Goal: Task Accomplishment & Management: Use online tool/utility

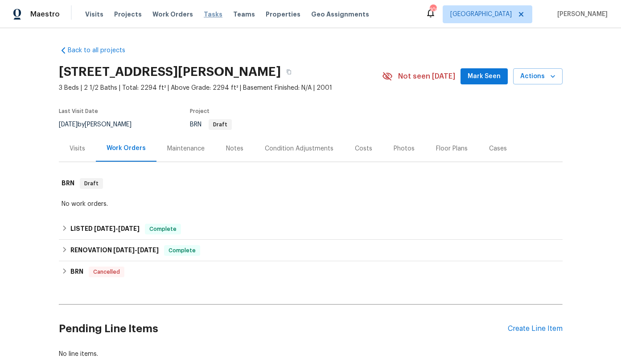
click at [204, 15] on span "Tasks" at bounding box center [213, 14] width 19 height 6
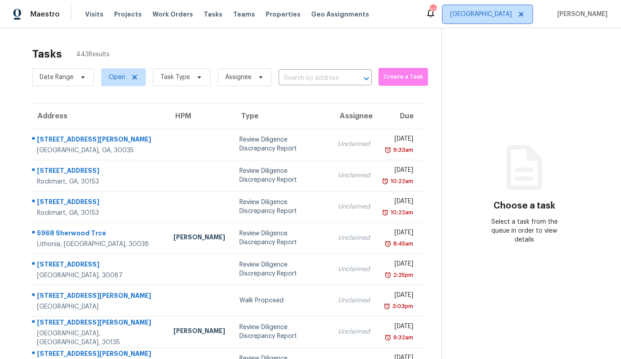
click at [512, 12] on span "[GEOGRAPHIC_DATA]" at bounding box center [481, 14] width 62 height 9
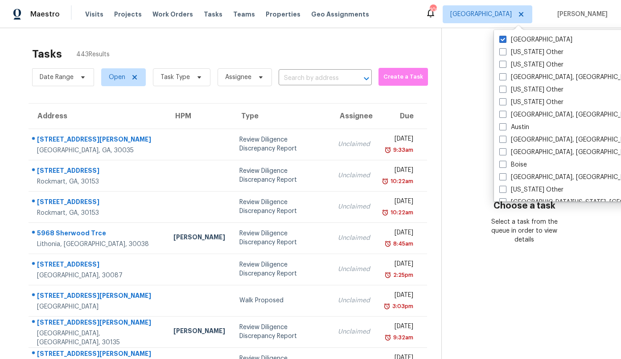
click at [202, 50] on div "Tasks 443 Results" at bounding box center [236, 53] width 409 height 23
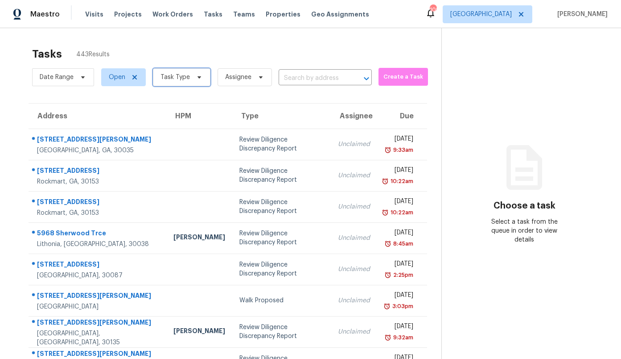
click at [161, 79] on span "Task Type" at bounding box center [175, 77] width 29 height 9
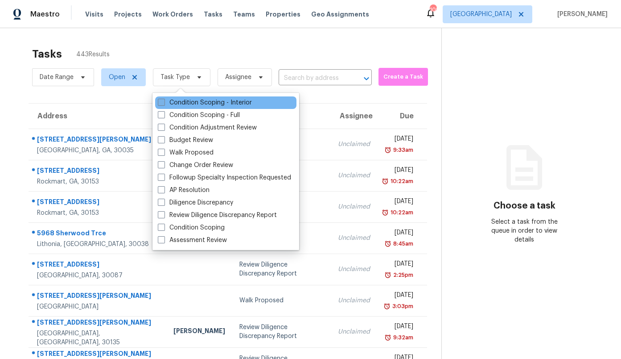
click at [179, 100] on label "Condition Scoping - Interior" at bounding box center [205, 102] width 94 height 9
click at [164, 100] on input "Condition Scoping - Interior" at bounding box center [161, 101] width 6 height 6
checkbox input "true"
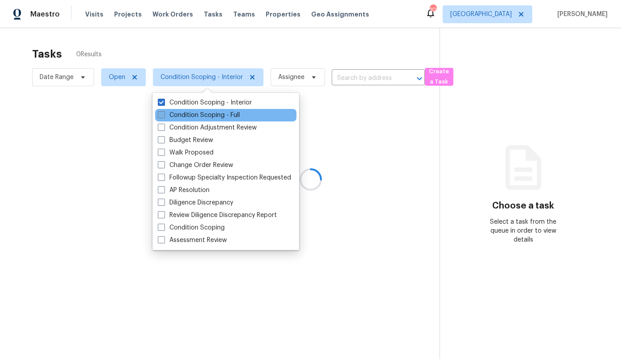
click at [178, 113] on label "Condition Scoping - Full" at bounding box center [199, 115] width 82 height 9
click at [164, 113] on input "Condition Scoping - Full" at bounding box center [161, 114] width 6 height 6
checkbox input "true"
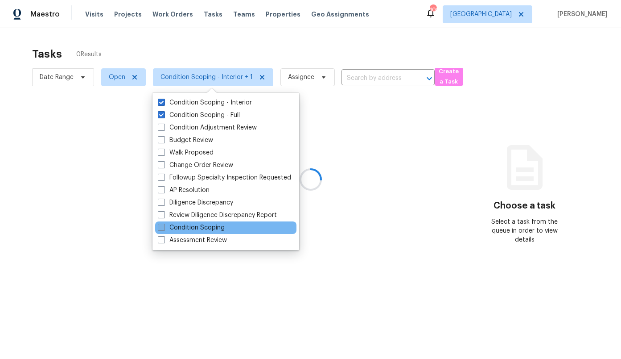
click at [184, 228] on label "Condition Scoping" at bounding box center [191, 227] width 67 height 9
click at [164, 228] on input "Condition Scoping" at bounding box center [161, 226] width 6 height 6
checkbox input "true"
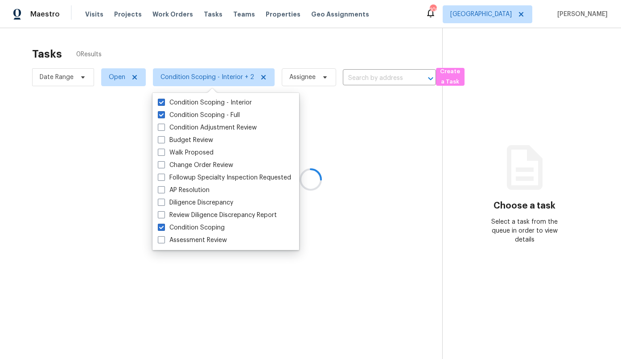
click at [191, 49] on div at bounding box center [310, 179] width 621 height 359
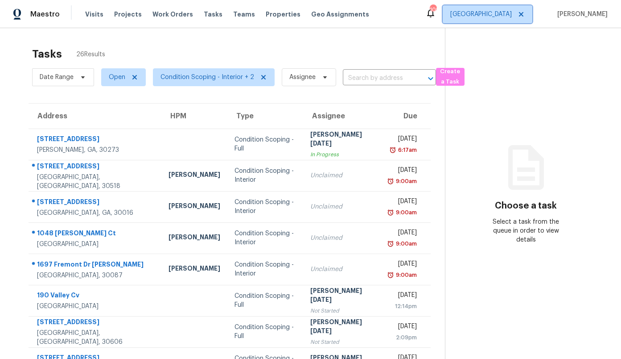
click at [512, 18] on span "[GEOGRAPHIC_DATA]" at bounding box center [481, 14] width 62 height 9
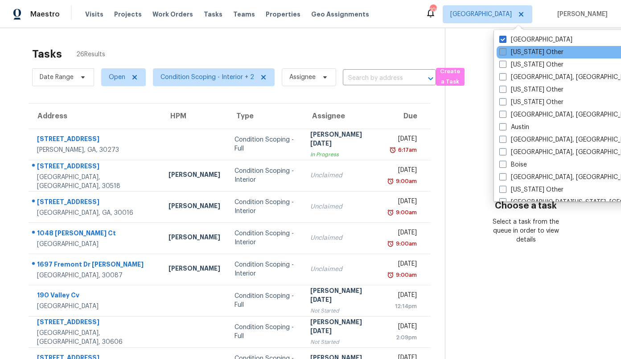
click at [517, 54] on label "[US_STATE] Other" at bounding box center [531, 52] width 64 height 9
click at [505, 54] on input "[US_STATE] Other" at bounding box center [502, 51] width 6 height 6
checkbox input "true"
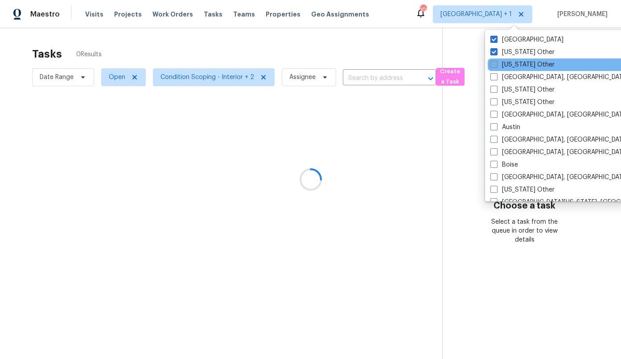
click at [516, 65] on label "[US_STATE] Other" at bounding box center [523, 64] width 64 height 9
click at [496, 65] on input "[US_STATE] Other" at bounding box center [494, 63] width 6 height 6
checkbox input "true"
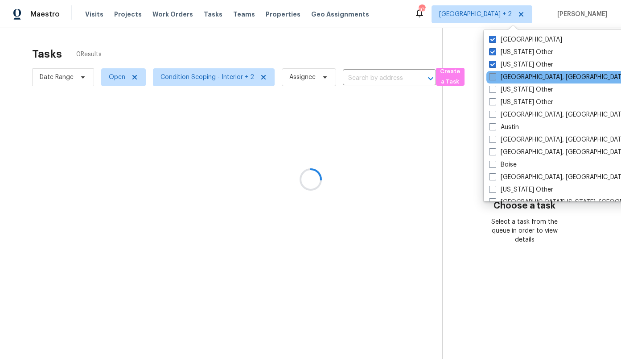
click at [515, 77] on label "Albuquerque, NM" at bounding box center [558, 77] width 138 height 9
click at [495, 77] on input "Albuquerque, NM" at bounding box center [492, 76] width 6 height 6
checkbox input "true"
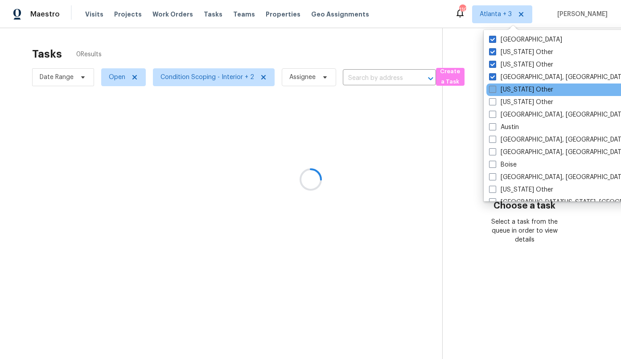
click at [515, 87] on label "Arizona Other" at bounding box center [521, 89] width 64 height 9
click at [495, 87] on input "Arizona Other" at bounding box center [492, 88] width 6 height 6
checkbox input "true"
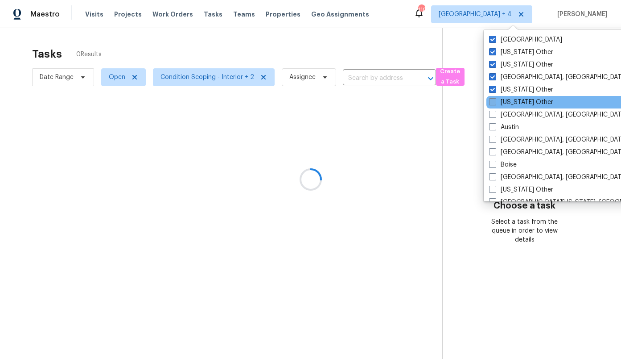
click at [515, 103] on label "Arkansas Other" at bounding box center [521, 102] width 64 height 9
click at [495, 103] on input "Arkansas Other" at bounding box center [492, 101] width 6 height 6
checkbox input "true"
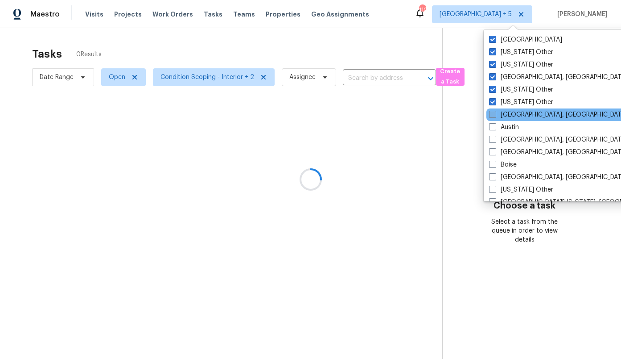
click at [515, 112] on label "Asheville, NC" at bounding box center [558, 114] width 138 height 9
click at [495, 112] on input "Asheville, NC" at bounding box center [492, 113] width 6 height 6
checkbox input "true"
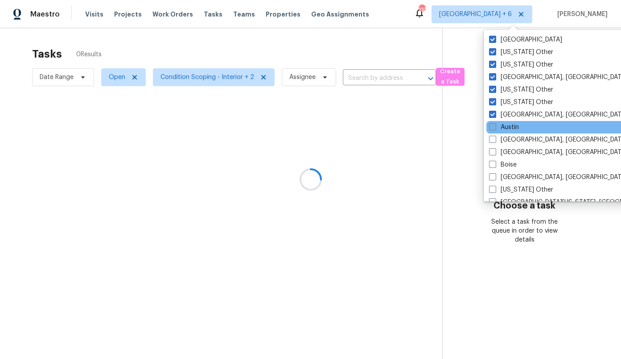
click at [511, 124] on label "Austin" at bounding box center [504, 127] width 30 height 9
click at [495, 124] on input "Austin" at bounding box center [492, 126] width 6 height 6
checkbox input "true"
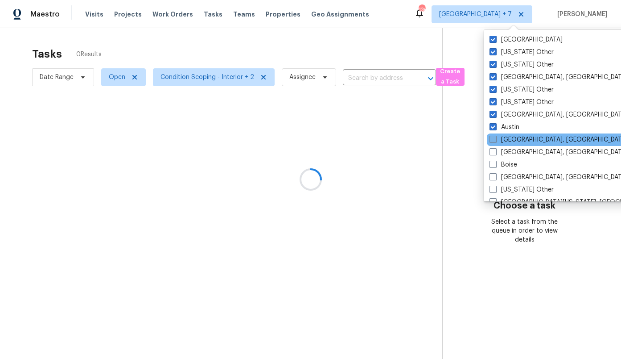
click at [513, 136] on label "Baltimore, MD" at bounding box center [559, 139] width 138 height 9
click at [495, 136] on input "[GEOGRAPHIC_DATA], [GEOGRAPHIC_DATA]" at bounding box center [493, 138] width 6 height 6
checkbox input "true"
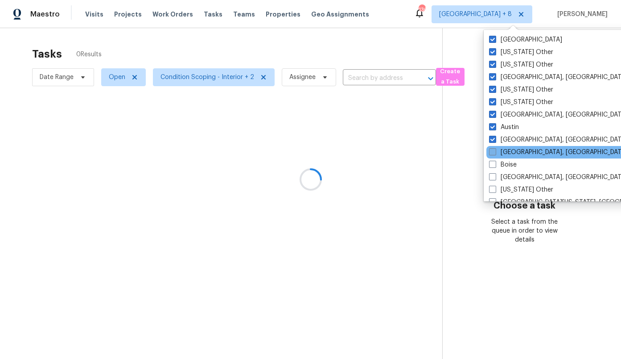
click at [512, 150] on label "[GEOGRAPHIC_DATA], [GEOGRAPHIC_DATA]" at bounding box center [558, 152] width 138 height 9
click at [495, 150] on input "[GEOGRAPHIC_DATA], [GEOGRAPHIC_DATA]" at bounding box center [492, 151] width 6 height 6
checkbox input "true"
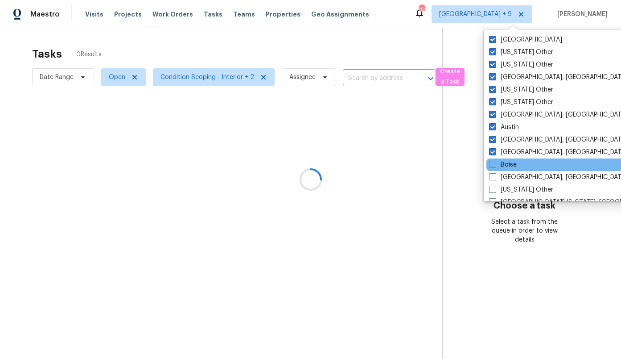
click at [511, 158] on div "Boise" at bounding box center [577, 164] width 180 height 12
click at [511, 159] on div "Boise" at bounding box center [577, 164] width 180 height 12
click at [510, 165] on label "Boise" at bounding box center [503, 164] width 28 height 9
click at [495, 165] on input "Boise" at bounding box center [492, 163] width 6 height 6
checkbox input "true"
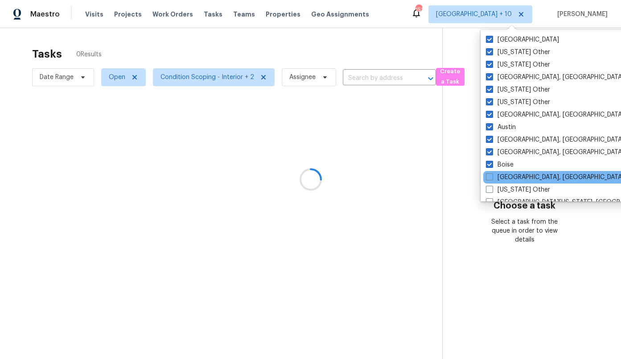
click at [510, 171] on div "[GEOGRAPHIC_DATA], [GEOGRAPHIC_DATA]" at bounding box center [573, 177] width 180 height 12
click at [510, 176] on label "[GEOGRAPHIC_DATA], [GEOGRAPHIC_DATA]" at bounding box center [555, 177] width 138 height 9
click at [492, 176] on input "[GEOGRAPHIC_DATA], [GEOGRAPHIC_DATA]" at bounding box center [489, 176] width 6 height 6
checkbox input "true"
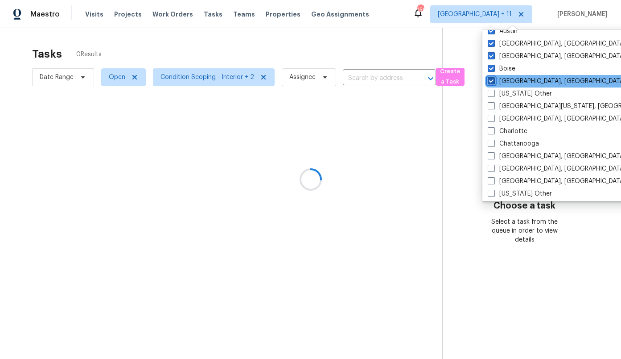
scroll to position [104, 0]
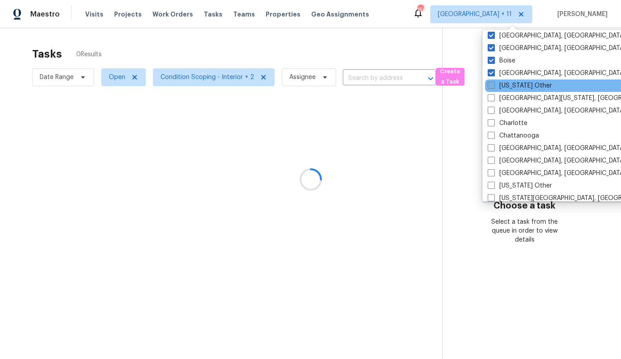
click at [510, 84] on label "[US_STATE] Other" at bounding box center [520, 85] width 64 height 9
click at [494, 84] on input "[US_STATE] Other" at bounding box center [491, 84] width 6 height 6
checkbox input "true"
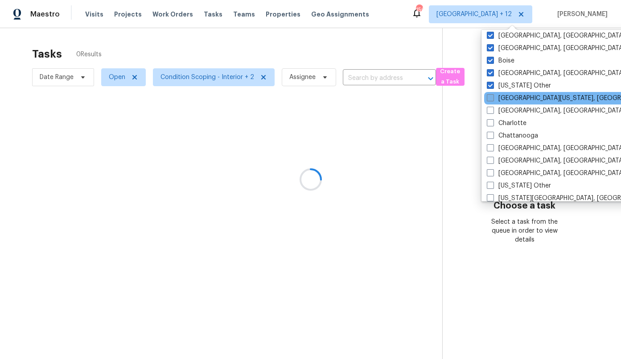
click at [511, 95] on label "[GEOGRAPHIC_DATA][US_STATE], [GEOGRAPHIC_DATA]" at bounding box center [573, 98] width 172 height 9
click at [493, 95] on input "[GEOGRAPHIC_DATA][US_STATE], [GEOGRAPHIC_DATA]" at bounding box center [490, 97] width 6 height 6
checkbox input "true"
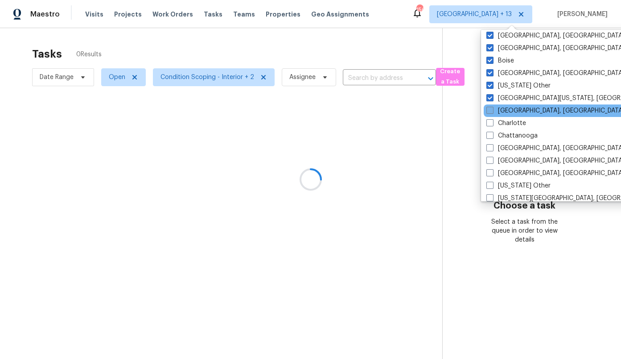
click at [511, 109] on label "[GEOGRAPHIC_DATA], [GEOGRAPHIC_DATA]" at bounding box center [556, 110] width 138 height 9
click at [492, 109] on input "Charleston, SC" at bounding box center [490, 109] width 6 height 6
checkbox input "true"
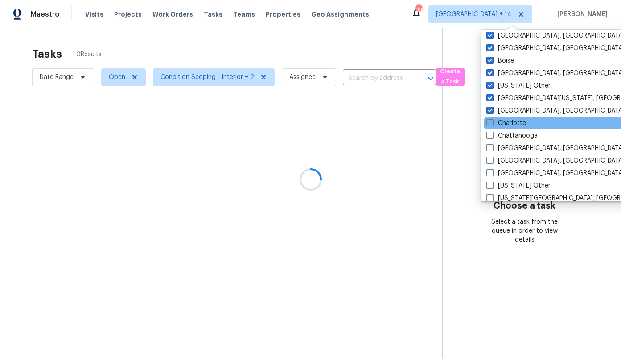
click at [510, 124] on label "Charlotte" at bounding box center [507, 123] width 40 height 9
click at [492, 124] on input "Charlotte" at bounding box center [490, 122] width 6 height 6
checkbox input "true"
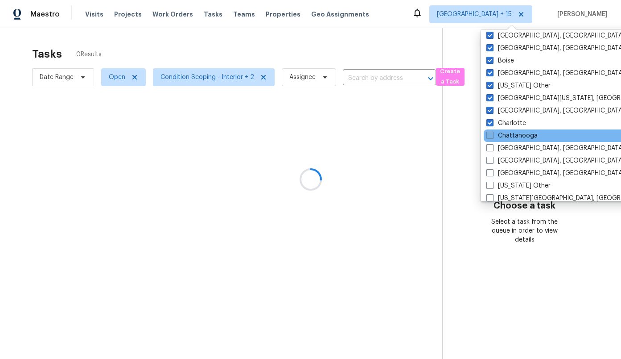
click at [510, 137] on label "Chattanooga" at bounding box center [512, 135] width 51 height 9
click at [492, 137] on input "Chattanooga" at bounding box center [490, 134] width 6 height 6
checkbox input "true"
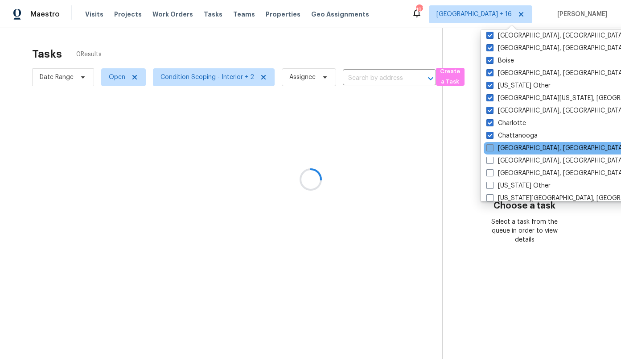
click at [510, 149] on label "Chicago, IL" at bounding box center [556, 148] width 138 height 9
click at [492, 149] on input "Chicago, IL" at bounding box center [490, 147] width 6 height 6
checkbox input "true"
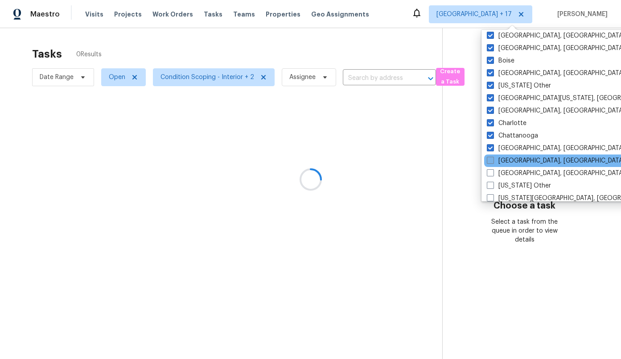
click at [510, 164] on label "Cincinnati, OH" at bounding box center [556, 160] width 138 height 9
click at [493, 162] on input "Cincinnati, OH" at bounding box center [490, 159] width 6 height 6
checkbox input "true"
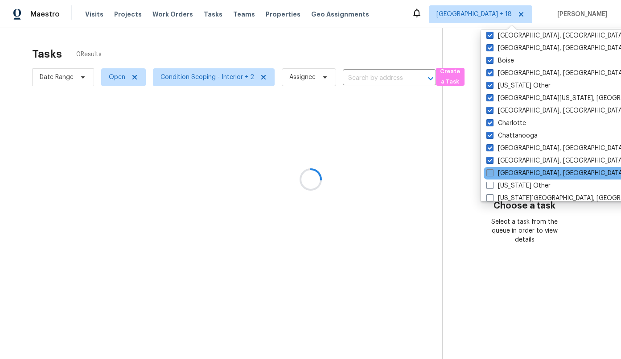
click at [511, 175] on label "Cleveland, OH" at bounding box center [556, 173] width 138 height 9
click at [492, 174] on input "Cleveland, OH" at bounding box center [490, 172] width 6 height 6
checkbox input "true"
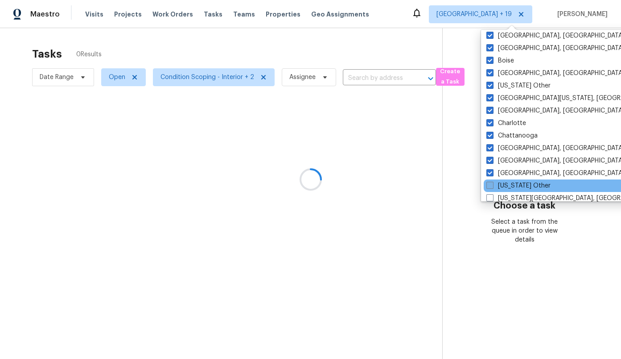
click at [511, 185] on label "Colorado Other" at bounding box center [519, 185] width 64 height 9
click at [492, 185] on input "Colorado Other" at bounding box center [490, 184] width 6 height 6
checkbox input "true"
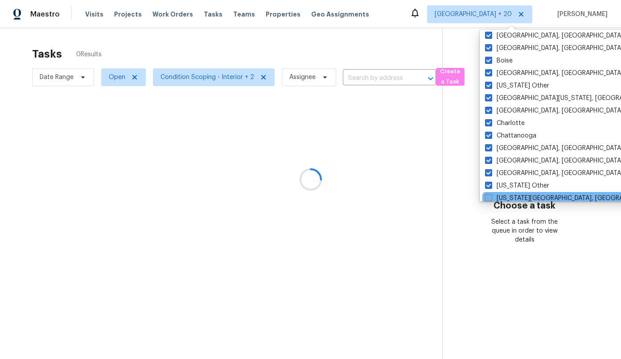
click at [511, 194] on label "Colorado Springs, CO" at bounding box center [571, 198] width 172 height 9
click at [491, 194] on input "Colorado Springs, CO" at bounding box center [488, 197] width 6 height 6
checkbox input "true"
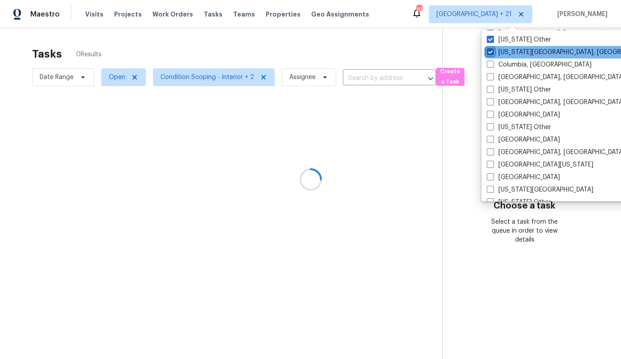
scroll to position [264, 0]
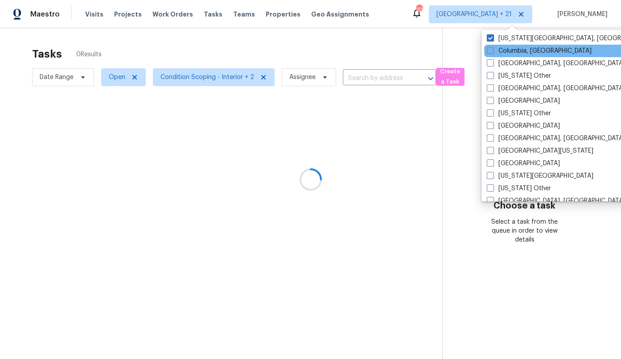
click at [510, 52] on label "Columbia, SC" at bounding box center [539, 50] width 105 height 9
click at [493, 52] on input "Columbia, SC" at bounding box center [490, 49] width 6 height 6
checkbox input "true"
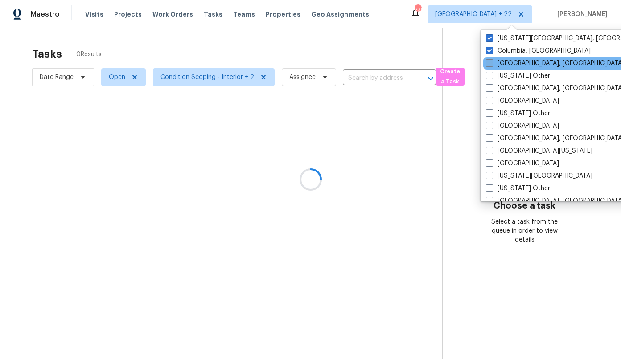
click at [512, 63] on label "Columbus, OH" at bounding box center [555, 63] width 138 height 9
click at [492, 63] on input "Columbus, OH" at bounding box center [489, 62] width 6 height 6
checkbox input "true"
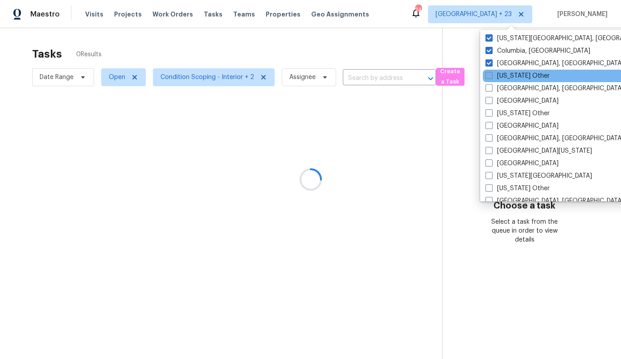
click at [512, 73] on label "Connecticut Other" at bounding box center [518, 75] width 64 height 9
click at [491, 73] on input "Connecticut Other" at bounding box center [489, 74] width 6 height 6
checkbox input "true"
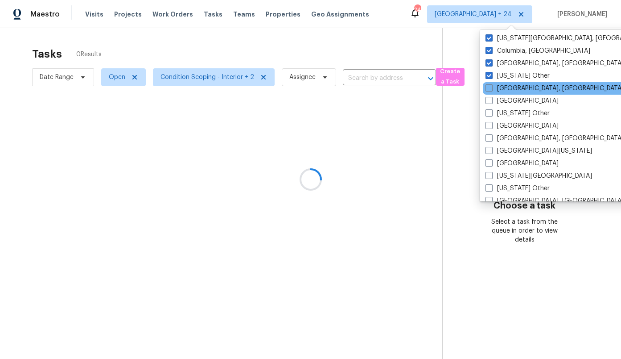
click at [513, 83] on div "Corpus Christi, TX" at bounding box center [573, 88] width 180 height 12
click at [513, 87] on label "Corpus Christi, TX" at bounding box center [555, 88] width 138 height 9
click at [491, 87] on input "Corpus Christi, TX" at bounding box center [489, 87] width 6 height 6
checkbox input "true"
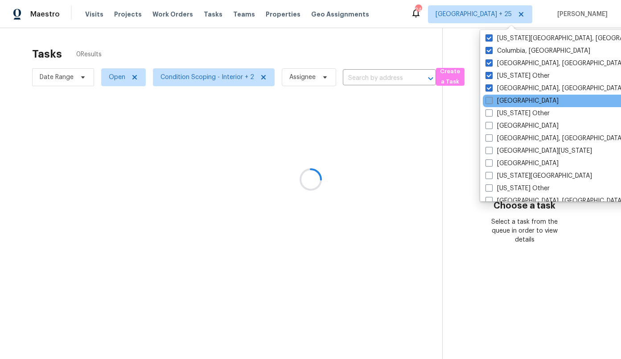
click at [507, 101] on label "Dallas" at bounding box center [522, 100] width 73 height 9
click at [491, 101] on input "Dallas" at bounding box center [489, 99] width 6 height 6
checkbox input "true"
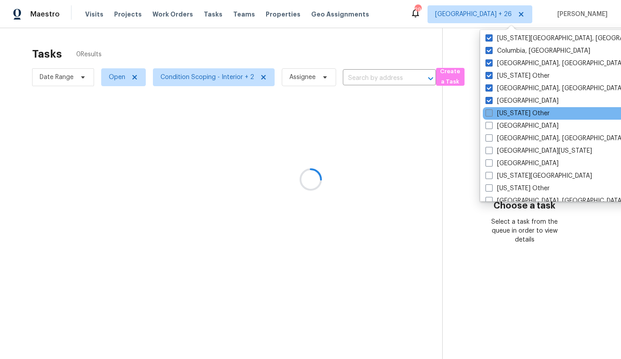
click at [508, 114] on label "Delaware Other" at bounding box center [518, 113] width 64 height 9
click at [491, 114] on input "Delaware Other" at bounding box center [489, 112] width 6 height 6
checkbox input "true"
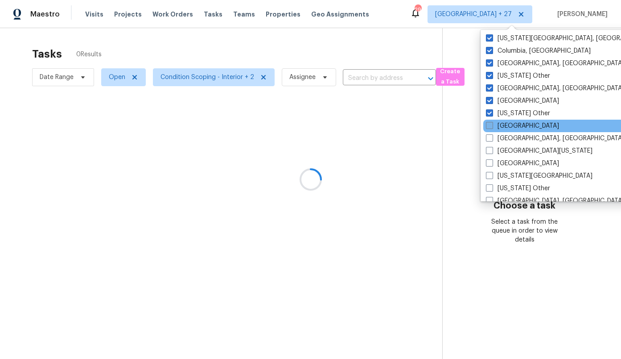
click at [507, 127] on label "Denver" at bounding box center [522, 125] width 73 height 9
click at [492, 127] on input "Denver" at bounding box center [489, 124] width 6 height 6
checkbox input "true"
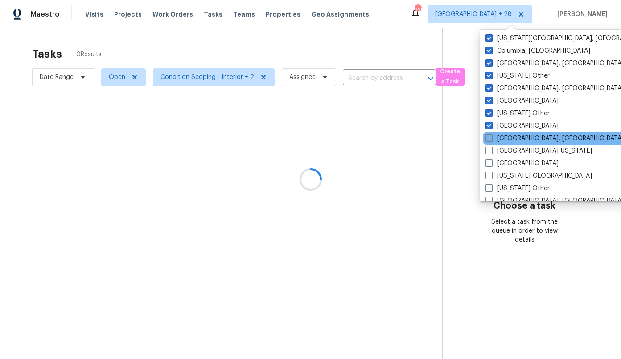
click at [508, 142] on label "Detroit, MI" at bounding box center [555, 138] width 138 height 9
click at [491, 140] on input "Detroit, MI" at bounding box center [489, 137] width 6 height 6
checkbox input "true"
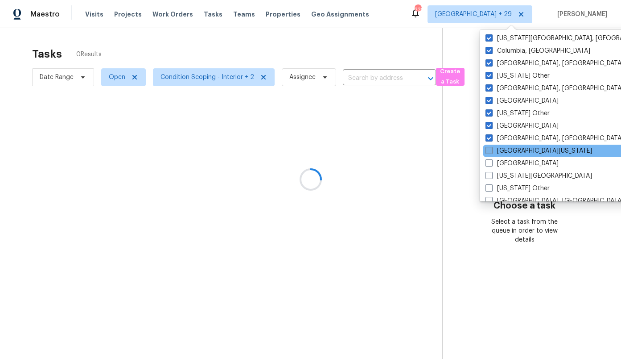
click at [508, 152] on label "East Texas" at bounding box center [539, 150] width 107 height 9
click at [491, 152] on input "East Texas" at bounding box center [489, 149] width 6 height 6
checkbox input "true"
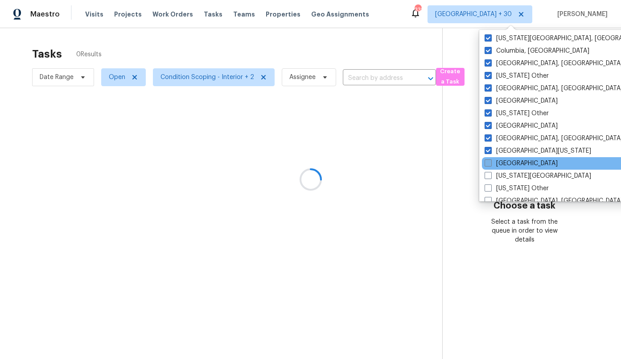
click at [508, 162] on label "El Paso" at bounding box center [521, 163] width 73 height 9
click at [491, 162] on input "El Paso" at bounding box center [488, 162] width 6 height 6
checkbox input "true"
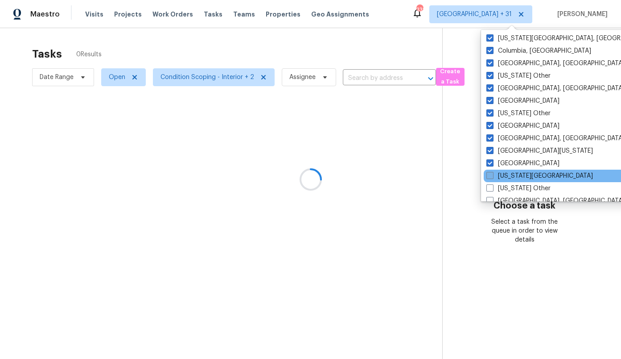
click at [510, 172] on label "Florida Panhandle" at bounding box center [540, 175] width 107 height 9
click at [492, 172] on input "Florida Panhandle" at bounding box center [490, 174] width 6 height 6
checkbox input "true"
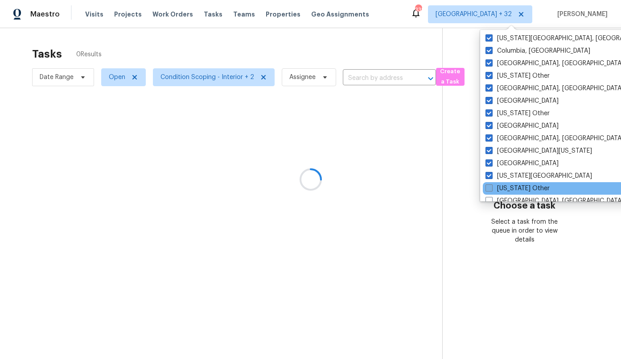
click at [514, 185] on label "Georgia Other" at bounding box center [518, 188] width 64 height 9
click at [491, 185] on input "Georgia Other" at bounding box center [489, 187] width 6 height 6
checkbox input "true"
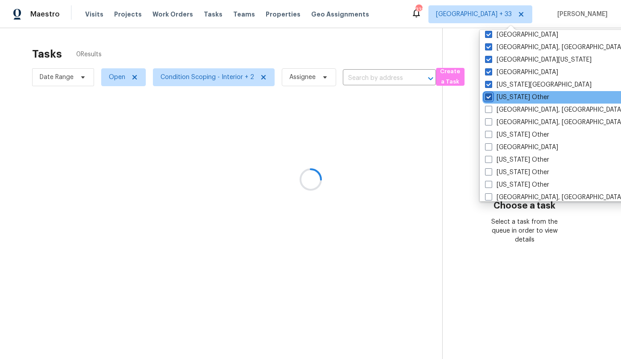
scroll to position [375, 0]
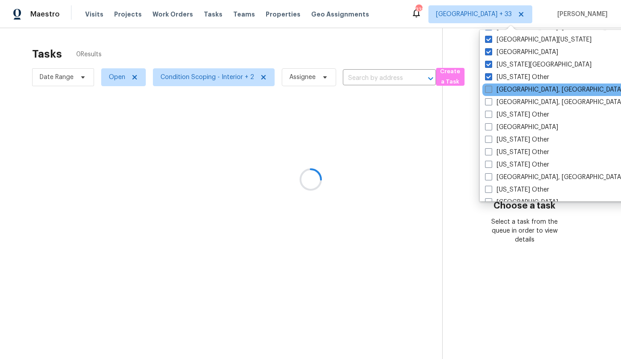
click at [508, 87] on label "Greensboro, NC" at bounding box center [554, 89] width 138 height 9
click at [491, 87] on input "Greensboro, NC" at bounding box center [488, 88] width 6 height 6
checkbox input "true"
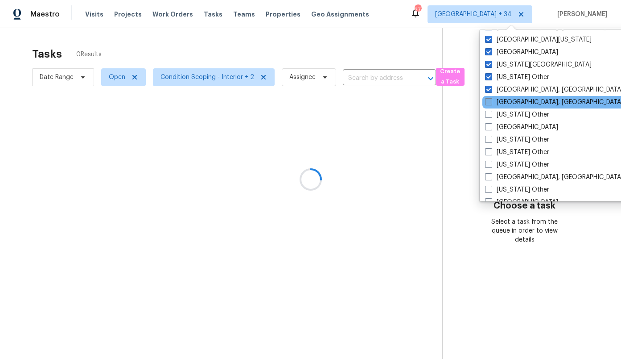
click at [508, 103] on label "Greenville, SC" at bounding box center [554, 102] width 138 height 9
click at [491, 103] on input "Greenville, SC" at bounding box center [488, 101] width 6 height 6
checkbox input "true"
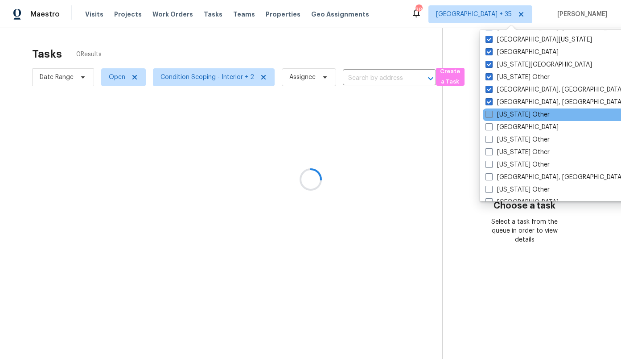
click at [508, 111] on label "Hawaii Other" at bounding box center [518, 114] width 64 height 9
click at [491, 111] on input "Hawaii Other" at bounding box center [489, 113] width 6 height 6
checkbox input "true"
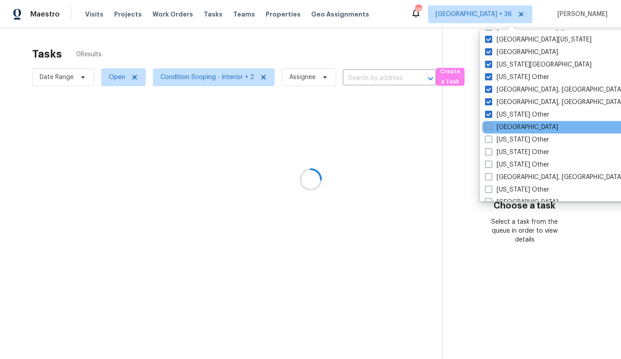
click at [508, 125] on label "Houston" at bounding box center [521, 127] width 73 height 9
click at [491, 125] on input "Houston" at bounding box center [488, 126] width 6 height 6
checkbox input "true"
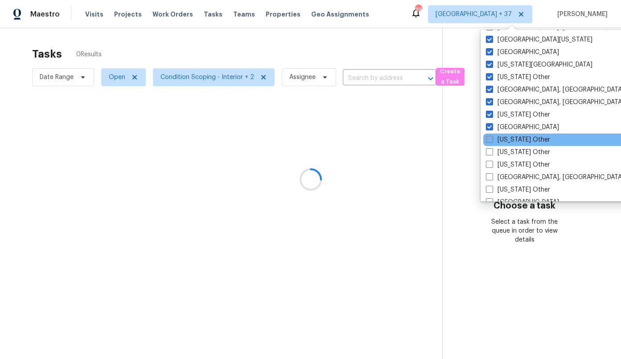
click at [508, 142] on label "Idaho Other" at bounding box center [518, 139] width 64 height 9
click at [492, 141] on input "Idaho Other" at bounding box center [489, 138] width 6 height 6
checkbox input "true"
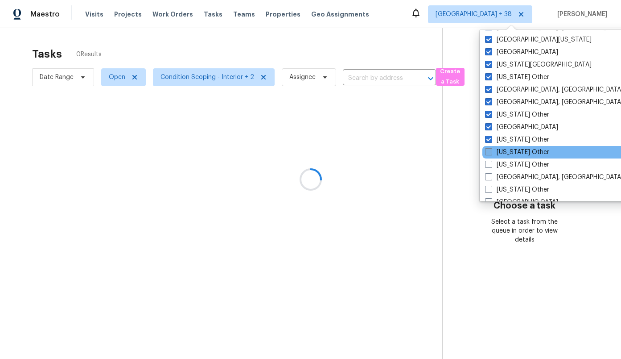
click at [509, 151] on label "Illinois Other" at bounding box center [517, 152] width 64 height 9
click at [491, 151] on input "Illinois Other" at bounding box center [488, 151] width 6 height 6
click at [509, 156] on label "Illinois Other" at bounding box center [517, 152] width 64 height 9
click at [491, 153] on input "Illinois Other" at bounding box center [488, 151] width 6 height 6
click at [508, 150] on label "Illinois Other" at bounding box center [517, 152] width 64 height 9
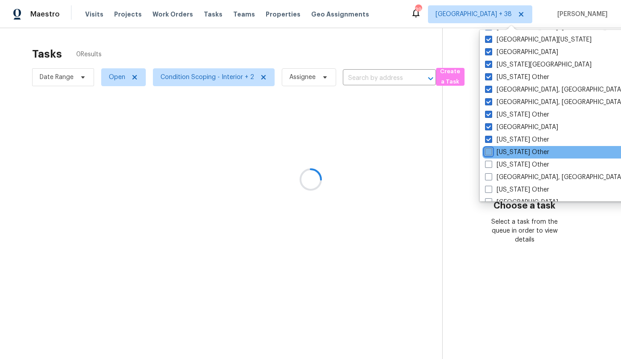
click at [491, 150] on input "Illinois Other" at bounding box center [488, 151] width 6 height 6
checkbox input "true"
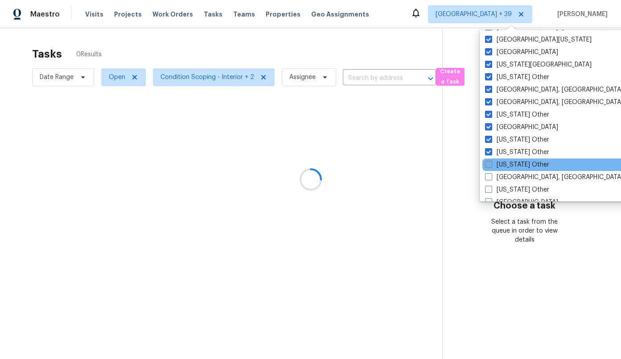
click at [512, 162] on label "Indiana Other" at bounding box center [517, 164] width 64 height 9
click at [491, 162] on input "Indiana Other" at bounding box center [488, 163] width 6 height 6
checkbox input "true"
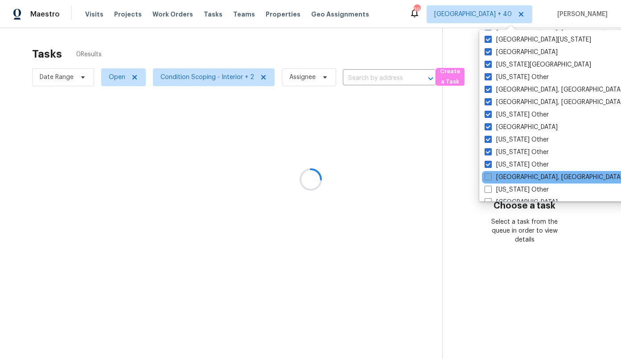
click at [512, 173] on label "Indianapolis, IN" at bounding box center [554, 177] width 138 height 9
click at [491, 173] on input "Indianapolis, IN" at bounding box center [488, 176] width 6 height 6
checkbox input "true"
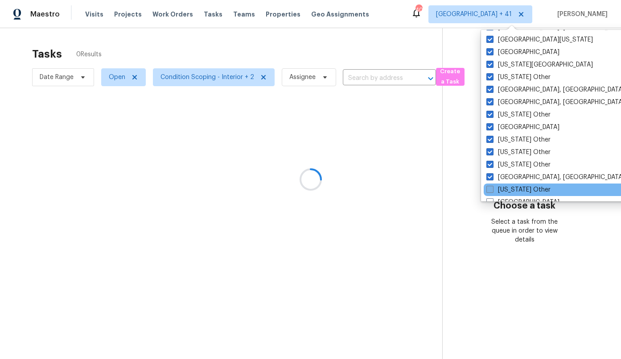
click at [512, 191] on label "Iowa Other" at bounding box center [519, 189] width 64 height 9
click at [492, 191] on input "Iowa Other" at bounding box center [490, 188] width 6 height 6
checkbox input "true"
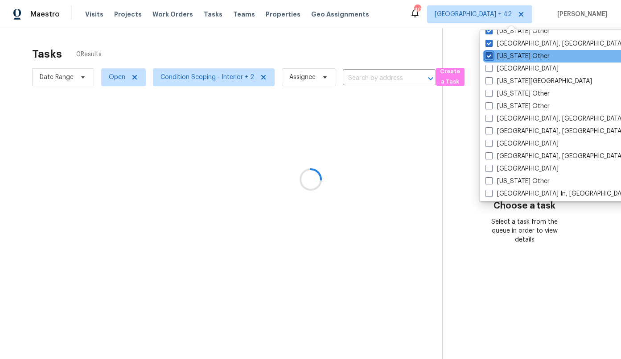
scroll to position [521, 0]
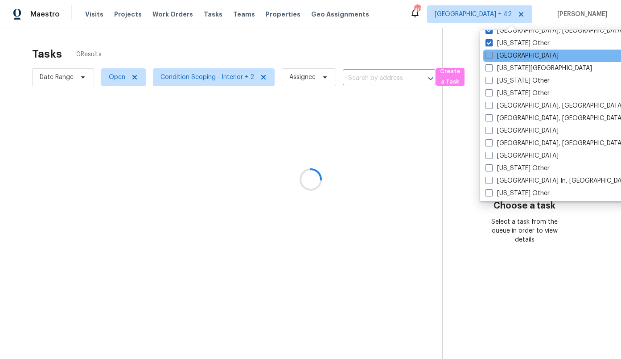
click at [512, 53] on label "Jacksonville" at bounding box center [522, 55] width 73 height 9
click at [491, 53] on input "Jacksonville" at bounding box center [489, 54] width 6 height 6
checkbox input "true"
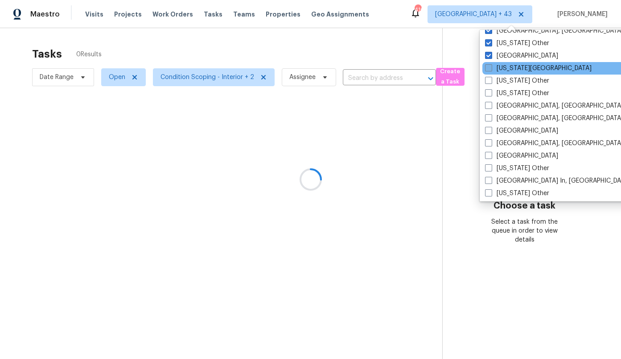
click at [516, 67] on label "Kansas City" at bounding box center [538, 68] width 107 height 9
click at [491, 67] on input "Kansas City" at bounding box center [488, 67] width 6 height 6
checkbox input "true"
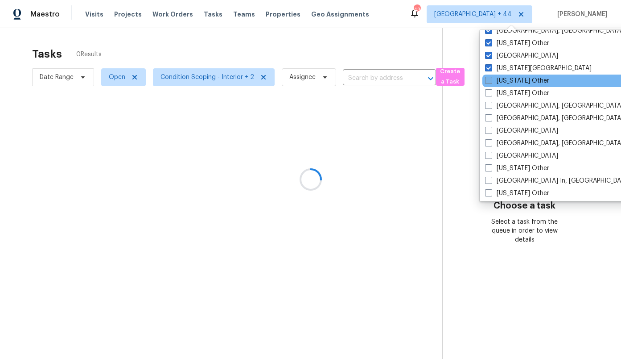
click at [516, 81] on label "Kansas Other" at bounding box center [517, 80] width 64 height 9
click at [491, 81] on input "Kansas Other" at bounding box center [488, 79] width 6 height 6
checkbox input "true"
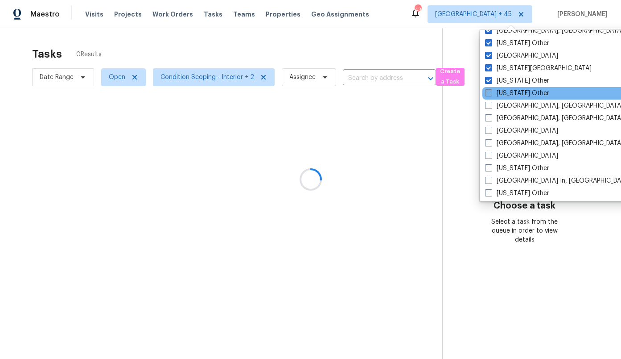
click at [515, 96] on label "Kentucky Other" at bounding box center [517, 93] width 64 height 9
click at [491, 95] on input "Kentucky Other" at bounding box center [488, 92] width 6 height 6
checkbox input "true"
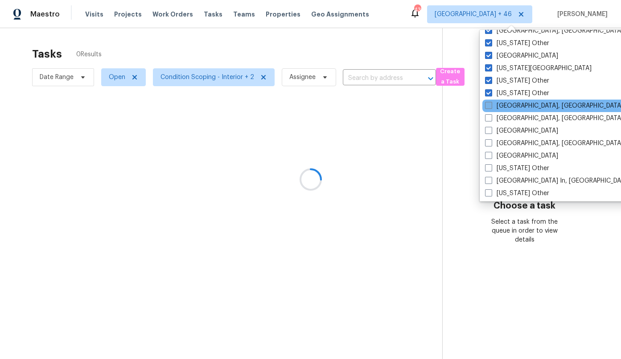
click at [515, 106] on label "Killeen, TX" at bounding box center [554, 105] width 138 height 9
click at [491, 106] on input "Killeen, TX" at bounding box center [488, 104] width 6 height 6
checkbox input "true"
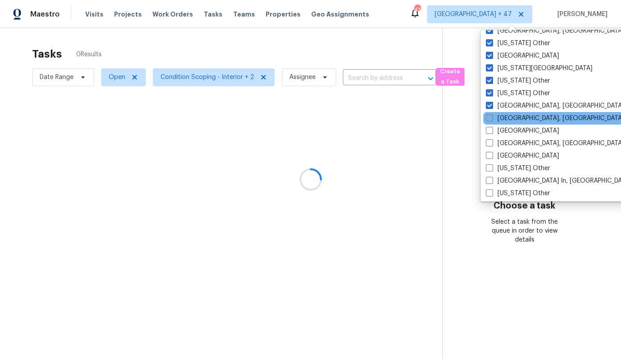
click at [514, 120] on label "Knoxville, TN" at bounding box center [555, 118] width 138 height 9
click at [492, 120] on input "Knoxville, TN" at bounding box center [489, 117] width 6 height 6
checkbox input "true"
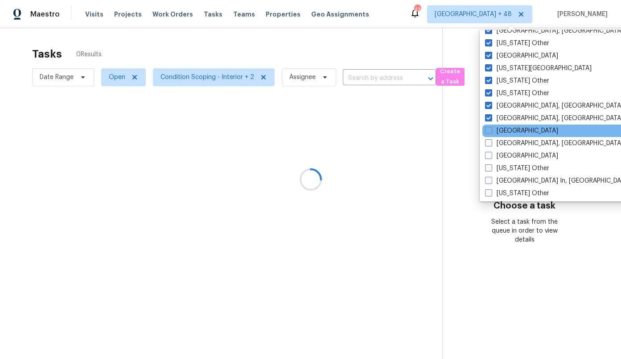
click at [514, 136] on div "Las Vegas" at bounding box center [573, 130] width 180 height 12
click at [512, 134] on label "Las Vegas" at bounding box center [521, 130] width 73 height 9
click at [491, 132] on input "Las Vegas" at bounding box center [488, 129] width 6 height 6
checkbox input "true"
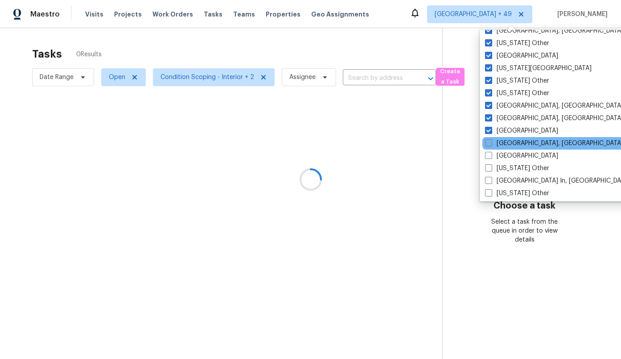
click at [513, 141] on label "Little Rock, AR" at bounding box center [554, 143] width 138 height 9
click at [491, 141] on input "Little Rock, AR" at bounding box center [488, 142] width 6 height 6
checkbox input "true"
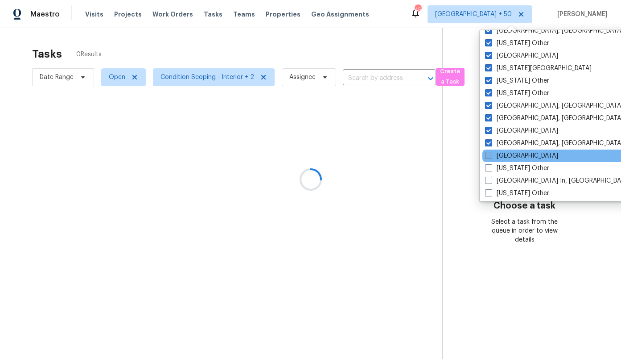
click at [513, 153] on label "Los Angeles" at bounding box center [521, 155] width 73 height 9
click at [491, 153] on input "Los Angeles" at bounding box center [488, 154] width 6 height 6
checkbox input "true"
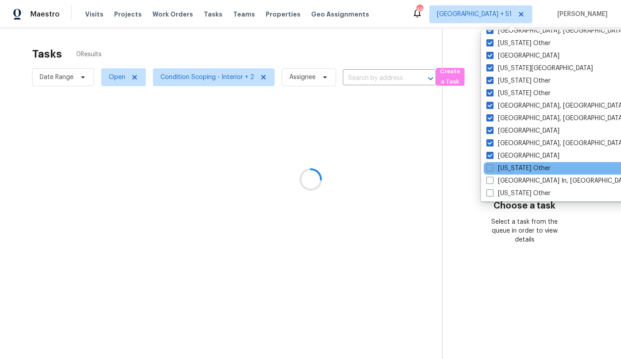
click at [513, 164] on label "Louisiana Other" at bounding box center [519, 168] width 64 height 9
click at [492, 164] on input "Louisiana Other" at bounding box center [490, 167] width 6 height 6
checkbox input "true"
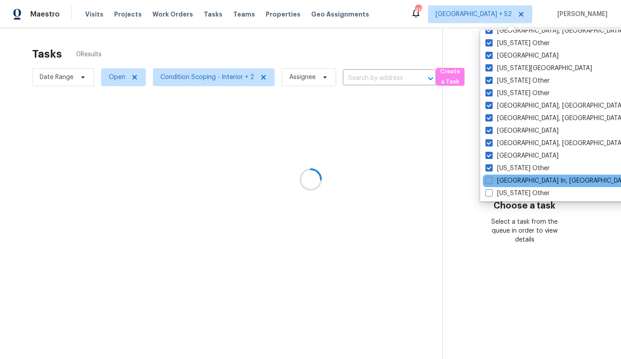
click at [513, 176] on label "Louisville In, KY" at bounding box center [558, 180] width 145 height 9
click at [491, 176] on input "Louisville In, KY" at bounding box center [489, 179] width 6 height 6
checkbox input "true"
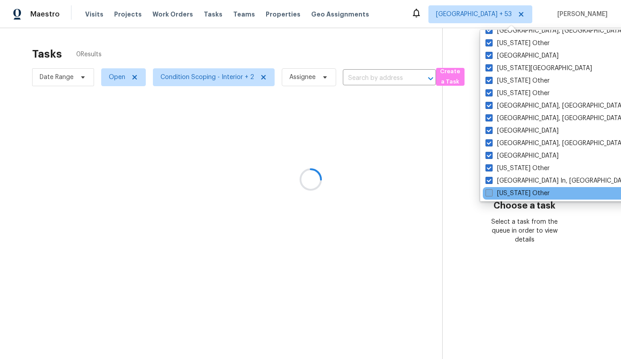
click at [512, 191] on label "Maine Other" at bounding box center [518, 193] width 64 height 9
click at [491, 191] on input "Maine Other" at bounding box center [489, 192] width 6 height 6
checkbox input "true"
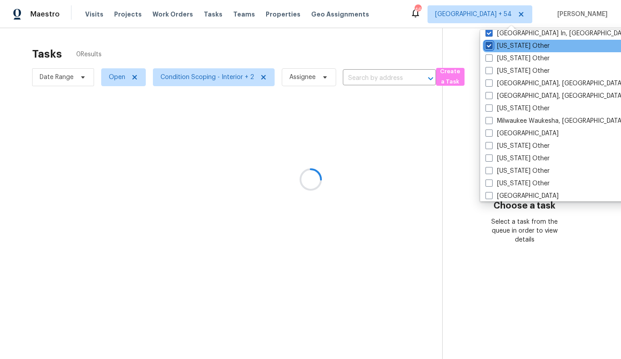
scroll to position [671, 0]
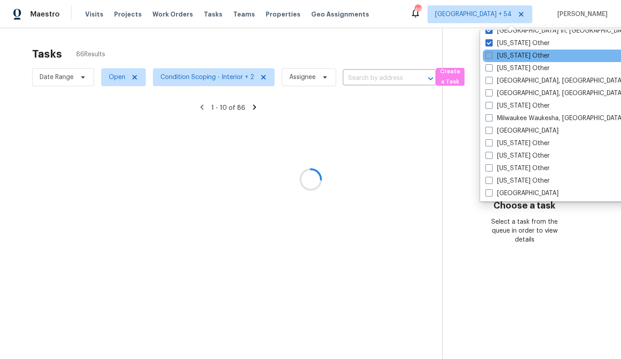
click at [516, 56] on label "Maryland Other" at bounding box center [518, 55] width 64 height 9
click at [491, 56] on input "Maryland Other" at bounding box center [489, 54] width 6 height 6
checkbox input "true"
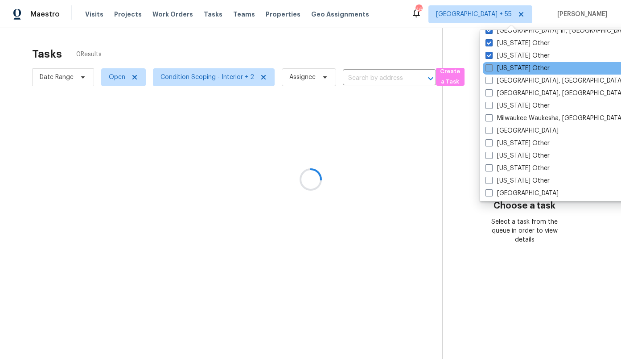
click at [517, 67] on label "Massachusetts Other" at bounding box center [518, 68] width 64 height 9
click at [491, 67] on input "Massachusetts Other" at bounding box center [489, 67] width 6 height 6
checkbox input "true"
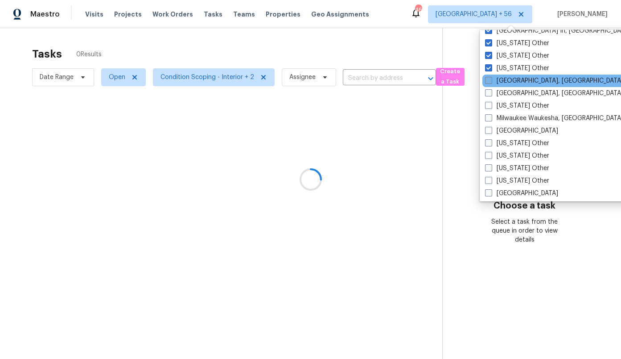
click at [516, 78] on label "Memphis, TN" at bounding box center [554, 80] width 138 height 9
click at [491, 78] on input "Memphis, TN" at bounding box center [488, 79] width 6 height 6
checkbox input "true"
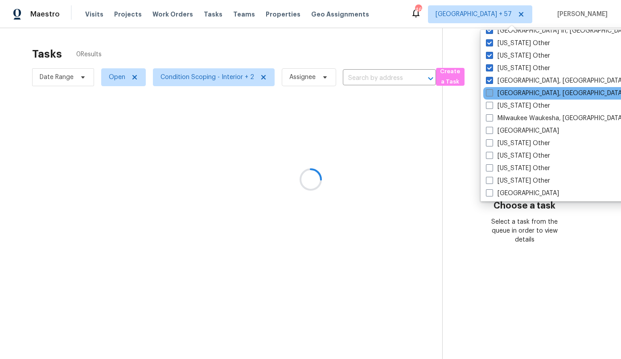
click at [515, 91] on label "Miami, FL" at bounding box center [555, 93] width 138 height 9
click at [492, 91] on input "Miami, FL" at bounding box center [489, 92] width 6 height 6
checkbox input "true"
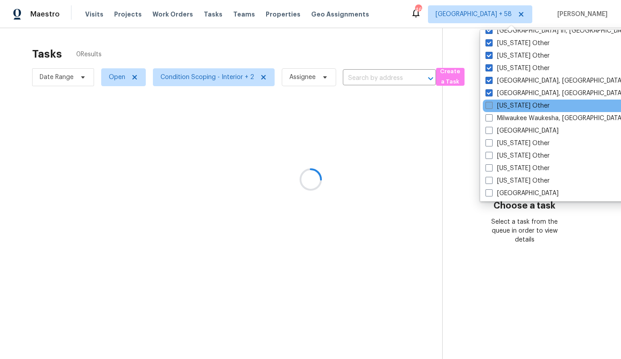
click at [514, 106] on label "Michigan Other" at bounding box center [518, 105] width 64 height 9
click at [491, 106] on input "Michigan Other" at bounding box center [489, 104] width 6 height 6
checkbox input "true"
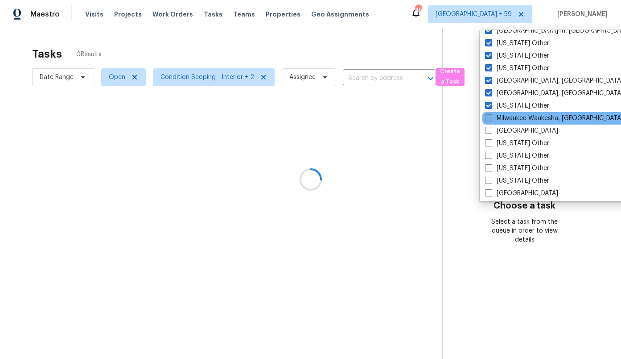
click at [516, 114] on label "Milwaukee Waukesha, WI" at bounding box center [554, 118] width 138 height 9
click at [491, 114] on input "Milwaukee Waukesha, WI" at bounding box center [488, 117] width 6 height 6
checkbox input "true"
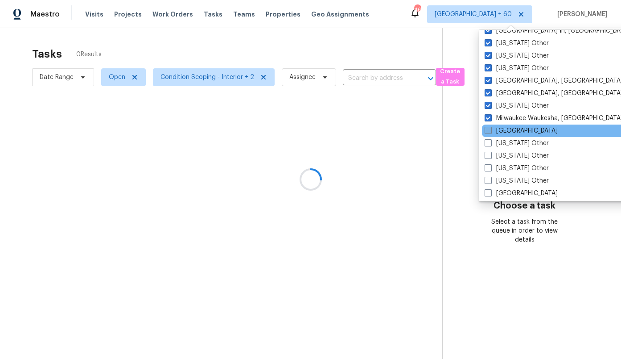
click at [514, 131] on label "Minneapolis" at bounding box center [521, 130] width 73 height 9
click at [491, 131] on input "Minneapolis" at bounding box center [488, 129] width 6 height 6
checkbox input "true"
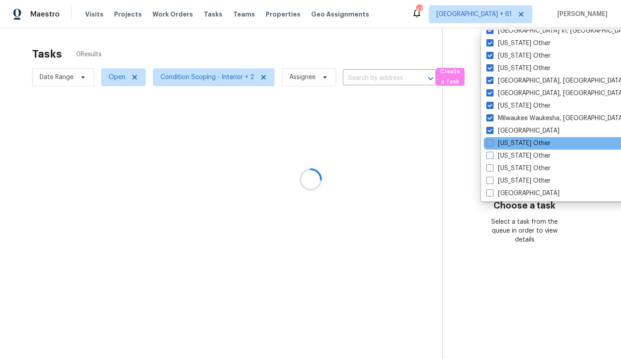
click at [513, 144] on label "Minnesota Other" at bounding box center [519, 143] width 64 height 9
click at [492, 144] on input "Minnesota Other" at bounding box center [490, 142] width 6 height 6
checkbox input "true"
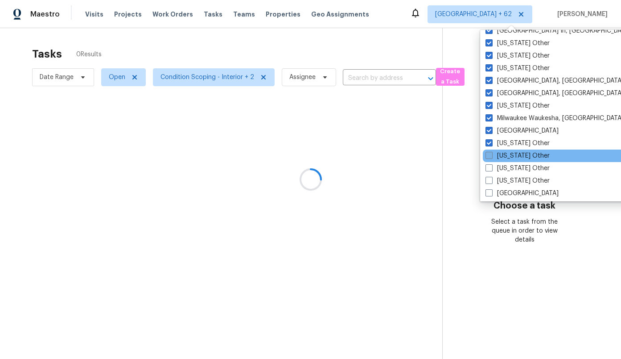
click at [513, 152] on label "Mississippi Other" at bounding box center [518, 155] width 64 height 9
click at [491, 152] on input "Mississippi Other" at bounding box center [489, 154] width 6 height 6
checkbox input "true"
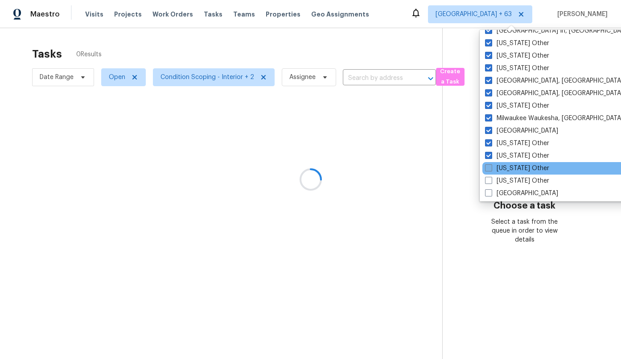
click at [513, 168] on label "Missouri Other" at bounding box center [517, 168] width 64 height 9
click at [491, 168] on input "Missouri Other" at bounding box center [488, 167] width 6 height 6
checkbox input "true"
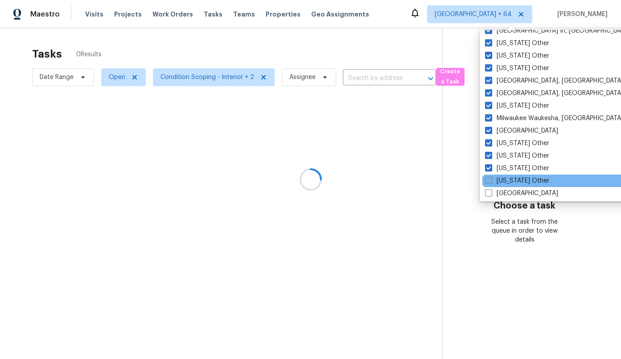
click at [514, 176] on label "Montana Other" at bounding box center [517, 180] width 64 height 9
click at [491, 176] on input "Montana Other" at bounding box center [488, 179] width 6 height 6
checkbox input "true"
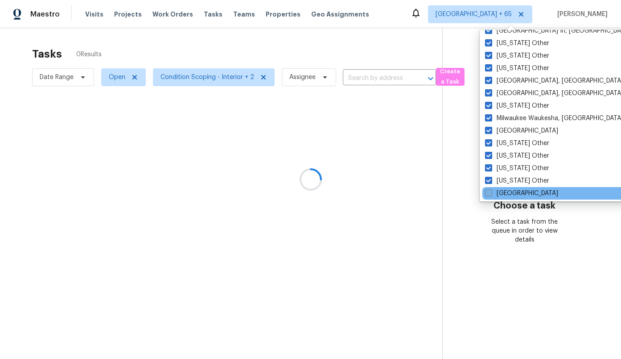
click at [514, 190] on label "Nashville" at bounding box center [521, 193] width 73 height 9
click at [491, 190] on input "Nashville" at bounding box center [488, 192] width 6 height 6
checkbox input "true"
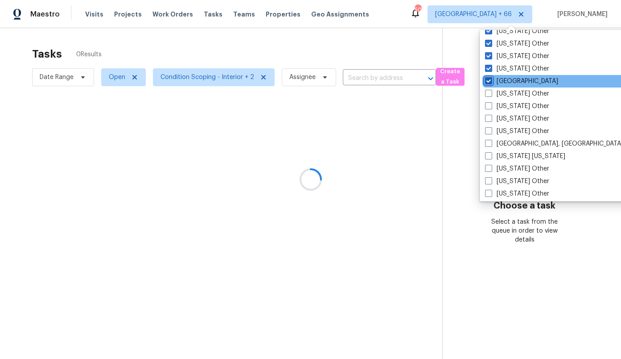
scroll to position [791, 0]
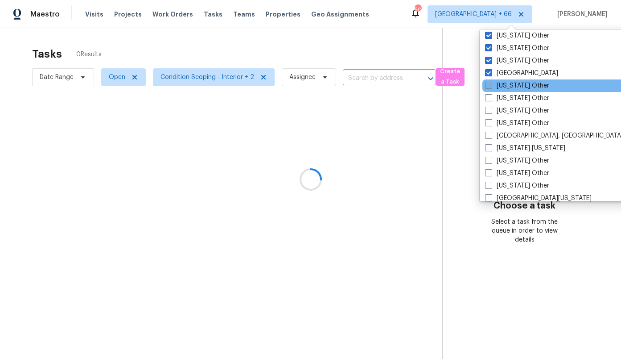
click at [520, 87] on label "Nebraska Other" at bounding box center [517, 85] width 64 height 9
click at [491, 87] on input "Nebraska Other" at bounding box center [488, 84] width 6 height 6
checkbox input "true"
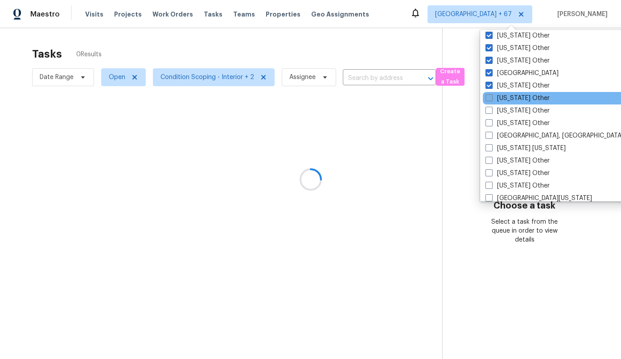
click at [520, 96] on label "Nevada Other" at bounding box center [518, 98] width 64 height 9
click at [491, 96] on input "Nevada Other" at bounding box center [489, 97] width 6 height 6
checkbox input "true"
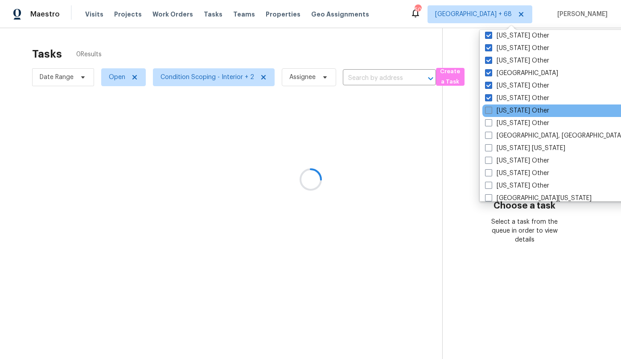
click at [520, 114] on label "New Hampshire Other" at bounding box center [517, 110] width 64 height 9
click at [491, 112] on input "New Hampshire Other" at bounding box center [488, 109] width 6 height 6
checkbox input "true"
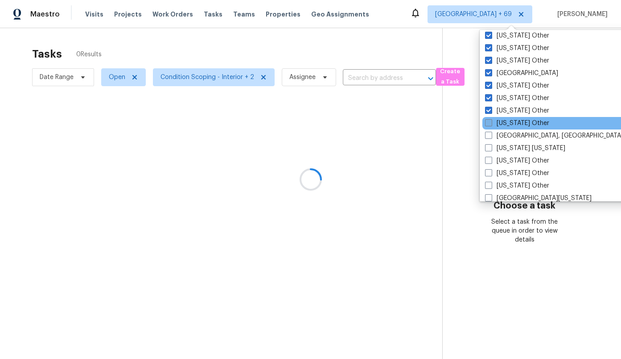
click at [520, 126] on label "New Mexico Other" at bounding box center [517, 123] width 64 height 9
click at [491, 124] on input "New Mexico Other" at bounding box center [488, 122] width 6 height 6
checkbox input "true"
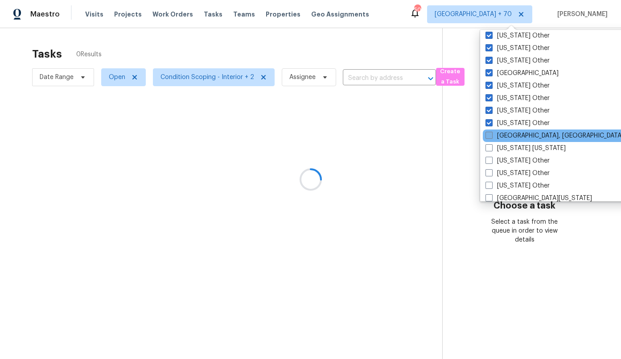
click at [519, 139] on label "New Orleans, LA" at bounding box center [555, 135] width 138 height 9
click at [491, 137] on input "New Orleans, LA" at bounding box center [489, 134] width 6 height 6
checkbox input "true"
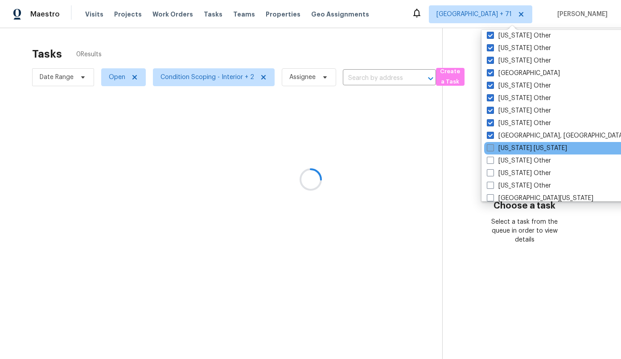
click at [519, 147] on label "New York New Jersey" at bounding box center [527, 148] width 80 height 9
click at [493, 147] on input "New York New Jersey" at bounding box center [490, 147] width 6 height 6
checkbox input "true"
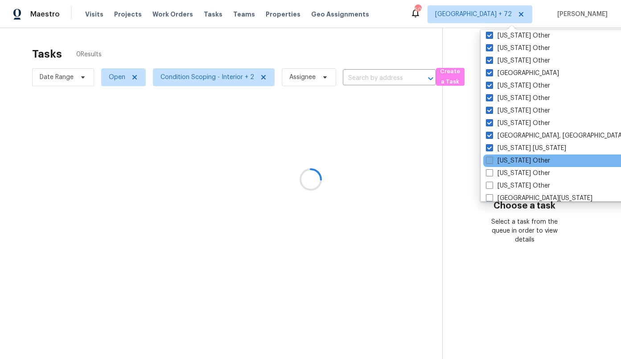
click at [518, 161] on label "New York Other" at bounding box center [518, 160] width 64 height 9
click at [492, 161] on input "New York Other" at bounding box center [489, 159] width 6 height 6
checkbox input "true"
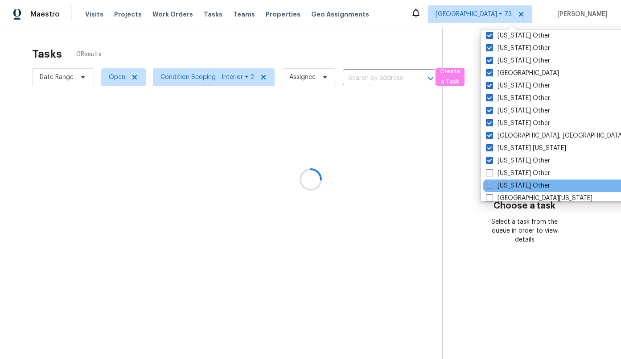
click at [518, 179] on div "North Dakota Other" at bounding box center [573, 185] width 180 height 12
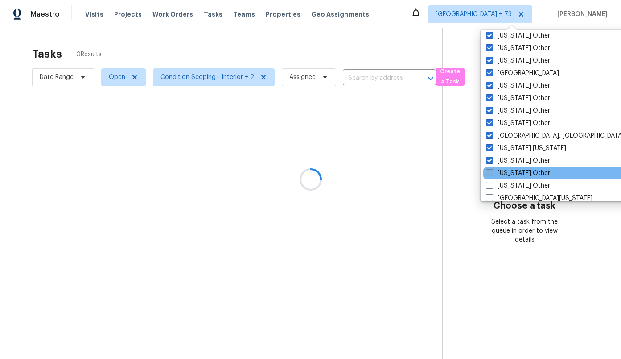
click at [516, 173] on label "North Carolina Other" at bounding box center [518, 173] width 64 height 9
click at [492, 173] on input "North Carolina Other" at bounding box center [489, 172] width 6 height 6
checkbox input "true"
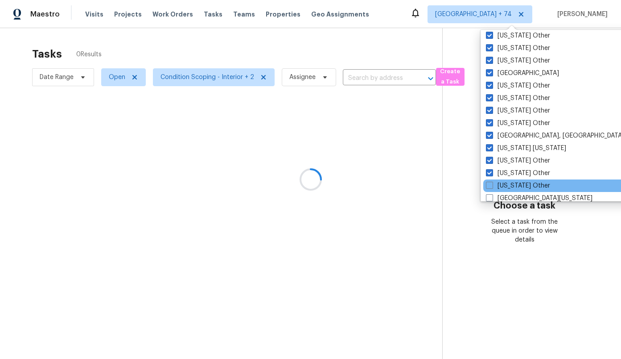
click at [517, 180] on div "North Dakota Other" at bounding box center [573, 185] width 180 height 12
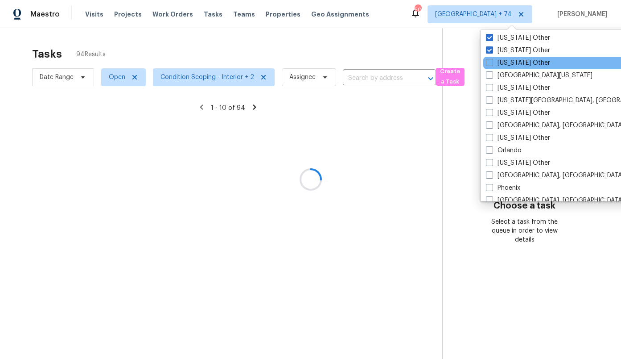
scroll to position [913, 0]
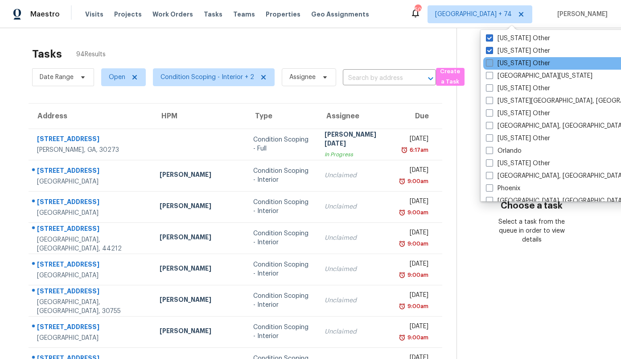
click at [526, 63] on label "North Dakota Other" at bounding box center [518, 63] width 64 height 9
click at [492, 63] on input "North Dakota Other" at bounding box center [489, 62] width 6 height 6
checkbox input "true"
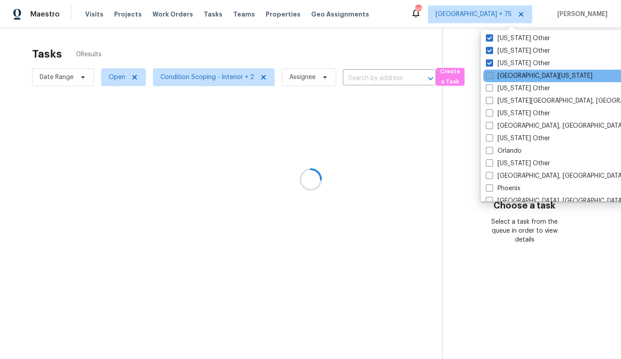
click at [529, 76] on label "Northern Colorado" at bounding box center [539, 75] width 107 height 9
click at [492, 76] on input "Northern Colorado" at bounding box center [489, 74] width 6 height 6
checkbox input "true"
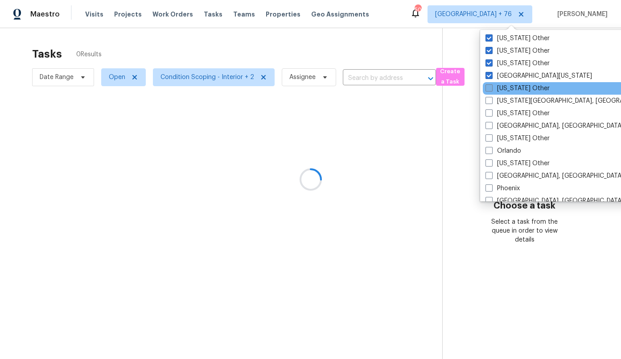
click at [514, 86] on label "Ohio Other" at bounding box center [518, 88] width 64 height 9
click at [491, 86] on input "Ohio Other" at bounding box center [489, 87] width 6 height 6
checkbox input "true"
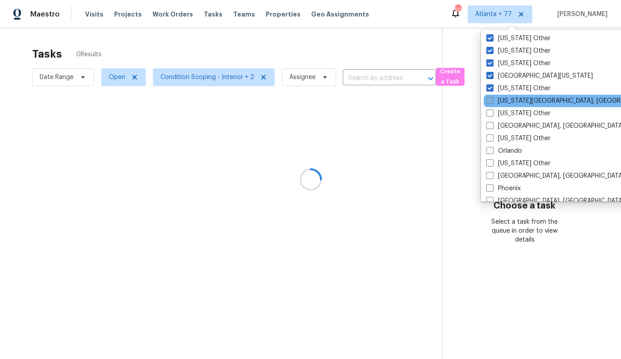
click at [514, 97] on label "Oklahoma City, OK" at bounding box center [573, 100] width 172 height 9
click at [492, 97] on input "Oklahoma City, OK" at bounding box center [490, 99] width 6 height 6
checkbox input "true"
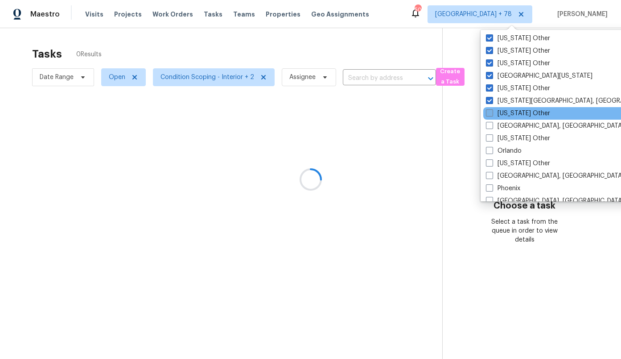
click at [514, 110] on label "Oklahoma Other" at bounding box center [518, 113] width 64 height 9
click at [492, 110] on input "Oklahoma Other" at bounding box center [489, 112] width 6 height 6
checkbox input "true"
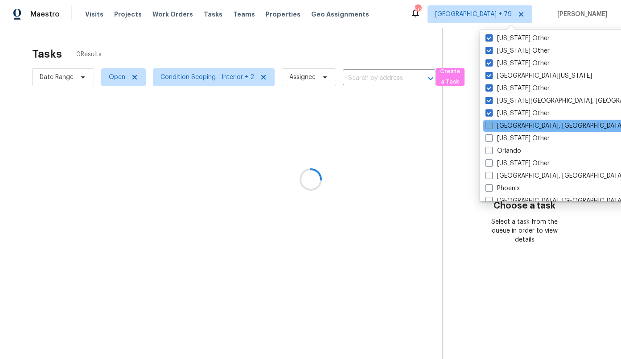
click at [514, 125] on label "Omaha, NE" at bounding box center [555, 125] width 138 height 9
click at [491, 125] on input "Omaha, NE" at bounding box center [489, 124] width 6 height 6
checkbox input "true"
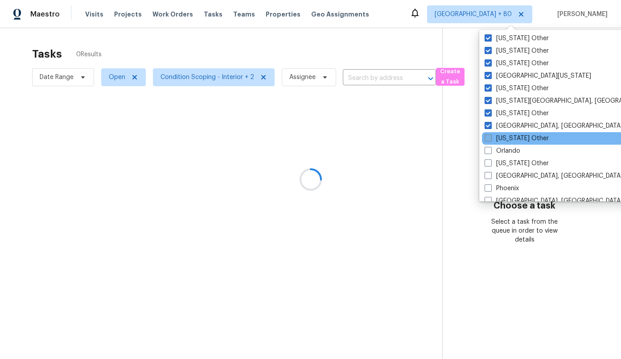
click at [514, 140] on label "Oregon Other" at bounding box center [517, 138] width 64 height 9
click at [491, 140] on input "Oregon Other" at bounding box center [488, 137] width 6 height 6
checkbox input "true"
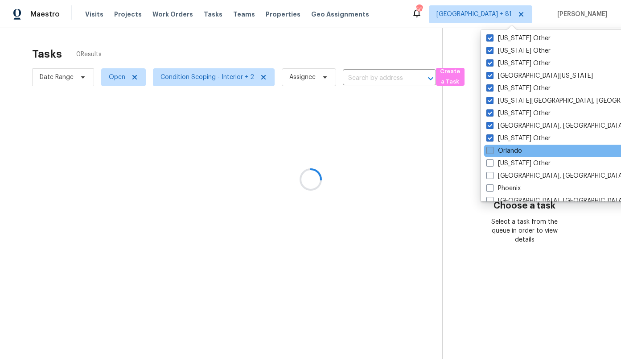
click at [513, 151] on label "Orlando" at bounding box center [505, 150] width 36 height 9
click at [492, 151] on input "Orlando" at bounding box center [490, 149] width 6 height 6
checkbox input "true"
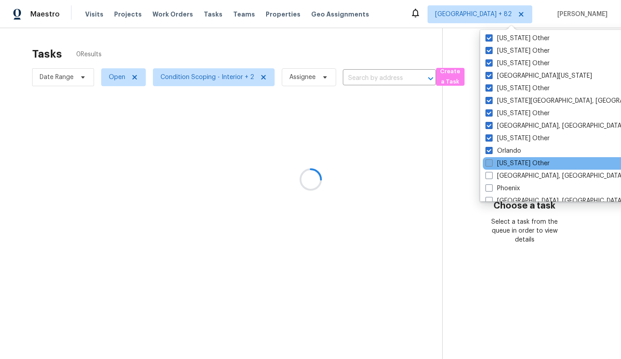
click at [513, 163] on label "Pennsylvania Other" at bounding box center [518, 163] width 64 height 9
click at [491, 163] on input "Pennsylvania Other" at bounding box center [489, 162] width 6 height 6
checkbox input "true"
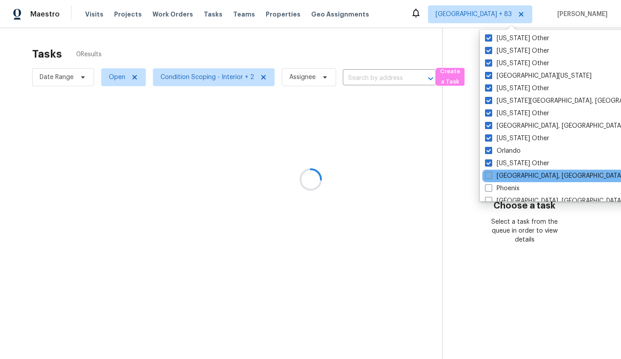
click at [513, 178] on label "Philadelphia, PA" at bounding box center [554, 175] width 138 height 9
click at [491, 177] on input "Philadelphia, PA" at bounding box center [488, 174] width 6 height 6
checkbox input "true"
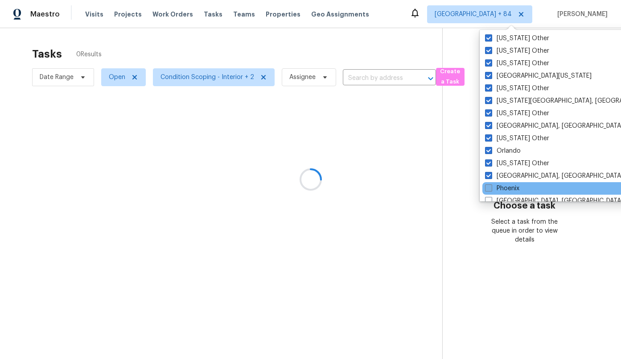
click at [512, 190] on label "Phoenix" at bounding box center [502, 188] width 34 height 9
click at [491, 190] on input "Phoenix" at bounding box center [488, 187] width 6 height 6
checkbox input "true"
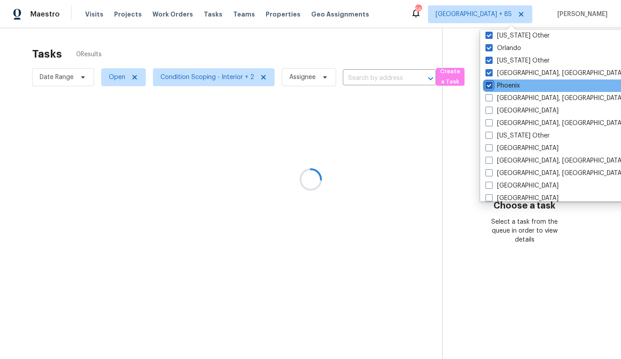
scroll to position [1020, 0]
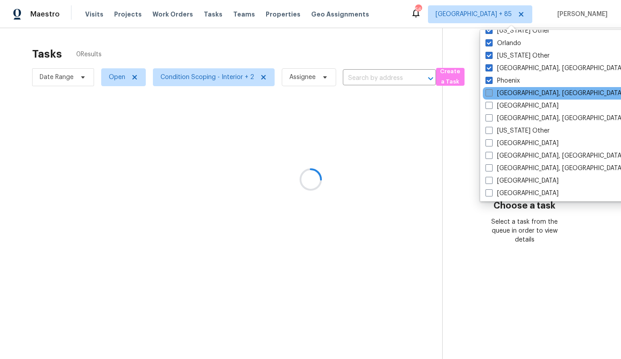
click at [512, 94] on label "Pittsburgh, PA" at bounding box center [555, 93] width 138 height 9
click at [491, 94] on input "Pittsburgh, PA" at bounding box center [489, 92] width 6 height 6
checkbox input "true"
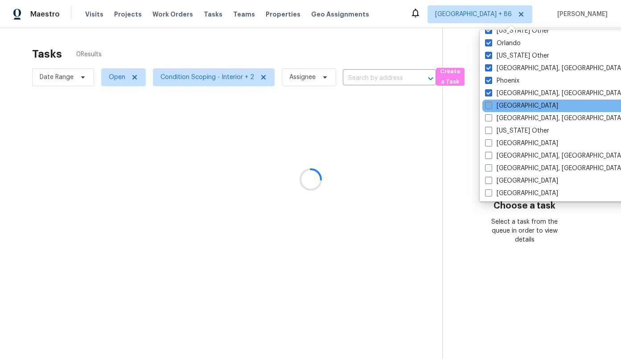
click at [512, 107] on label "Portland" at bounding box center [521, 105] width 73 height 9
click at [491, 107] on input "Portland" at bounding box center [488, 104] width 6 height 6
checkbox input "true"
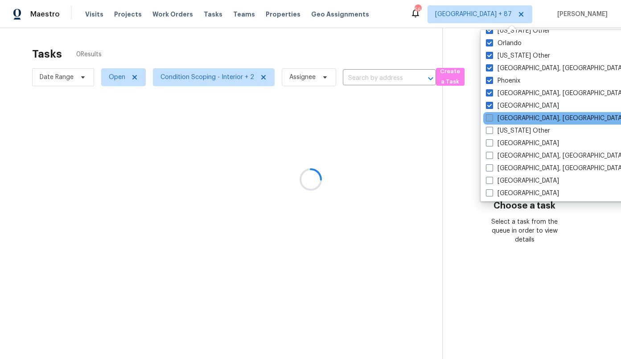
click at [513, 121] on label "Prescott, AZ" at bounding box center [555, 118] width 138 height 9
click at [492, 120] on input "Prescott, AZ" at bounding box center [489, 117] width 6 height 6
checkbox input "true"
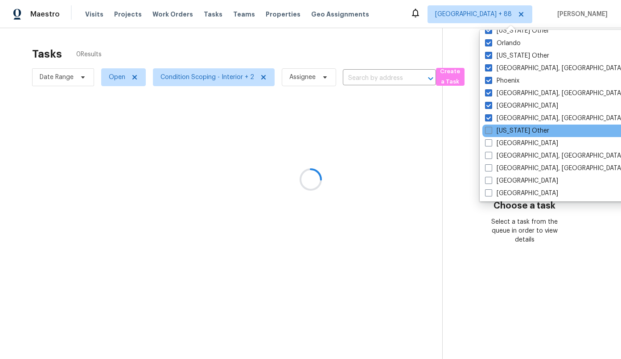
click at [511, 133] on label "Puerto Rico Other" at bounding box center [517, 130] width 64 height 9
click at [491, 132] on input "Puerto Rico Other" at bounding box center [488, 129] width 6 height 6
checkbox input "true"
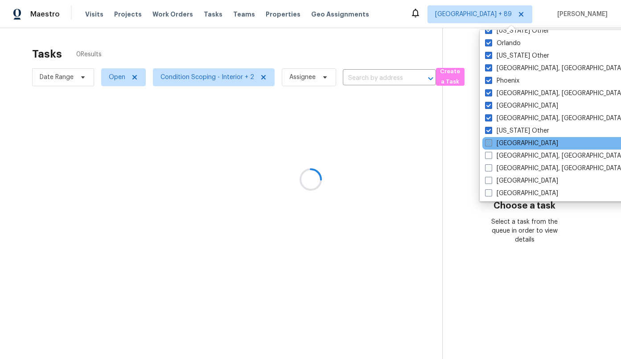
click at [509, 146] on label "Raleigh" at bounding box center [521, 143] width 73 height 9
click at [491, 144] on input "Raleigh" at bounding box center [488, 142] width 6 height 6
checkbox input "true"
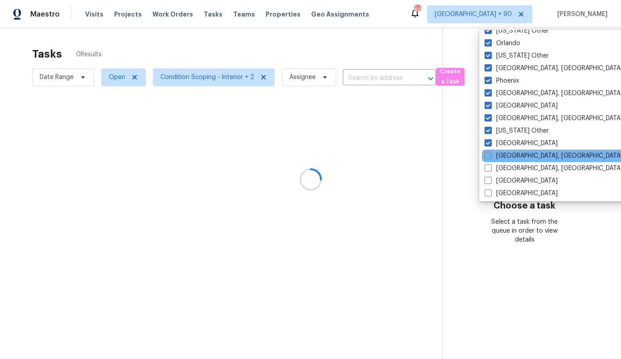
click at [509, 155] on label "Reno, NV" at bounding box center [554, 155] width 138 height 9
click at [491, 155] on input "Reno, NV" at bounding box center [488, 154] width 6 height 6
checkbox input "true"
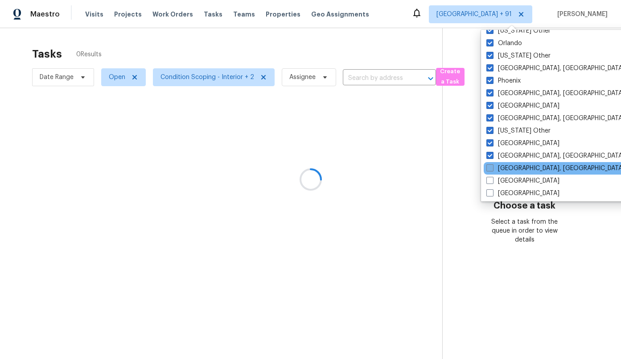
click at [508, 167] on label "Richmond, VA" at bounding box center [556, 168] width 138 height 9
click at [492, 167] on input "Richmond, VA" at bounding box center [490, 167] width 6 height 6
checkbox input "true"
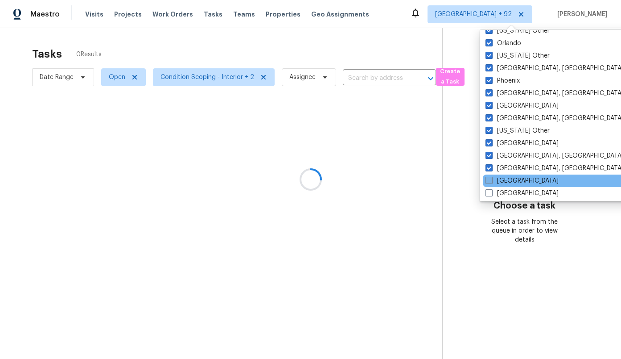
click at [508, 179] on label "Riverside" at bounding box center [522, 180] width 73 height 9
click at [491, 179] on input "Riverside" at bounding box center [489, 179] width 6 height 6
checkbox input "true"
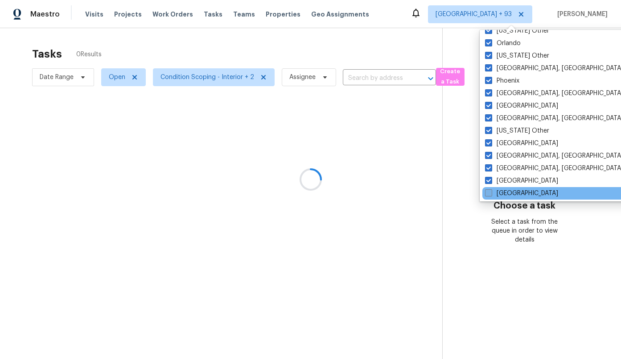
click at [509, 190] on label "Sacramento" at bounding box center [521, 193] width 73 height 9
click at [491, 190] on input "Sacramento" at bounding box center [488, 192] width 6 height 6
checkbox input "true"
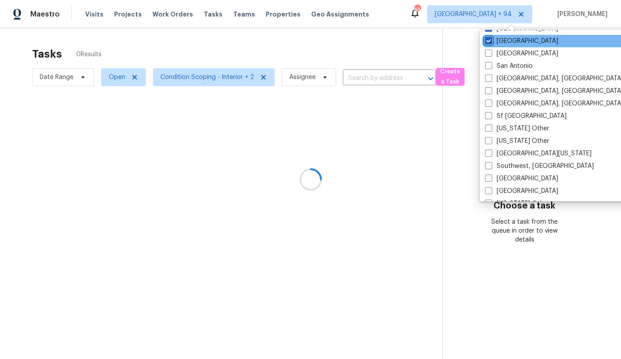
scroll to position [1177, 0]
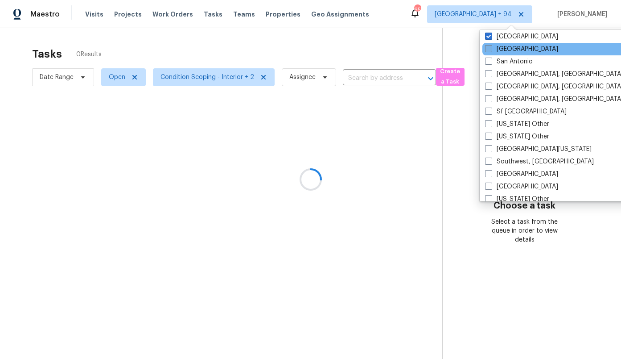
click at [507, 52] on label "Salt Lake City" at bounding box center [521, 49] width 73 height 9
click at [491, 50] on input "Salt Lake City" at bounding box center [488, 48] width 6 height 6
checkbox input "true"
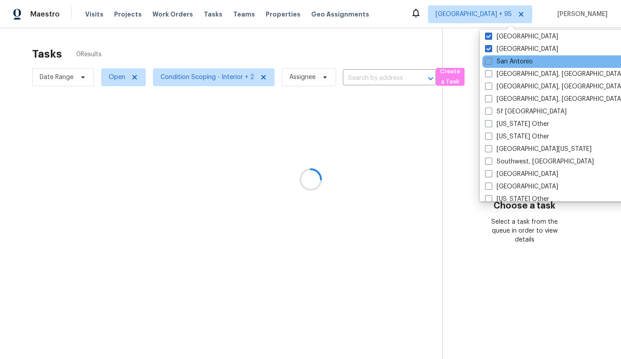
click at [508, 59] on label "San Antonio" at bounding box center [509, 61] width 48 height 9
click at [491, 59] on input "San Antonio" at bounding box center [488, 60] width 6 height 6
checkbox input "true"
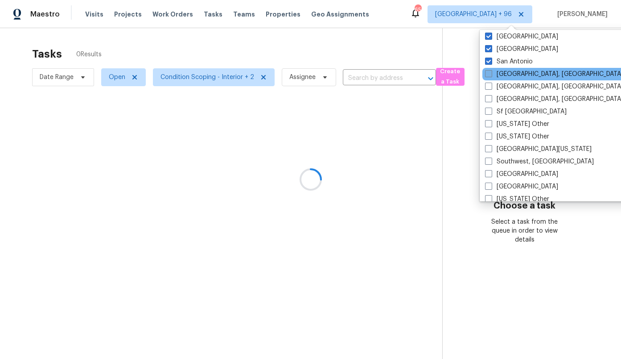
click at [509, 70] on label "San Diego, CA" at bounding box center [554, 74] width 138 height 9
click at [491, 70] on input "San Diego, CA" at bounding box center [488, 73] width 6 height 6
checkbox input "true"
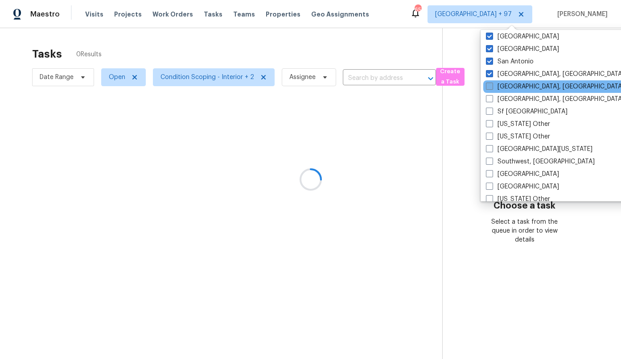
click at [509, 85] on label "Savannah, GA" at bounding box center [555, 86] width 138 height 9
click at [492, 85] on input "Savannah, GA" at bounding box center [489, 85] width 6 height 6
checkbox input "true"
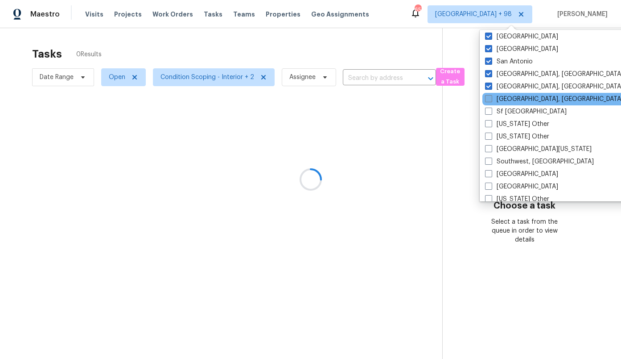
click at [508, 95] on label "Seattle, WA" at bounding box center [554, 99] width 138 height 9
click at [491, 95] on input "Seattle, WA" at bounding box center [488, 98] width 6 height 6
checkbox input "true"
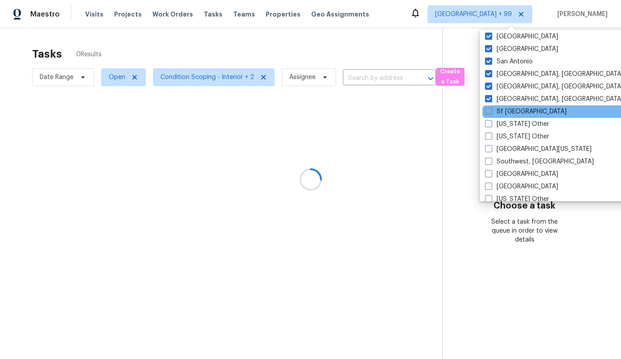
click at [507, 111] on label "Sf Bay Area" at bounding box center [526, 111] width 82 height 9
click at [491, 111] on input "Sf Bay Area" at bounding box center [488, 110] width 6 height 6
checkbox input "true"
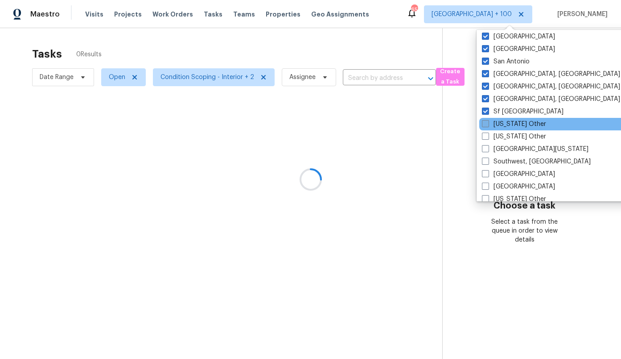
click at [507, 125] on label "South Carolina Other" at bounding box center [514, 124] width 64 height 9
click at [488, 125] on input "South Carolina Other" at bounding box center [485, 123] width 6 height 6
checkbox input "true"
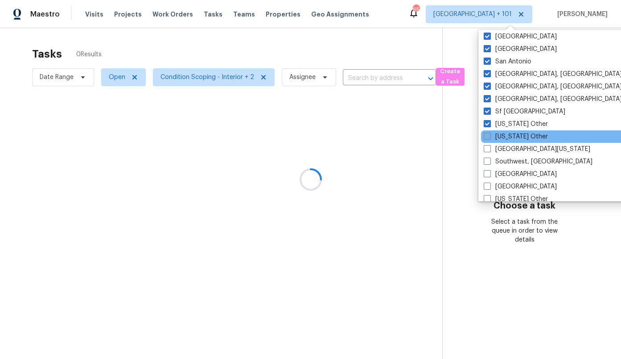
click at [507, 135] on label "South Dakota Other" at bounding box center [516, 136] width 64 height 9
click at [490, 135] on input "South Dakota Other" at bounding box center [487, 135] width 6 height 6
checkbox input "true"
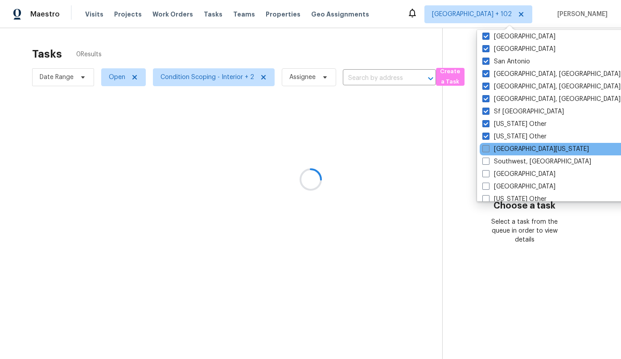
click at [501, 147] on label "South Texas" at bounding box center [536, 148] width 107 height 9
click at [488, 147] on input "South Texas" at bounding box center [486, 147] width 6 height 6
checkbox input "true"
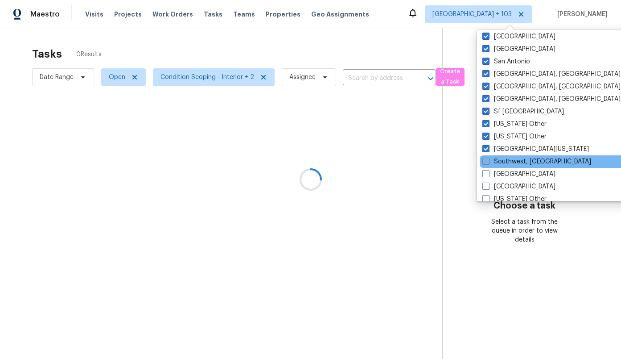
click at [505, 162] on label "Southwest, FL" at bounding box center [537, 161] width 109 height 9
click at [488, 162] on input "Southwest, FL" at bounding box center [486, 160] width 6 height 6
checkbox input "true"
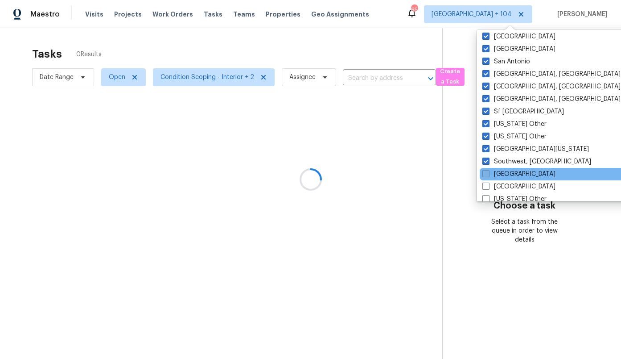
click at [507, 173] on label "St Louis" at bounding box center [519, 173] width 73 height 9
click at [488, 173] on input "St Louis" at bounding box center [486, 172] width 6 height 6
checkbox input "true"
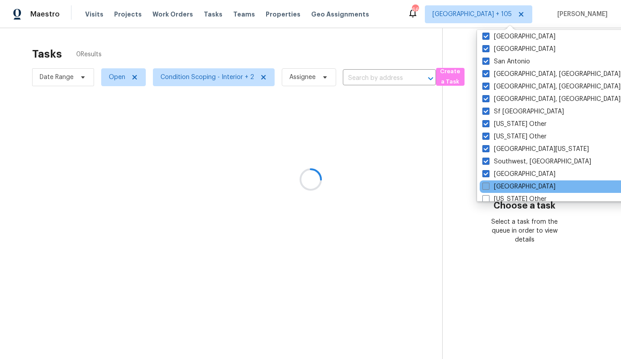
click at [508, 185] on label "Tampa" at bounding box center [519, 186] width 73 height 9
click at [488, 185] on input "Tampa" at bounding box center [486, 185] width 6 height 6
checkbox input "true"
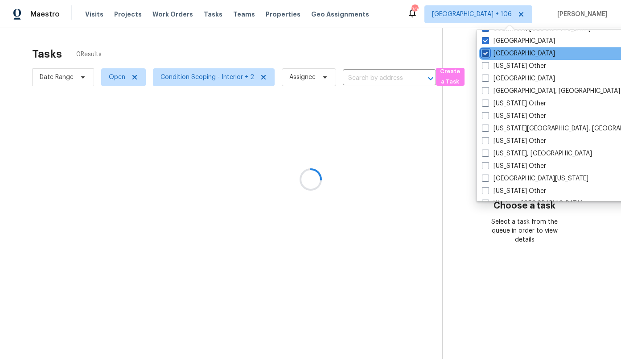
scroll to position [1320, 0]
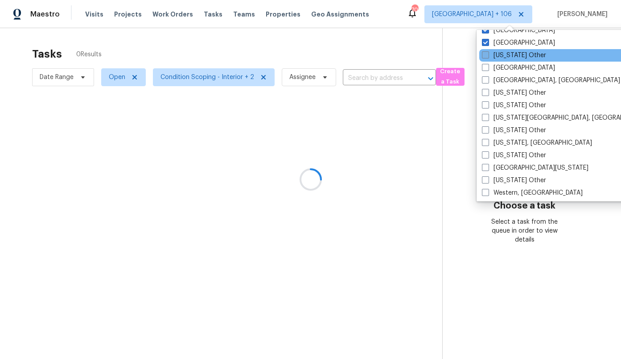
click at [518, 53] on label "Tennessee Other" at bounding box center [514, 55] width 64 height 9
click at [488, 53] on input "Tennessee Other" at bounding box center [485, 54] width 6 height 6
checkbox input "true"
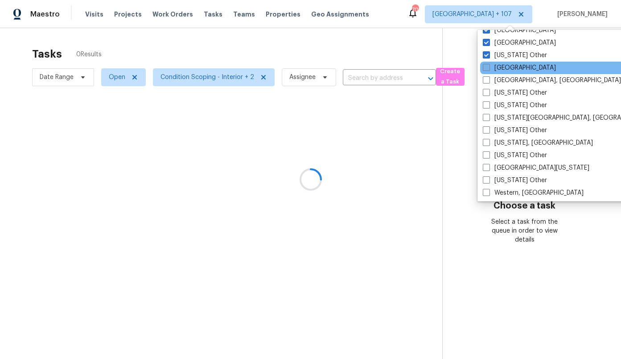
click at [512, 68] on label "Tucson" at bounding box center [519, 67] width 73 height 9
click at [489, 68] on input "Tucson" at bounding box center [486, 66] width 6 height 6
checkbox input "true"
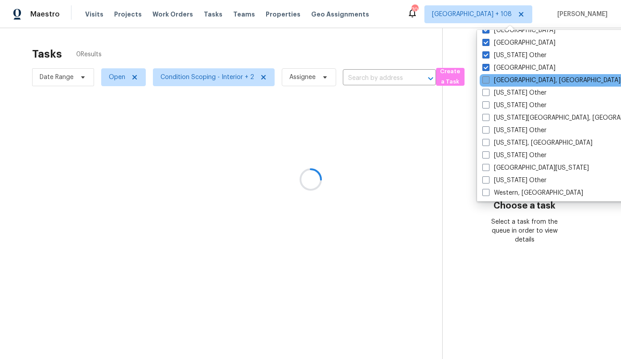
click at [512, 77] on label "Tulsa, OK" at bounding box center [552, 80] width 138 height 9
click at [488, 77] on input "Tulsa, OK" at bounding box center [486, 79] width 6 height 6
checkbox input "true"
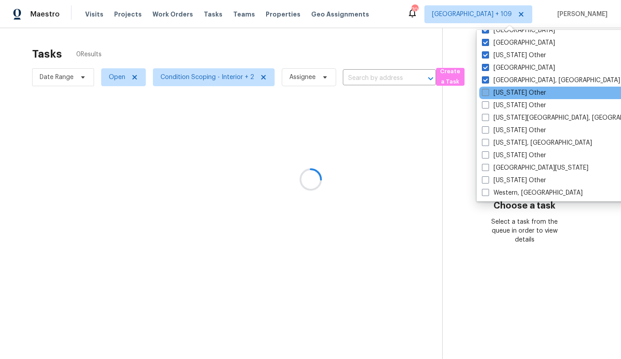
click at [512, 88] on label "Utah Other" at bounding box center [514, 92] width 64 height 9
click at [488, 88] on input "Utah Other" at bounding box center [485, 91] width 6 height 6
checkbox input "true"
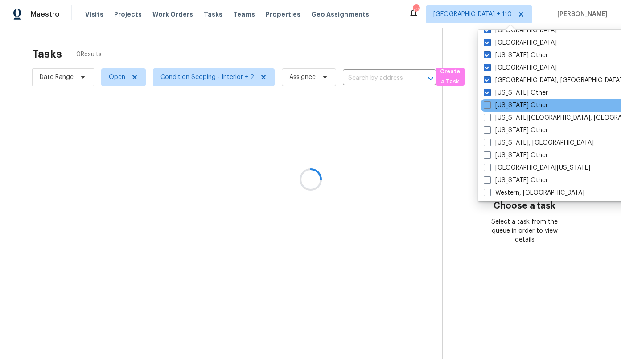
click at [512, 100] on div "Vermont Other" at bounding box center [571, 105] width 180 height 12
click at [512, 104] on label "Vermont Other" at bounding box center [516, 105] width 64 height 9
click at [490, 104] on input "Vermont Other" at bounding box center [487, 104] width 6 height 6
checkbox input "true"
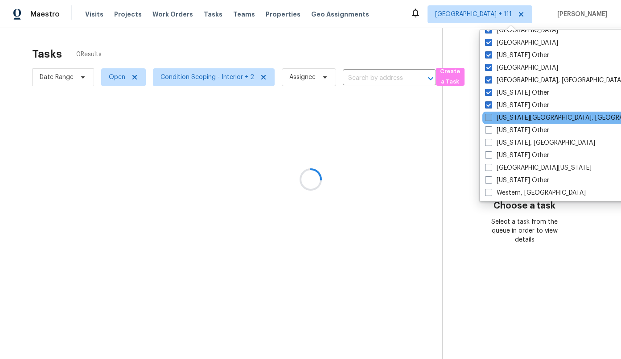
click at [514, 115] on label "Virginia Beach, VA" at bounding box center [571, 117] width 172 height 9
click at [491, 115] on input "Virginia Beach, VA" at bounding box center [488, 116] width 6 height 6
checkbox input "true"
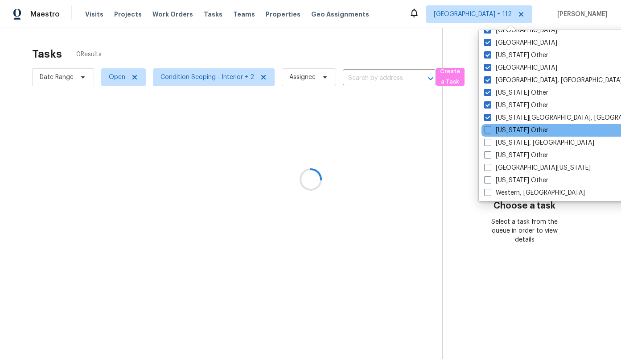
click at [512, 125] on div "Virginia Other" at bounding box center [572, 130] width 180 height 12
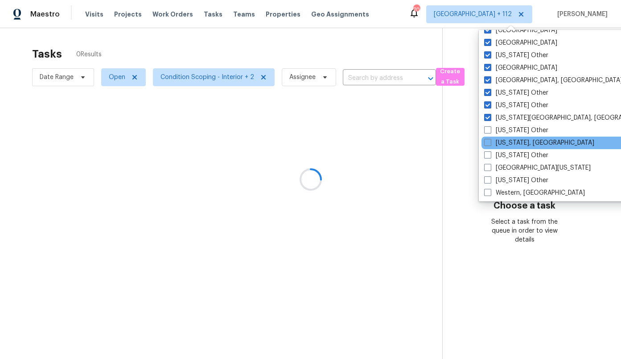
click at [516, 137] on div "Washington, DC" at bounding box center [572, 142] width 180 height 12
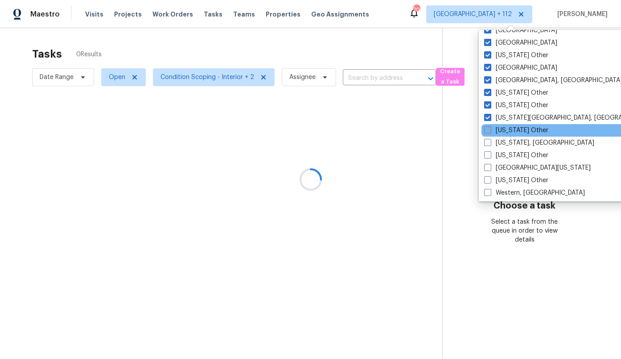
click at [513, 128] on label "Virginia Other" at bounding box center [516, 130] width 64 height 9
click at [490, 128] on input "Virginia Other" at bounding box center [487, 129] width 6 height 6
checkbox input "true"
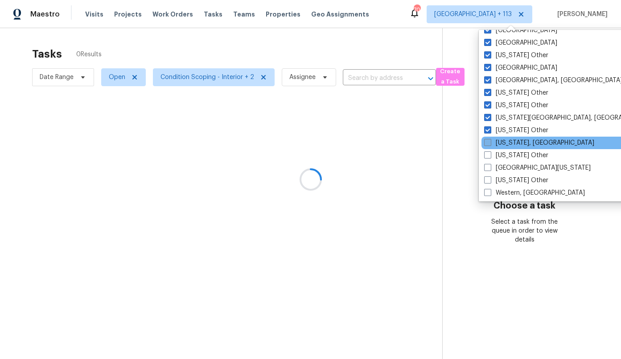
click at [517, 138] on label "Washington, DC" at bounding box center [539, 142] width 110 height 9
click at [490, 138] on input "Washington, DC" at bounding box center [487, 141] width 6 height 6
checkbox input "true"
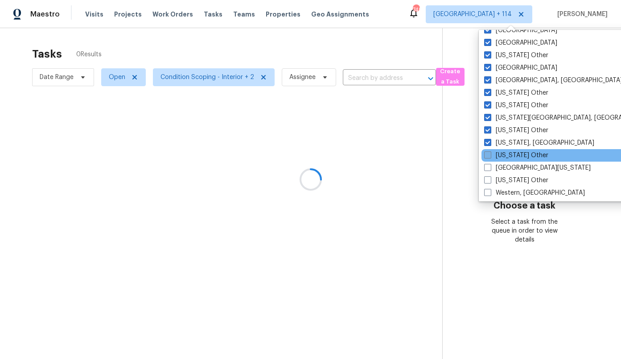
click at [520, 154] on label "Washington Other" at bounding box center [516, 155] width 64 height 9
click at [490, 154] on input "Washington Other" at bounding box center [487, 154] width 6 height 6
checkbox input "true"
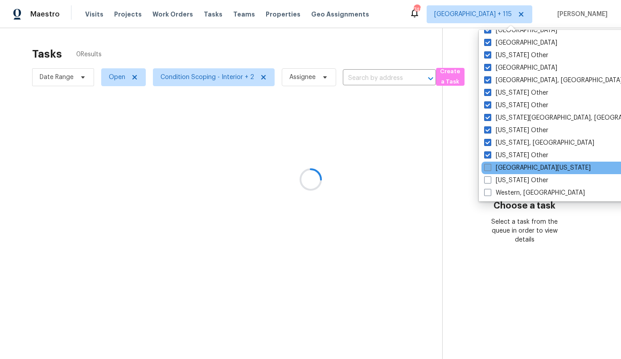
click at [520, 166] on label "West Texas" at bounding box center [537, 167] width 107 height 9
click at [490, 166] on input "West Texas" at bounding box center [487, 166] width 6 height 6
checkbox input "true"
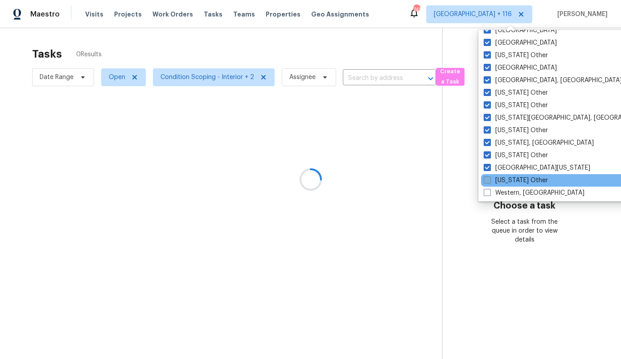
click at [522, 182] on label "West Virginia Other" at bounding box center [516, 180] width 64 height 9
click at [490, 182] on input "West Virginia Other" at bounding box center [487, 179] width 6 height 6
checkbox input "true"
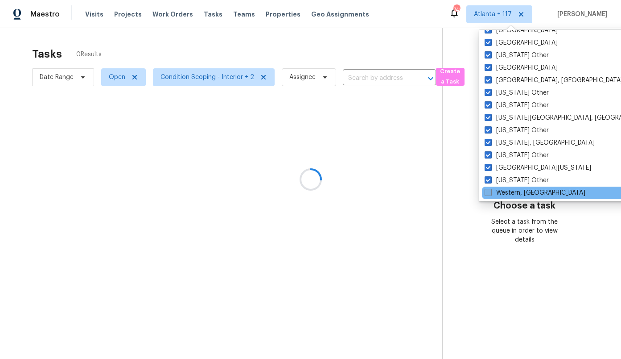
click at [522, 191] on label "Western, NY" at bounding box center [535, 192] width 101 height 9
click at [491, 191] on input "Western, NY" at bounding box center [488, 191] width 6 height 6
checkbox input "true"
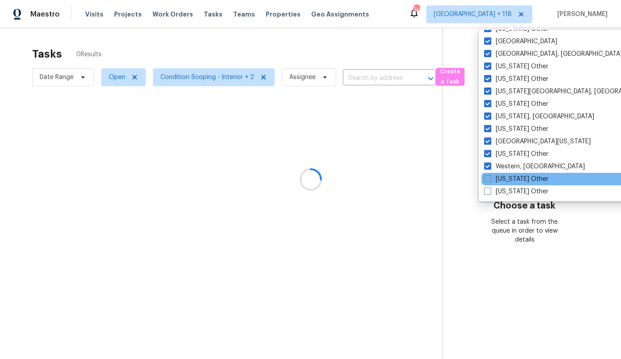
click at [521, 177] on label "Wisconsin Other" at bounding box center [516, 178] width 64 height 9
click at [490, 177] on input "Wisconsin Other" at bounding box center [487, 177] width 6 height 6
checkbox input "true"
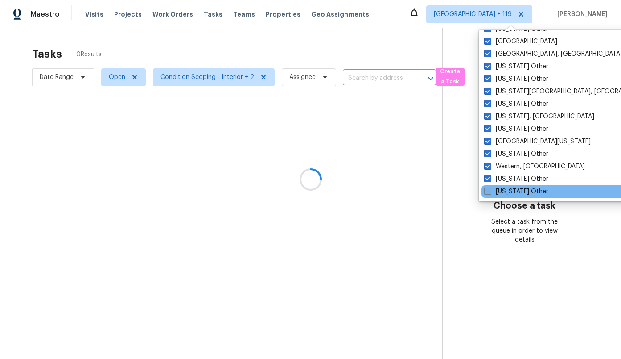
click at [520, 190] on label "Wyoming Other" at bounding box center [516, 191] width 64 height 9
click at [490, 190] on input "Wyoming Other" at bounding box center [487, 190] width 6 height 6
checkbox input "true"
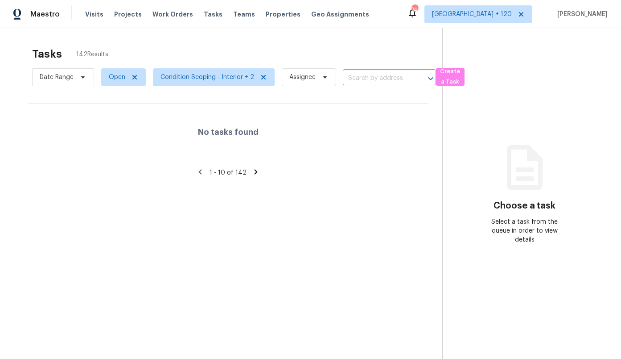
click at [365, 60] on div "Tasks 142 Results" at bounding box center [237, 53] width 410 height 23
click at [263, 74] on icon at bounding box center [263, 77] width 7 height 7
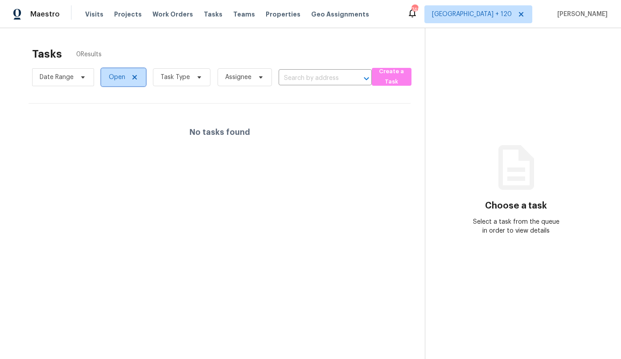
click at [138, 77] on span "Open" at bounding box center [123, 77] width 45 height 18
click at [125, 103] on label "Open" at bounding box center [120, 102] width 28 height 9
click at [112, 103] on input "Open" at bounding box center [109, 101] width 6 height 6
checkbox input "false"
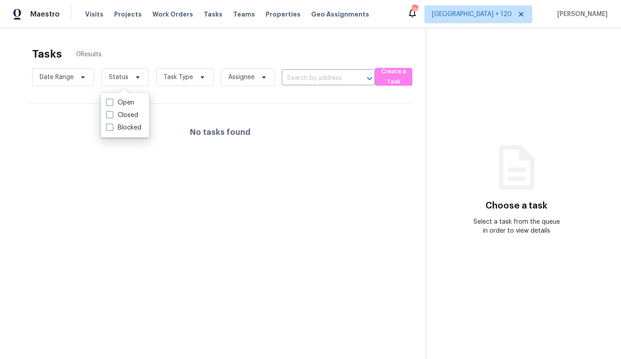
click at [147, 47] on div "Tasks 0 Results" at bounding box center [229, 53] width 394 height 23
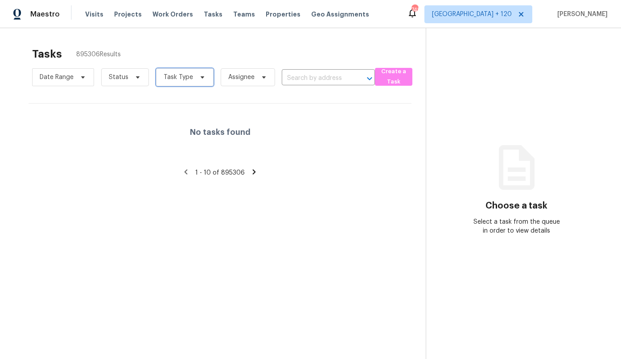
click at [189, 77] on span "Task Type" at bounding box center [178, 77] width 29 height 9
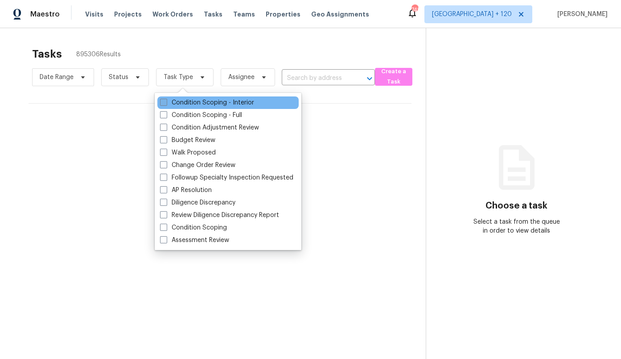
click at [195, 102] on label "Condition Scoping - Interior" at bounding box center [207, 102] width 94 height 9
click at [166, 102] on input "Condition Scoping - Interior" at bounding box center [163, 101] width 6 height 6
checkbox input "true"
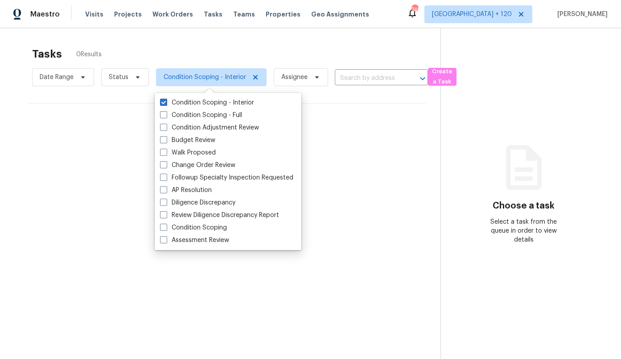
click at [198, 45] on div "Tasks 0 Results" at bounding box center [236, 53] width 408 height 23
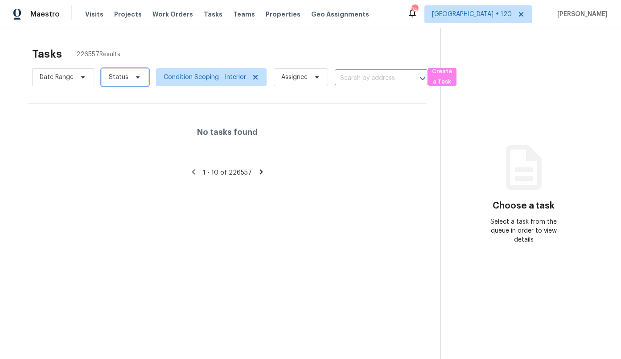
click at [130, 78] on span "Status" at bounding box center [125, 77] width 48 height 18
click at [130, 116] on label "Open" at bounding box center [120, 115] width 28 height 9
click at [112, 116] on input "Open" at bounding box center [109, 114] width 6 height 6
checkbox input "true"
click at [218, 116] on div "No tasks found" at bounding box center [227, 131] width 397 height 57
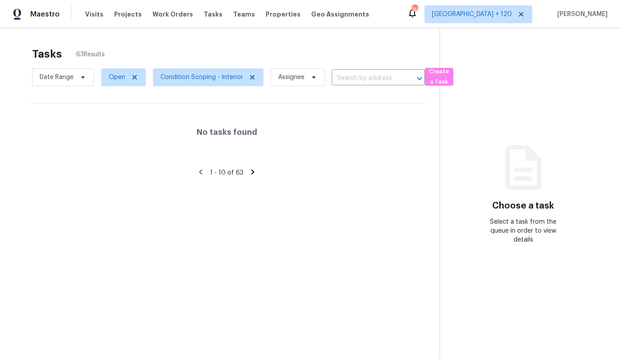
click at [208, 102] on section "Tasks 63 Results Date Range Open Condition Scoping - Interior Assignee ​ Create…" at bounding box center [226, 214] width 425 height 344
click at [206, 139] on div "No tasks found" at bounding box center [227, 131] width 397 height 57
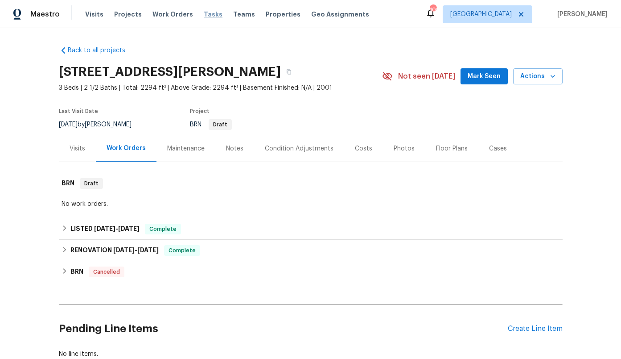
click at [204, 13] on span "Tasks" at bounding box center [213, 14] width 19 height 6
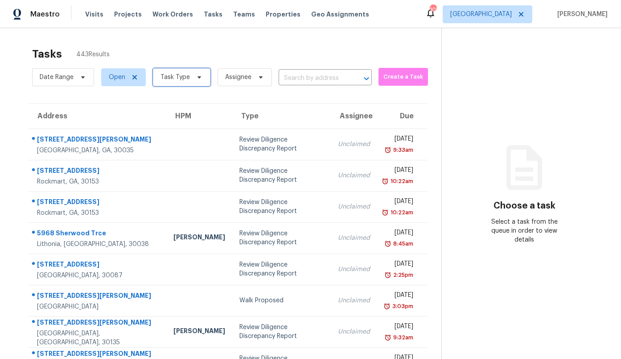
click at [170, 78] on span "Task Type" at bounding box center [175, 77] width 29 height 9
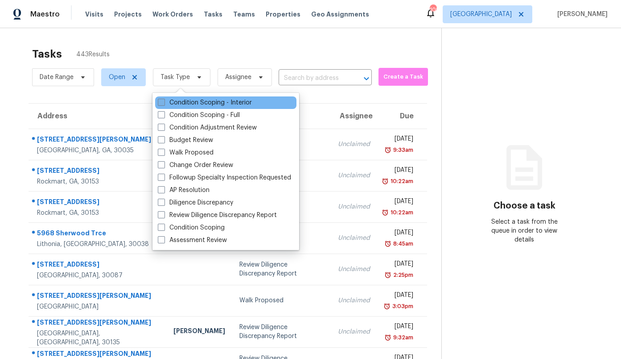
click at [178, 102] on label "Condition Scoping - Interior" at bounding box center [205, 102] width 94 height 9
click at [164, 102] on input "Condition Scoping - Interior" at bounding box center [161, 101] width 6 height 6
checkbox input "true"
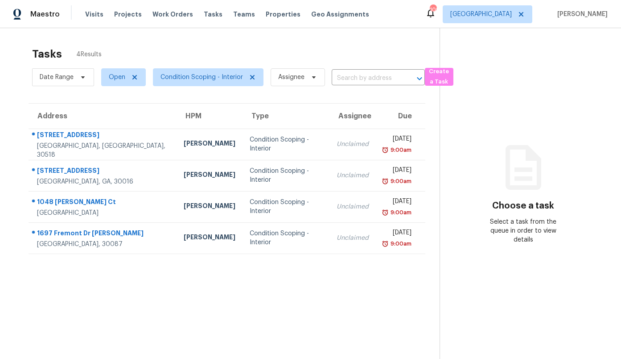
click at [198, 41] on div "Tasks 4 Results Date Range Open Condition Scoping - Interior Assignee ​ Create …" at bounding box center [310, 207] width 621 height 359
click at [504, 17] on span "[GEOGRAPHIC_DATA]" at bounding box center [481, 14] width 62 height 9
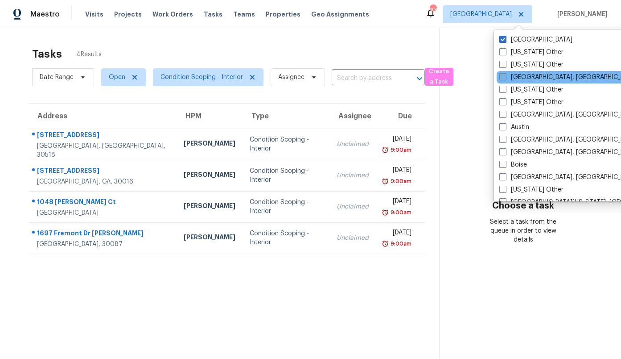
click at [556, 78] on label "[GEOGRAPHIC_DATA], [GEOGRAPHIC_DATA]" at bounding box center [568, 77] width 138 height 9
click at [505, 78] on input "[GEOGRAPHIC_DATA], [GEOGRAPHIC_DATA]" at bounding box center [502, 76] width 6 height 6
checkbox input "true"
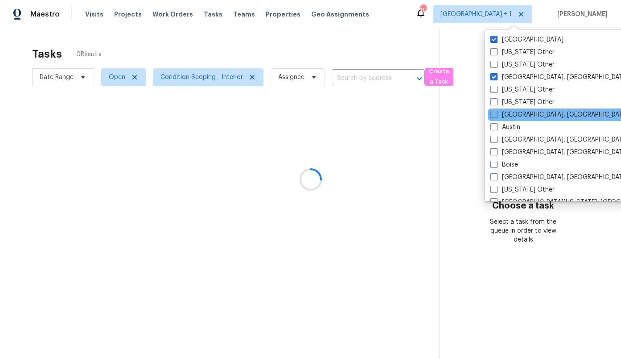
click at [546, 113] on div "Asheville, NC" at bounding box center [578, 114] width 180 height 12
click at [536, 114] on label "Asheville, NC" at bounding box center [560, 114] width 138 height 9
click at [496, 114] on input "Asheville, NC" at bounding box center [494, 113] width 6 height 6
checkbox input "true"
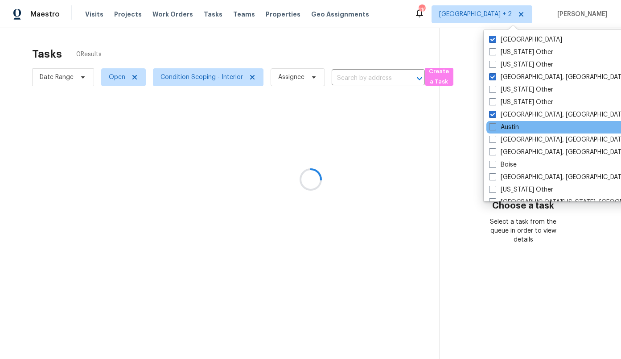
click at [528, 126] on div "Austin" at bounding box center [577, 127] width 180 height 12
click at [512, 128] on label "Austin" at bounding box center [504, 127] width 30 height 9
click at [495, 128] on input "Austin" at bounding box center [492, 126] width 6 height 6
checkbox input "true"
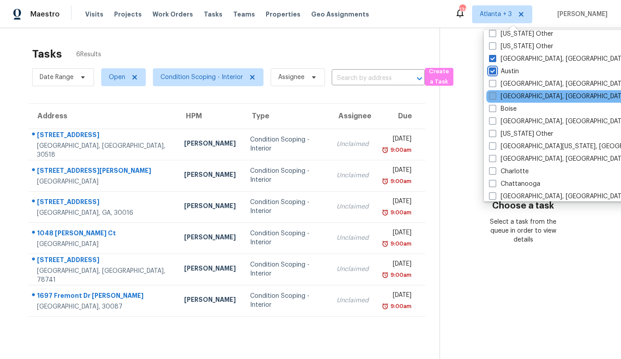
scroll to position [64, 0]
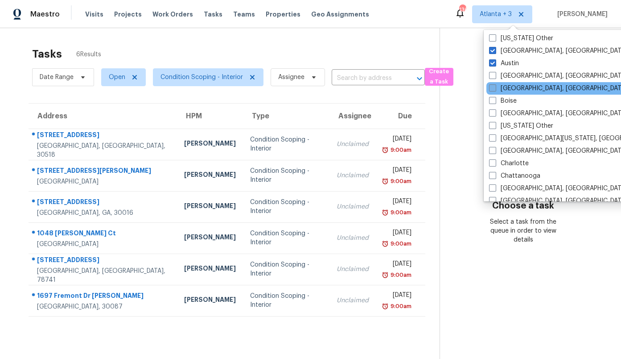
click at [524, 86] on label "[GEOGRAPHIC_DATA], [GEOGRAPHIC_DATA]" at bounding box center [558, 88] width 138 height 9
click at [495, 86] on input "[GEOGRAPHIC_DATA], [GEOGRAPHIC_DATA]" at bounding box center [492, 87] width 6 height 6
checkbox input "true"
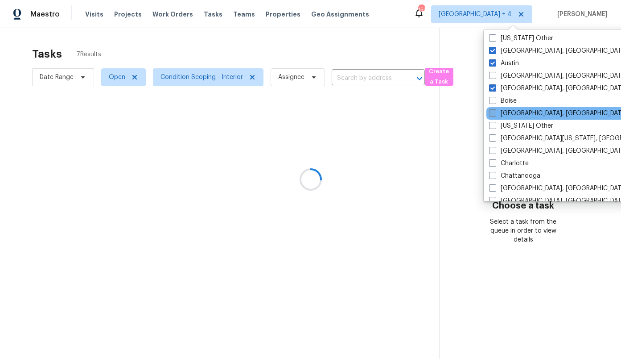
click at [523, 114] on label "Boston, MA" at bounding box center [558, 113] width 138 height 9
click at [495, 114] on input "Boston, MA" at bounding box center [492, 112] width 6 height 6
checkbox input "true"
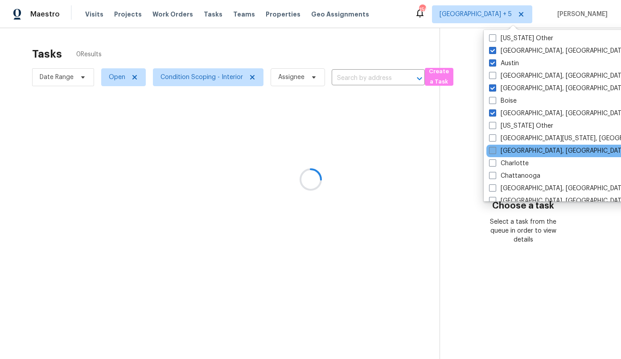
click at [527, 154] on label "Charleston, SC" at bounding box center [558, 150] width 138 height 9
click at [495, 152] on input "Charleston, SC" at bounding box center [492, 149] width 6 height 6
checkbox input "true"
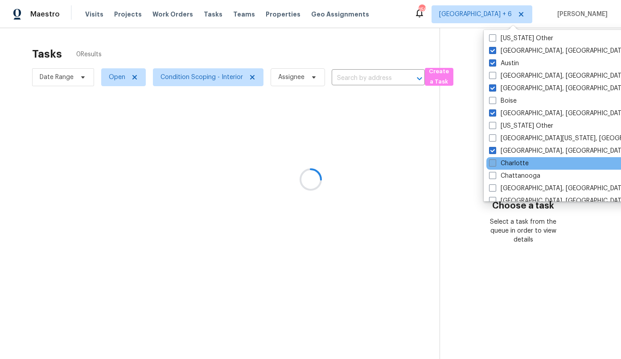
click at [522, 166] on label "Charlotte" at bounding box center [509, 163] width 40 height 9
click at [495, 165] on input "Charlotte" at bounding box center [492, 162] width 6 height 6
checkbox input "true"
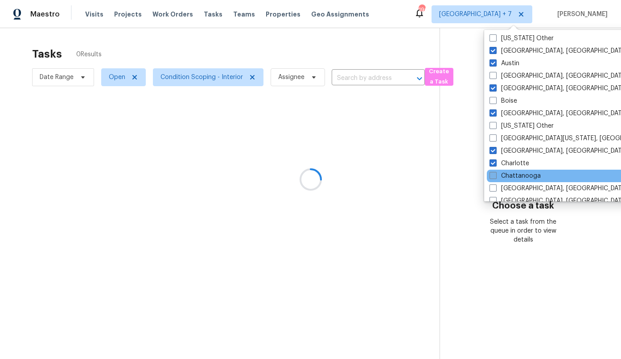
click at [520, 177] on label "Chattanooga" at bounding box center [515, 175] width 51 height 9
click at [495, 177] on input "Chattanooga" at bounding box center [493, 174] width 6 height 6
checkbox input "true"
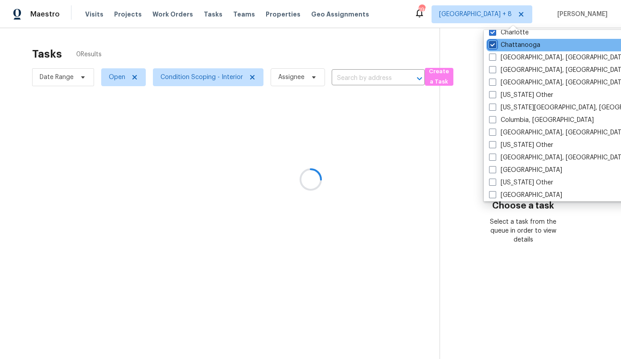
scroll to position [198, 0]
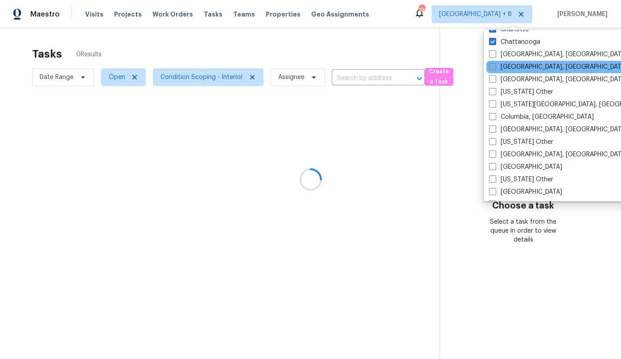
click at [523, 69] on label "Cincinnati, OH" at bounding box center [558, 66] width 138 height 9
click at [495, 68] on input "Cincinnati, OH" at bounding box center [492, 65] width 6 height 6
checkbox input "true"
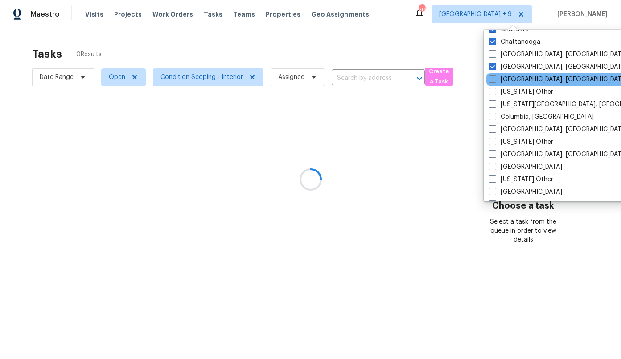
click at [522, 84] on div "Cleveland, OH" at bounding box center [577, 79] width 180 height 12
click at [521, 82] on label "Cleveland, OH" at bounding box center [558, 79] width 138 height 9
click at [495, 81] on input "Cleveland, OH" at bounding box center [492, 78] width 6 height 6
checkbox input "true"
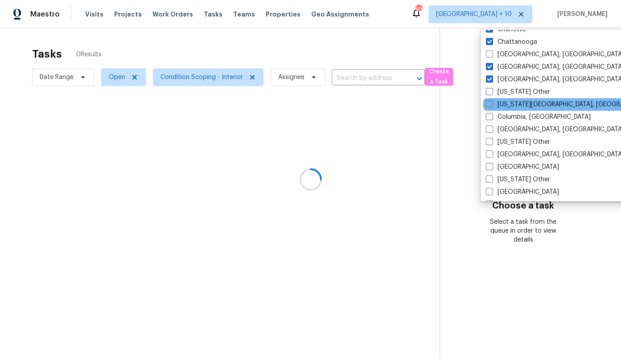
click at [523, 105] on label "Colorado Springs, CO" at bounding box center [572, 104] width 172 height 9
click at [492, 105] on input "Colorado Springs, CO" at bounding box center [489, 103] width 6 height 6
checkbox input "true"
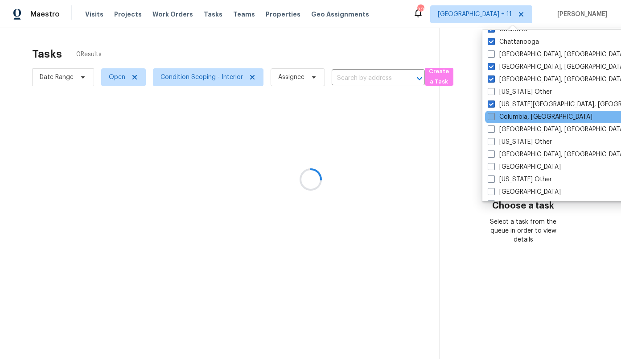
click at [520, 121] on label "Columbia, SC" at bounding box center [540, 116] width 105 height 9
click at [494, 118] on input "Columbia, SC" at bounding box center [491, 115] width 6 height 6
checkbox input "true"
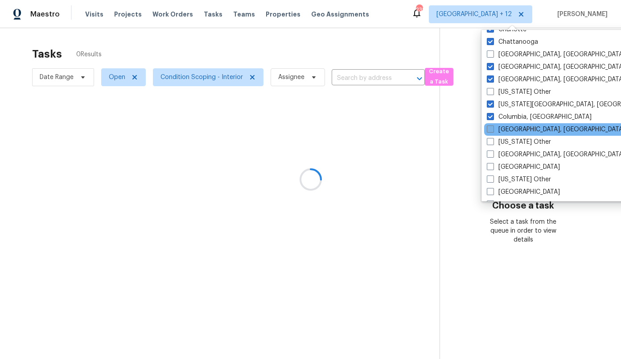
click at [518, 132] on label "Columbus, OH" at bounding box center [556, 129] width 138 height 9
click at [493, 131] on input "Columbus, OH" at bounding box center [490, 128] width 6 height 6
checkbox input "true"
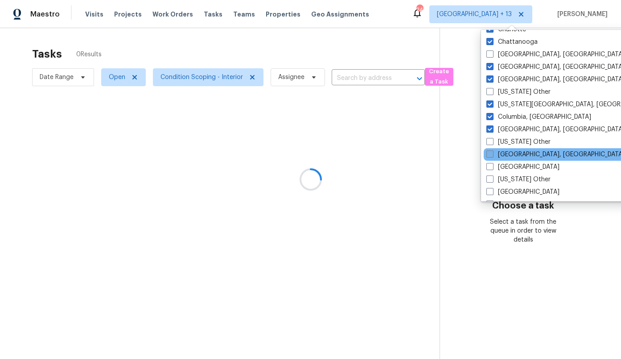
click at [519, 152] on label "Corpus Christi, TX" at bounding box center [556, 154] width 138 height 9
click at [492, 152] on input "Corpus Christi, TX" at bounding box center [490, 153] width 6 height 6
checkbox input "true"
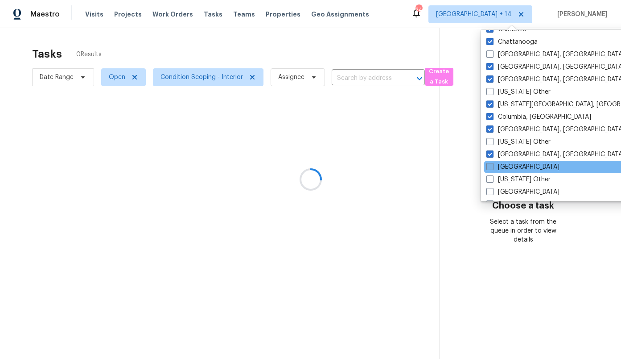
click at [513, 165] on label "Dallas" at bounding box center [523, 166] width 73 height 9
click at [492, 165] on input "Dallas" at bounding box center [490, 165] width 6 height 6
checkbox input "true"
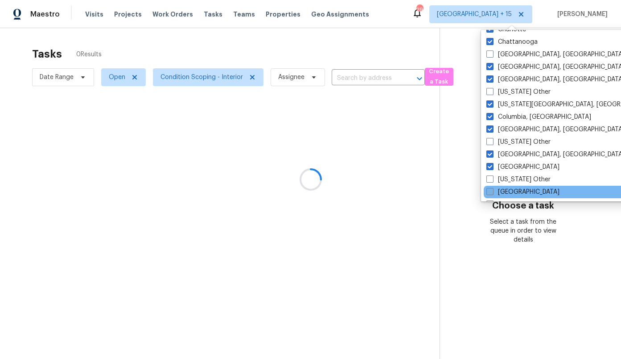
click at [509, 194] on label "Denver" at bounding box center [523, 191] width 73 height 9
click at [492, 193] on input "Denver" at bounding box center [490, 190] width 6 height 6
checkbox input "true"
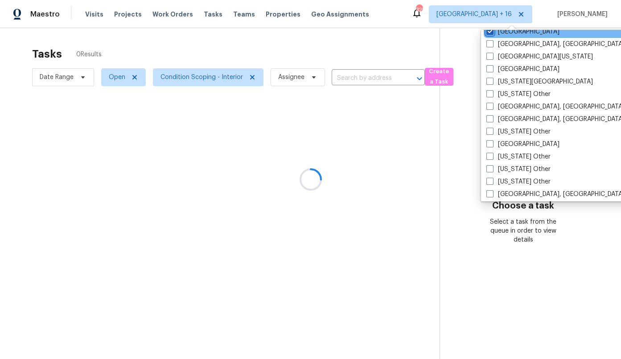
scroll to position [364, 0]
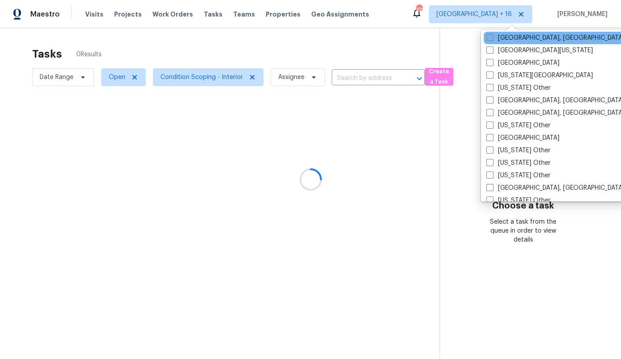
click at [511, 39] on label "Detroit, MI" at bounding box center [556, 37] width 138 height 9
click at [492, 39] on input "Detroit, MI" at bounding box center [490, 36] width 6 height 6
checkbox input "true"
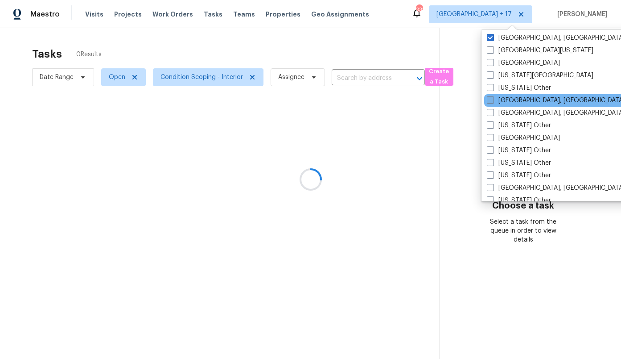
click at [525, 101] on label "Greensboro, NC" at bounding box center [556, 100] width 138 height 9
click at [493, 101] on input "Greensboro, NC" at bounding box center [490, 99] width 6 height 6
checkbox input "true"
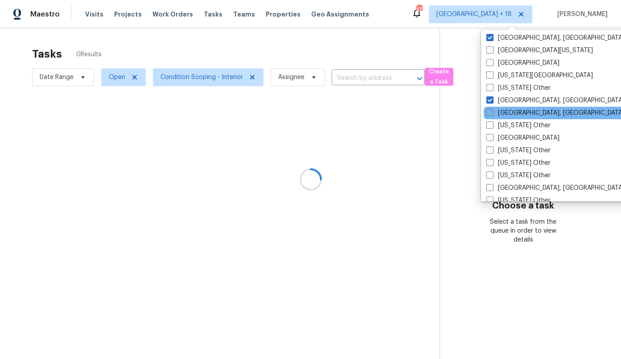
click at [522, 111] on label "Greenville, SC" at bounding box center [556, 112] width 138 height 9
click at [492, 111] on input "Greenville, SC" at bounding box center [490, 111] width 6 height 6
checkbox input "true"
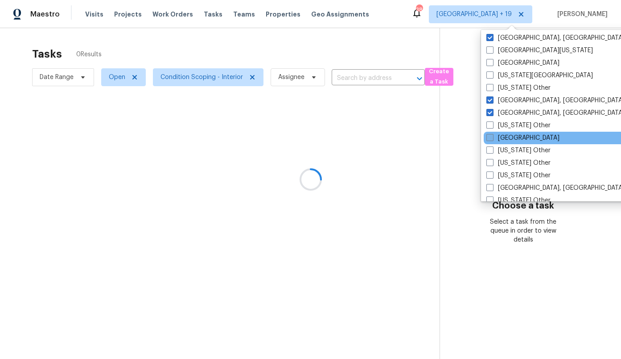
click at [517, 136] on label "Houston" at bounding box center [523, 137] width 73 height 9
click at [492, 136] on input "Houston" at bounding box center [490, 136] width 6 height 6
checkbox input "true"
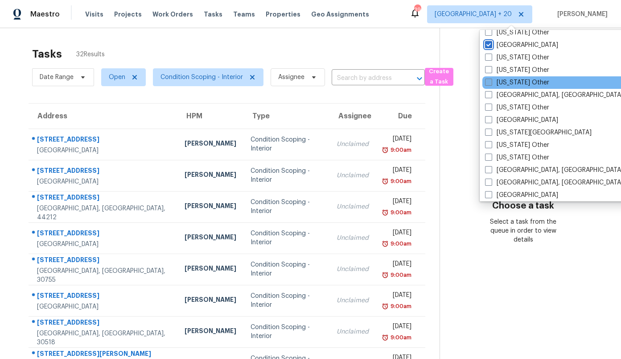
scroll to position [483, 0]
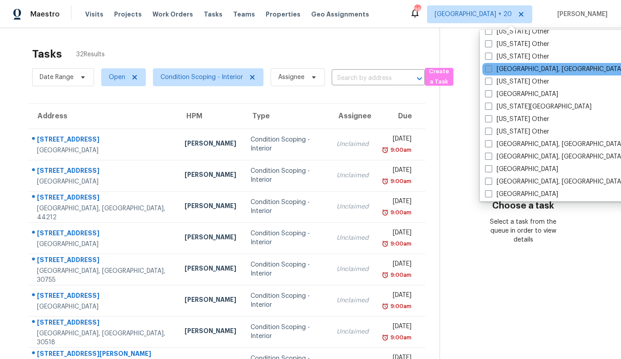
click at [525, 70] on label "Indianapolis, IN" at bounding box center [554, 69] width 138 height 9
click at [491, 70] on input "Indianapolis, IN" at bounding box center [488, 68] width 6 height 6
checkbox input "true"
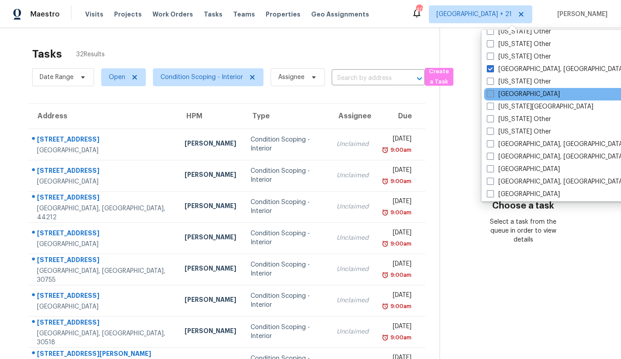
click at [527, 95] on label "Jacksonville" at bounding box center [523, 94] width 73 height 9
click at [493, 95] on input "Jacksonville" at bounding box center [490, 93] width 6 height 6
checkbox input "true"
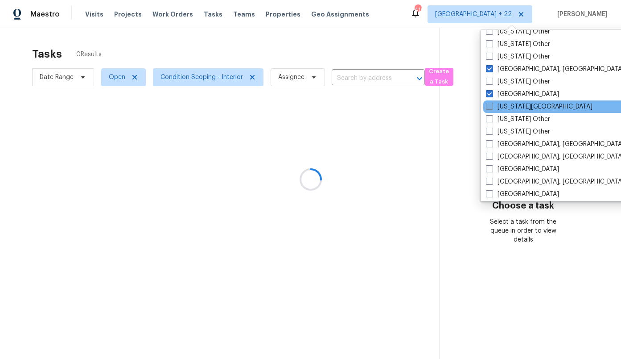
click at [525, 109] on label "Kansas City" at bounding box center [539, 106] width 107 height 9
click at [492, 108] on input "Kansas City" at bounding box center [489, 105] width 6 height 6
checkbox input "true"
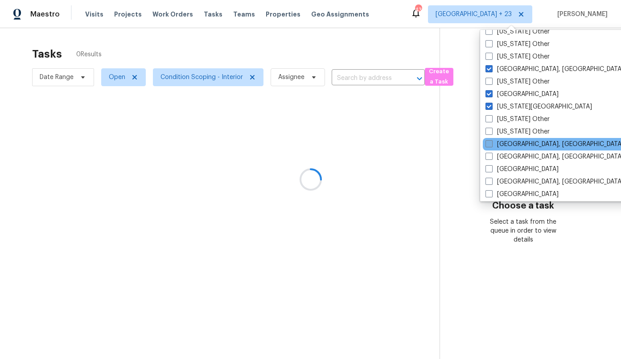
click at [522, 141] on label "Killeen, TX" at bounding box center [555, 144] width 138 height 9
click at [491, 141] on input "Killeen, TX" at bounding box center [489, 143] width 6 height 6
checkbox input "true"
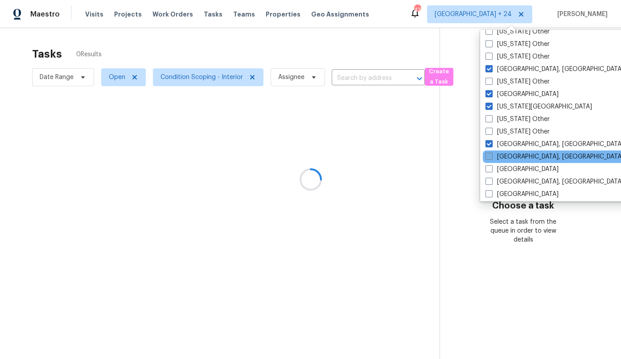
click at [519, 155] on label "Knoxville, TN" at bounding box center [555, 156] width 138 height 9
click at [491, 155] on input "Knoxville, TN" at bounding box center [489, 155] width 6 height 6
checkbox input "true"
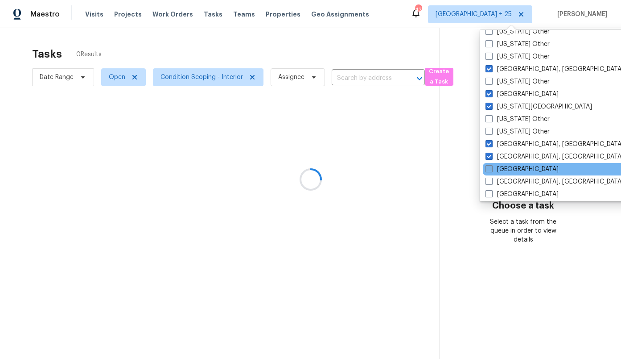
click at [517, 168] on label "Las Vegas" at bounding box center [522, 169] width 73 height 9
click at [491, 168] on input "Las Vegas" at bounding box center [489, 168] width 6 height 6
checkbox input "true"
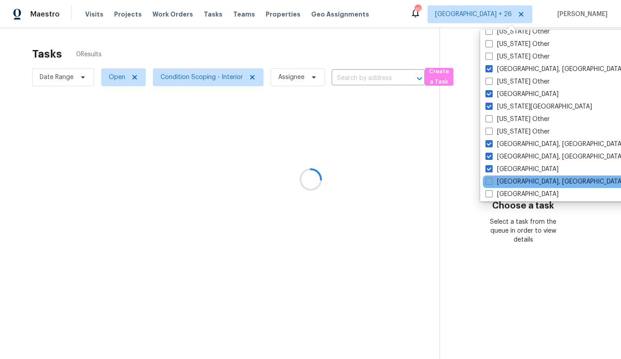
click at [520, 181] on label "Little Rock, AR" at bounding box center [555, 181] width 138 height 9
click at [491, 181] on input "Little Rock, AR" at bounding box center [489, 180] width 6 height 6
checkbox input "true"
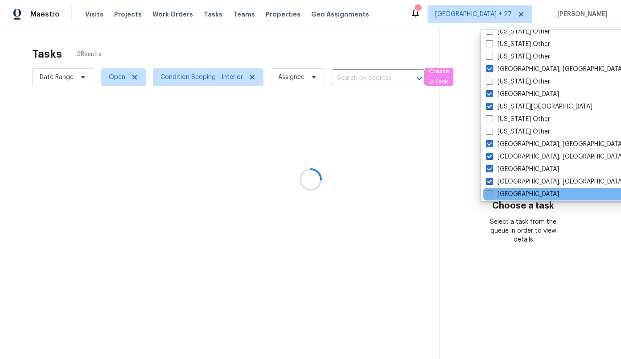
click at [517, 194] on label "Los Angeles" at bounding box center [522, 194] width 73 height 9
click at [492, 194] on input "Los Angeles" at bounding box center [489, 193] width 6 height 6
checkbox input "true"
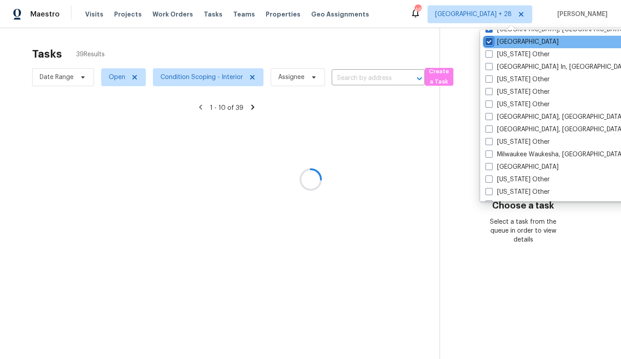
scroll to position [635, 0]
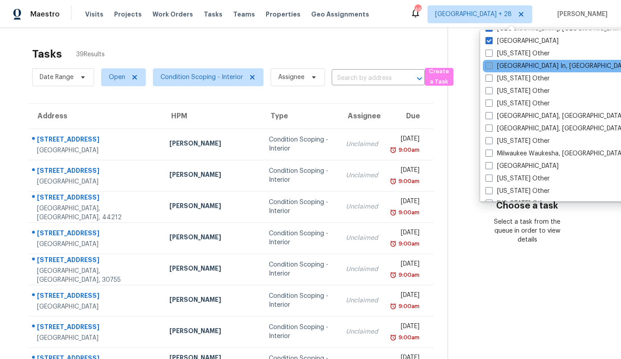
click at [515, 66] on label "Louisville In, KY" at bounding box center [558, 66] width 145 height 9
click at [491, 66] on input "Louisville In, KY" at bounding box center [489, 65] width 6 height 6
checkbox input "true"
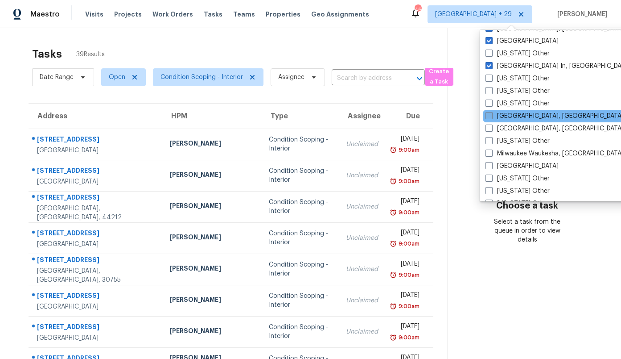
click at [512, 115] on label "Memphis, TN" at bounding box center [555, 115] width 138 height 9
click at [491, 115] on input "Memphis, TN" at bounding box center [489, 114] width 6 height 6
checkbox input "true"
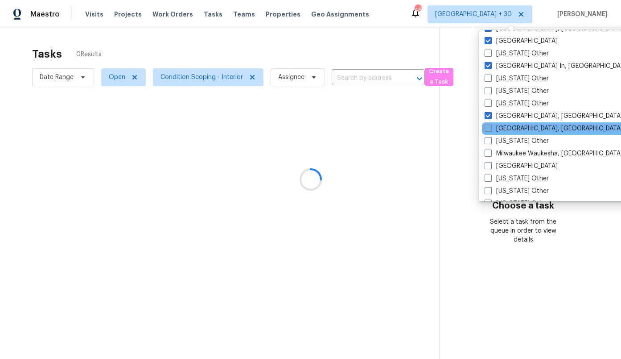
click at [510, 130] on label "Miami, FL" at bounding box center [554, 128] width 138 height 9
click at [491, 130] on input "Miami, FL" at bounding box center [488, 127] width 6 height 6
checkbox input "true"
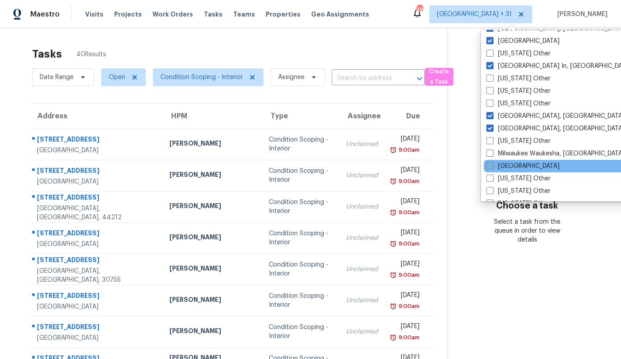
click at [516, 166] on label "Minneapolis" at bounding box center [523, 165] width 73 height 9
click at [492, 166] on input "Minneapolis" at bounding box center [490, 164] width 6 height 6
checkbox input "true"
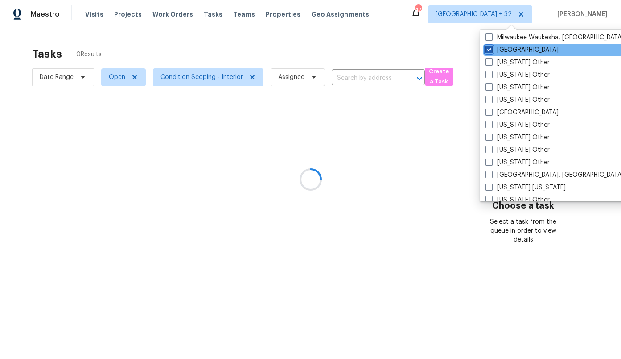
scroll to position [755, 0]
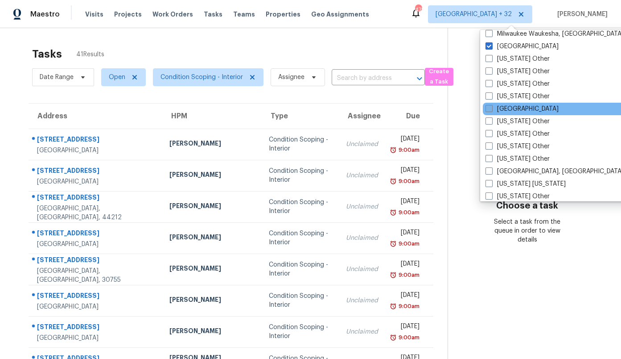
click at [522, 108] on label "Nashville" at bounding box center [522, 108] width 73 height 9
click at [491, 108] on input "Nashville" at bounding box center [489, 107] width 6 height 6
checkbox input "true"
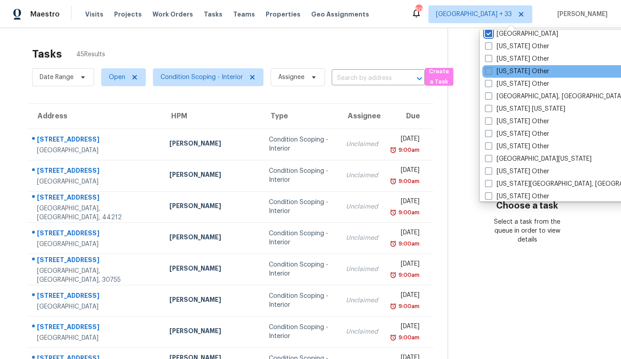
scroll to position [831, 0]
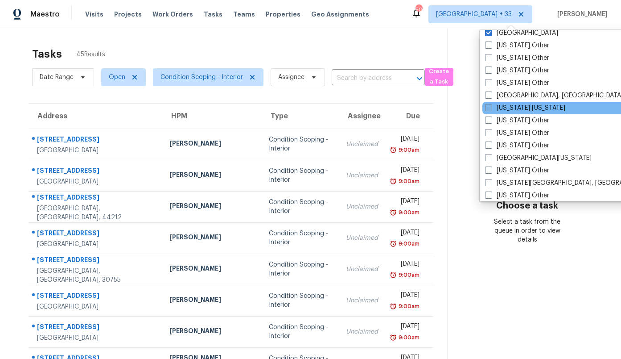
click at [527, 111] on label "New York New Jersey" at bounding box center [525, 107] width 80 height 9
click at [491, 109] on input "New York New Jersey" at bounding box center [488, 106] width 6 height 6
checkbox input "true"
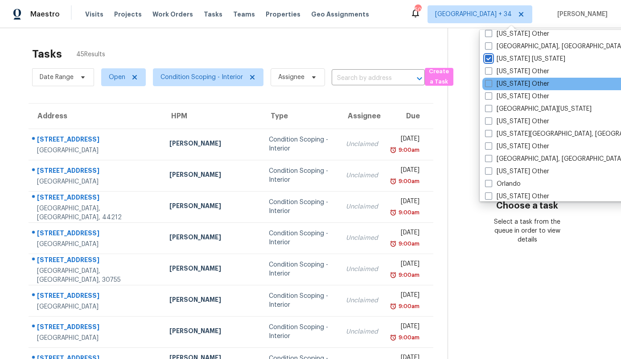
scroll to position [903, 0]
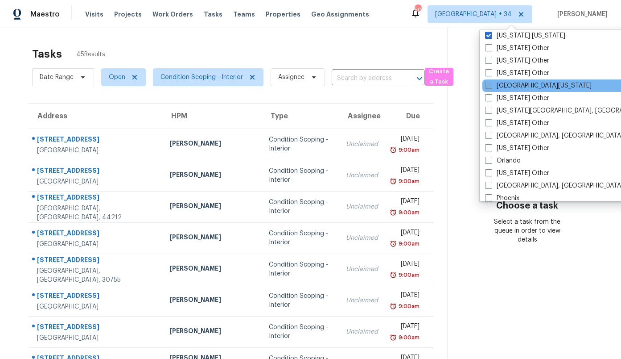
click at [530, 86] on label "Northern Colorado" at bounding box center [538, 85] width 107 height 9
click at [491, 86] on input "Northern Colorado" at bounding box center [488, 84] width 6 height 6
checkbox input "true"
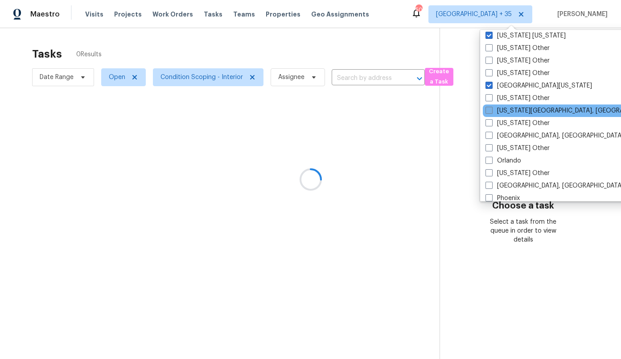
click at [528, 112] on label "Oklahoma City, OK" at bounding box center [572, 110] width 172 height 9
click at [491, 112] on input "Oklahoma City, OK" at bounding box center [489, 109] width 6 height 6
checkbox input "true"
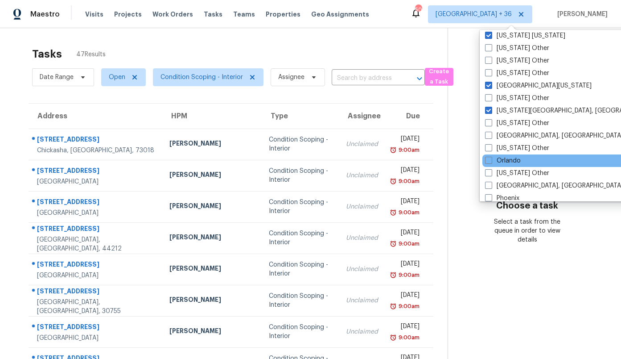
click at [526, 161] on div "Orlando" at bounding box center [573, 160] width 180 height 12
click at [512, 161] on label "Orlando" at bounding box center [503, 160] width 36 height 9
click at [491, 161] on input "Orlando" at bounding box center [488, 159] width 6 height 6
checkbox input "true"
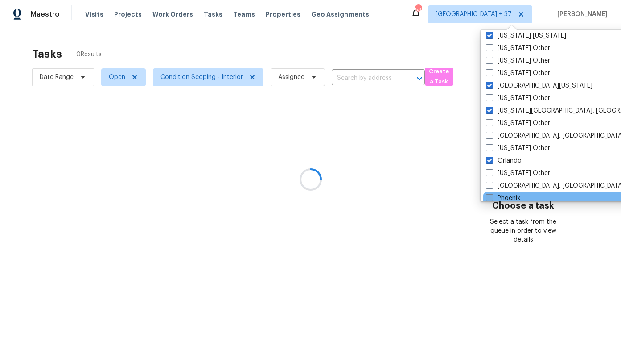
click at [514, 195] on label "Phoenix" at bounding box center [503, 198] width 34 height 9
click at [492, 195] on input "Phoenix" at bounding box center [489, 197] width 6 height 6
checkbox input "true"
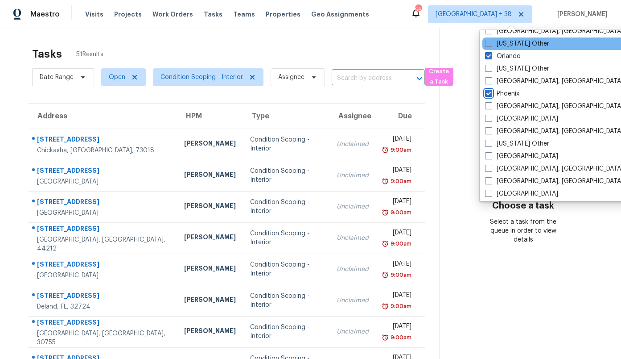
scroll to position [1010, 0]
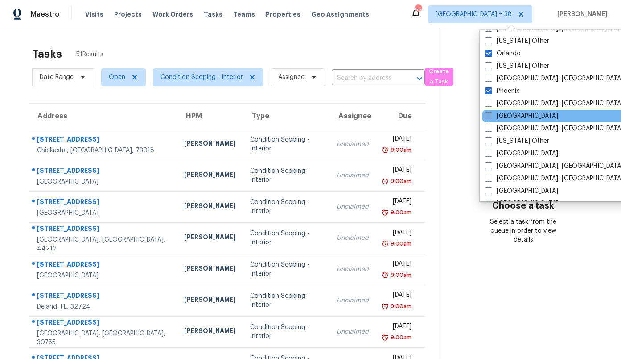
click at [520, 117] on label "Portland" at bounding box center [521, 115] width 73 height 9
click at [491, 117] on input "Portland" at bounding box center [488, 114] width 6 height 6
checkbox input "true"
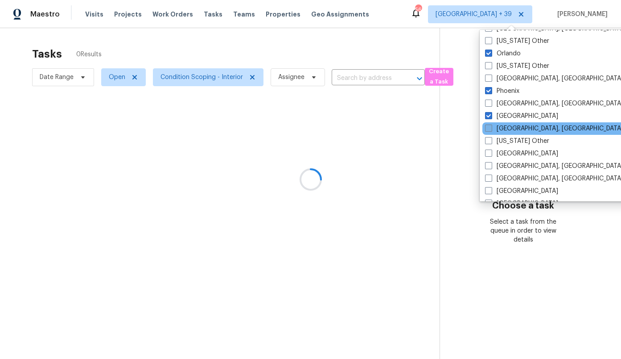
click at [524, 131] on label "Prescott, AZ" at bounding box center [554, 128] width 138 height 9
click at [491, 130] on input "Prescott, AZ" at bounding box center [488, 127] width 6 height 6
checkbox input "true"
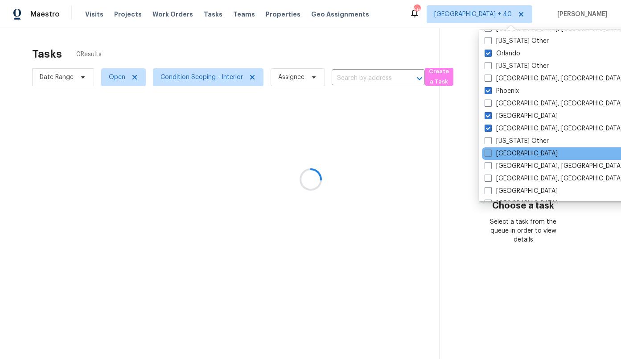
click at [514, 155] on label "Raleigh" at bounding box center [521, 153] width 73 height 9
click at [491, 155] on input "Raleigh" at bounding box center [488, 152] width 6 height 6
checkbox input "true"
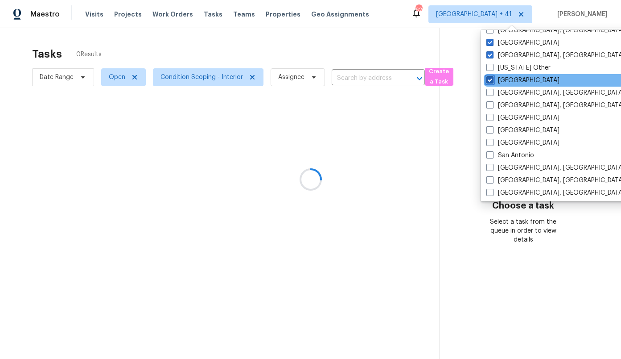
scroll to position [1094, 0]
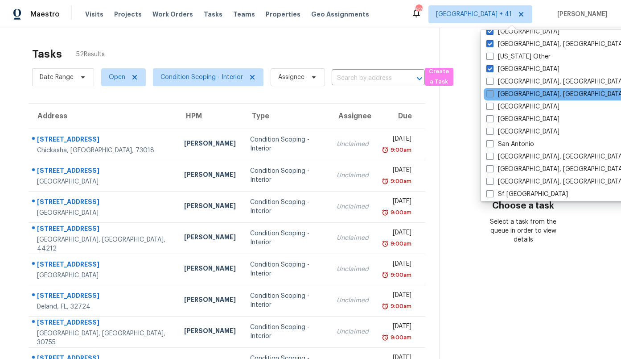
click at [519, 96] on label "Richmond, VA" at bounding box center [556, 94] width 138 height 9
click at [492, 95] on input "Richmond, VA" at bounding box center [490, 93] width 6 height 6
checkbox input "true"
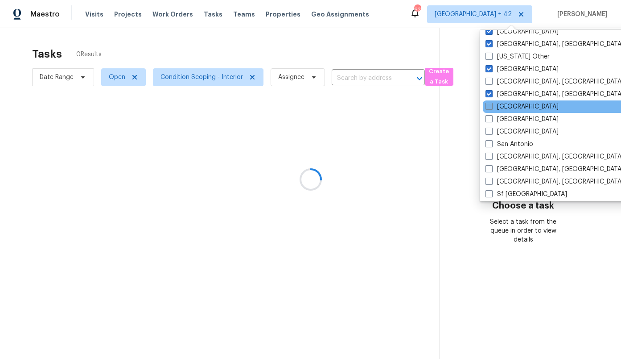
click at [515, 110] on label "Riverside" at bounding box center [522, 106] width 73 height 9
click at [491, 108] on input "Riverside" at bounding box center [489, 105] width 6 height 6
checkbox input "true"
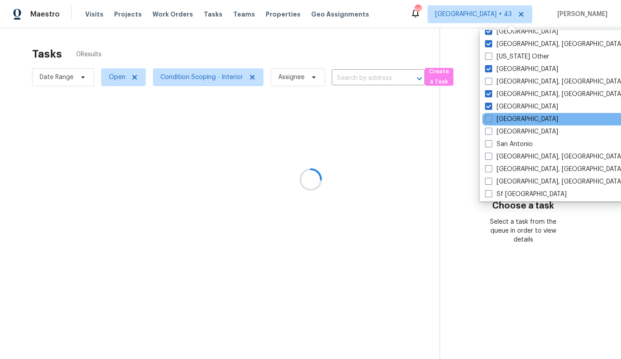
click at [510, 124] on div "Sacramento" at bounding box center [573, 119] width 180 height 12
click at [509, 118] on label "Sacramento" at bounding box center [521, 119] width 73 height 9
click at [491, 118] on input "Sacramento" at bounding box center [488, 118] width 6 height 6
checkbox input "true"
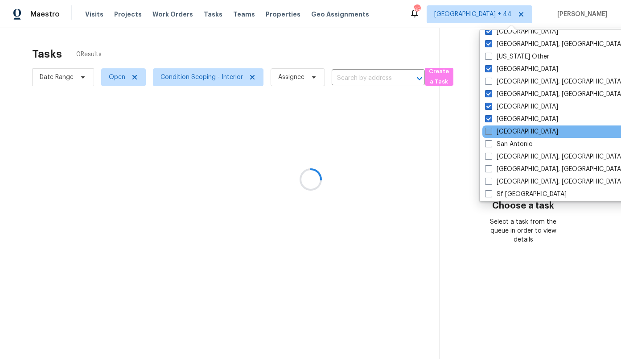
click at [510, 133] on label "Salt Lake City" at bounding box center [521, 131] width 73 height 9
click at [491, 133] on input "Salt Lake City" at bounding box center [488, 130] width 6 height 6
checkbox input "true"
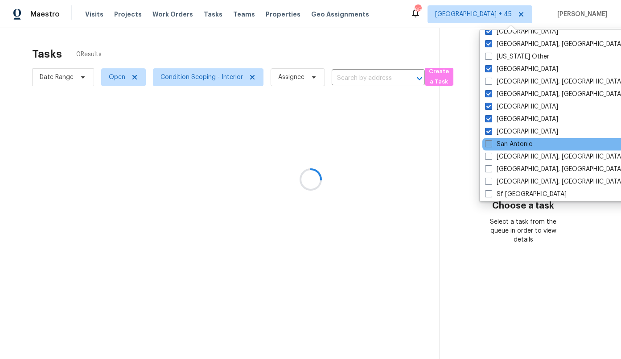
click at [509, 144] on label "San Antonio" at bounding box center [509, 144] width 48 height 9
click at [491, 144] on input "San Antonio" at bounding box center [488, 143] width 6 height 6
checkbox input "true"
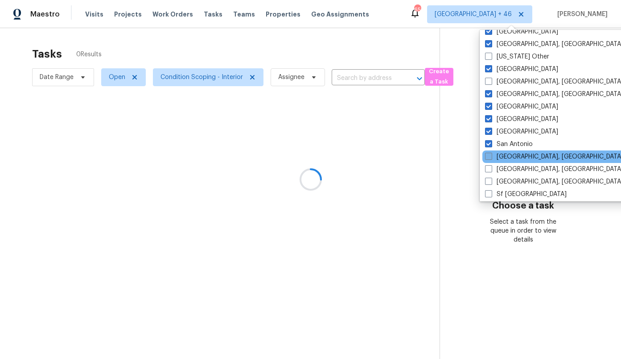
click at [509, 159] on label "San Diego, CA" at bounding box center [554, 156] width 138 height 9
click at [491, 158] on input "San Diego, CA" at bounding box center [488, 155] width 6 height 6
checkbox input "true"
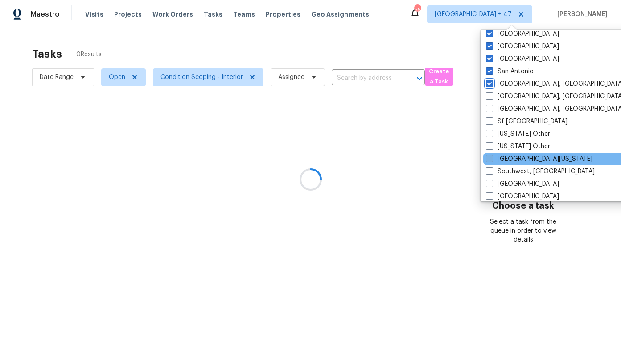
scroll to position [1171, 0]
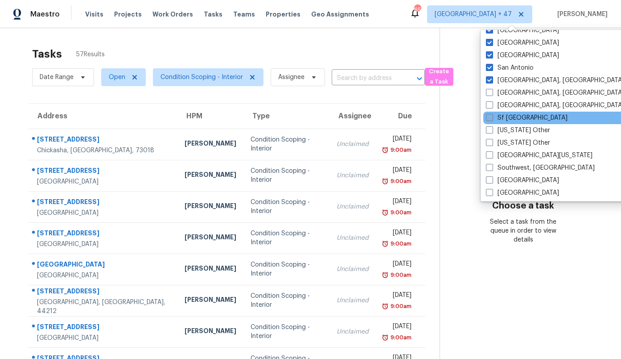
click at [515, 122] on label "Sf Bay Area" at bounding box center [527, 117] width 82 height 9
click at [492, 119] on input "Sf Bay Area" at bounding box center [489, 116] width 6 height 6
checkbox input "true"
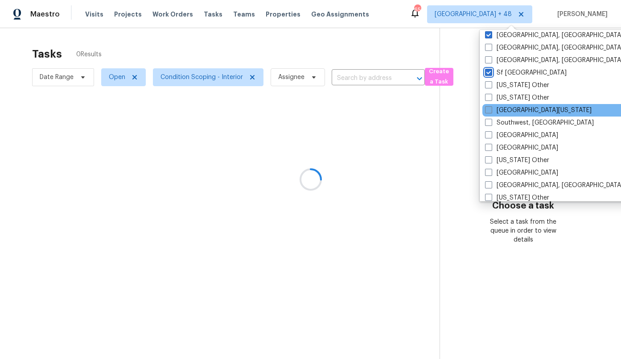
scroll to position [1230, 0]
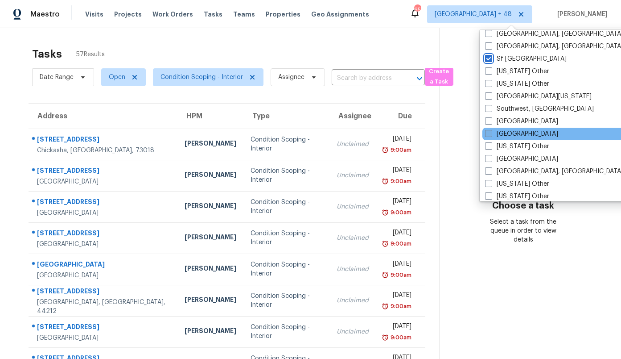
click at [516, 134] on label "Tampa" at bounding box center [521, 133] width 73 height 9
click at [491, 134] on input "Tampa" at bounding box center [488, 132] width 6 height 6
checkbox input "true"
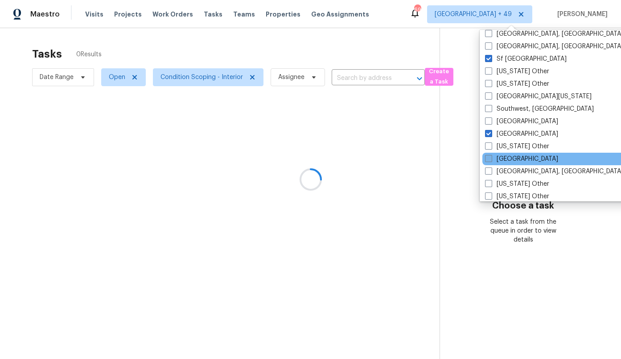
click at [512, 157] on label "Tucson" at bounding box center [521, 158] width 73 height 9
click at [491, 157] on input "Tucson" at bounding box center [488, 157] width 6 height 6
checkbox input "true"
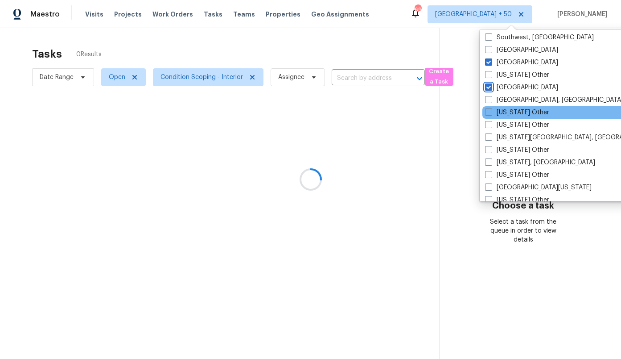
scroll to position [1312, 0]
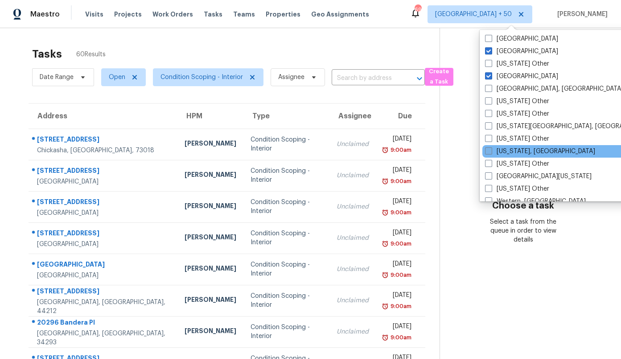
click at [517, 151] on label "Washington, DC" at bounding box center [540, 151] width 110 height 9
click at [491, 151] on input "Washington, DC" at bounding box center [488, 150] width 6 height 6
checkbox input "true"
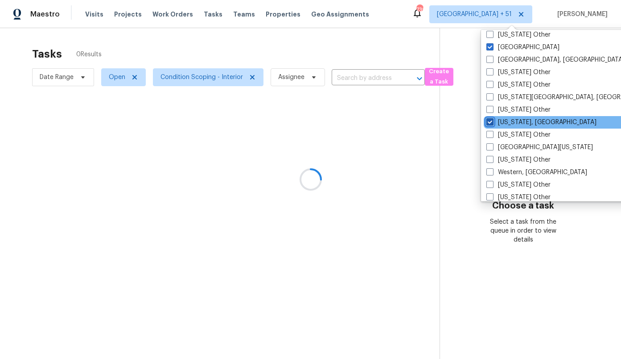
scroll to position [1347, 0]
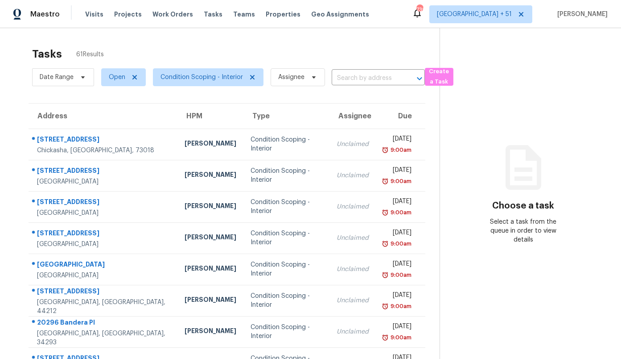
click at [409, 53] on div "Tasks 61 Results" at bounding box center [236, 53] width 408 height 23
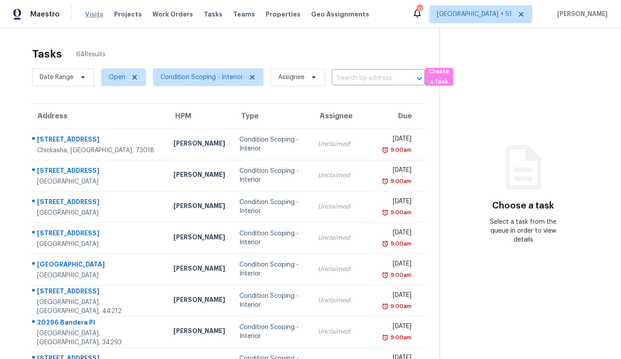
click at [91, 15] on span "Visits" at bounding box center [94, 14] width 18 height 9
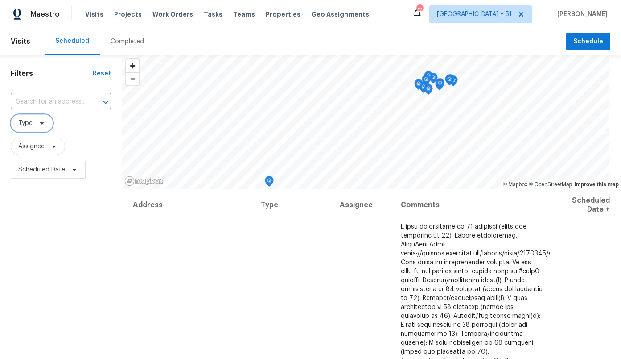
click at [36, 125] on span at bounding box center [41, 123] width 10 height 7
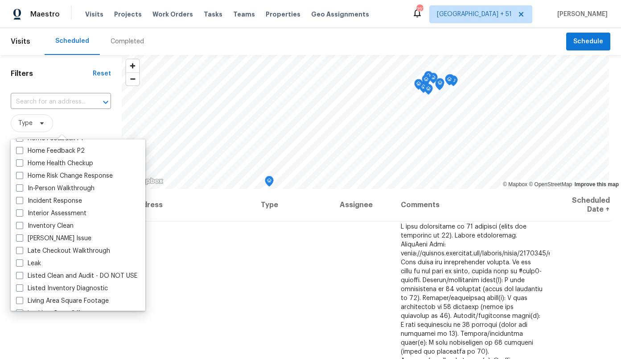
scroll to position [309, 0]
click at [54, 214] on label "Interior Assessment" at bounding box center [51, 212] width 70 height 9
click at [22, 214] on input "Interior Assessment" at bounding box center [19, 211] width 6 height 6
checkbox input "true"
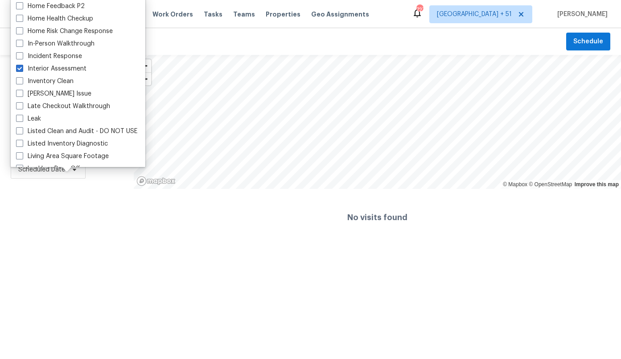
click at [49, 206] on div "Filters Reset ​ Interior Assessment Assignee Scheduled Date" at bounding box center [67, 150] width 134 height 191
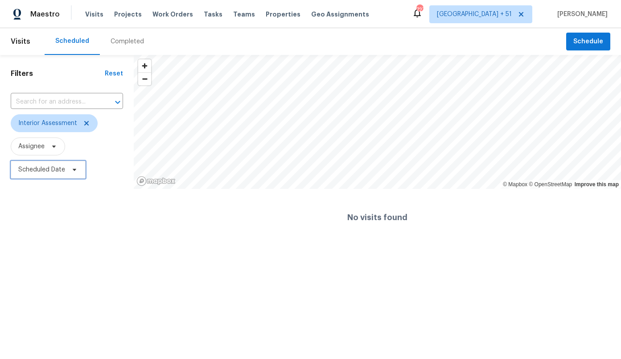
click at [45, 168] on span "Scheduled Date" at bounding box center [41, 169] width 47 height 9
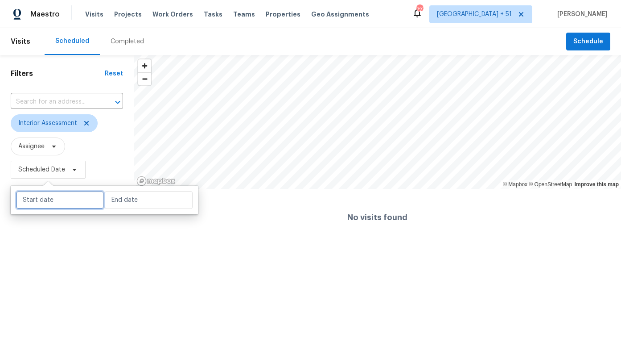
select select "9"
select select "2025"
select select "10"
select select "2025"
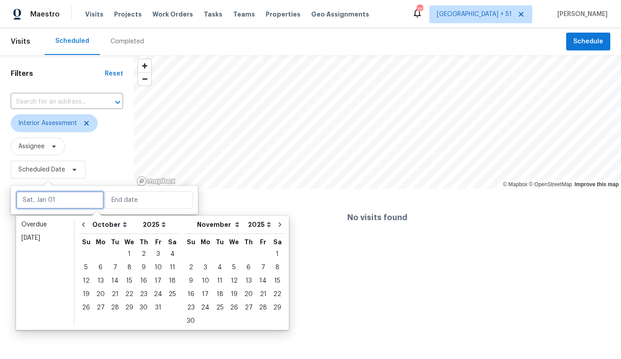
click at [47, 202] on input "text" at bounding box center [60, 200] width 88 height 18
click at [136, 256] on div "2" at bounding box center [143, 254] width 14 height 12
type input "Wed, Oct 01"
type input "Thu, Oct 02"
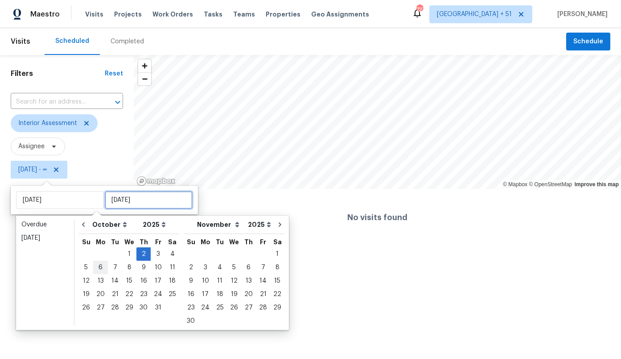
type input "Thu, Oct 02"
click at [89, 268] on div "5" at bounding box center [86, 267] width 14 height 12
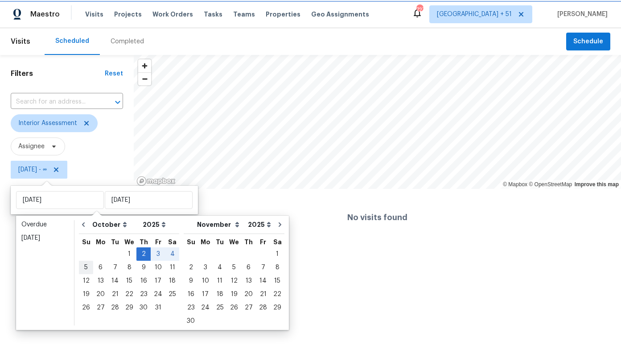
type input "Sun, Oct 05"
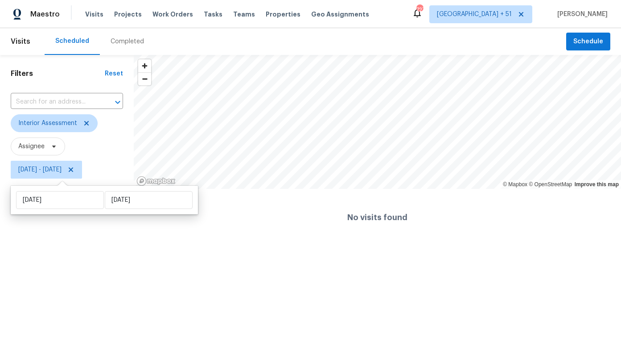
click at [132, 246] on html "Maestro Visits Projects Work Orders Tasks Teams Properties Geo Assignments 727 …" at bounding box center [310, 123] width 621 height 246
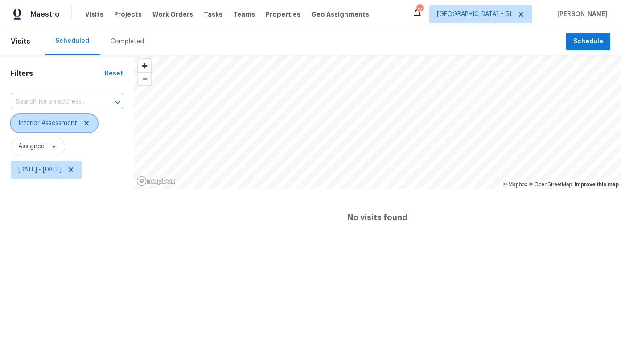
click at [70, 123] on span "Interior Assessment" at bounding box center [47, 123] width 59 height 9
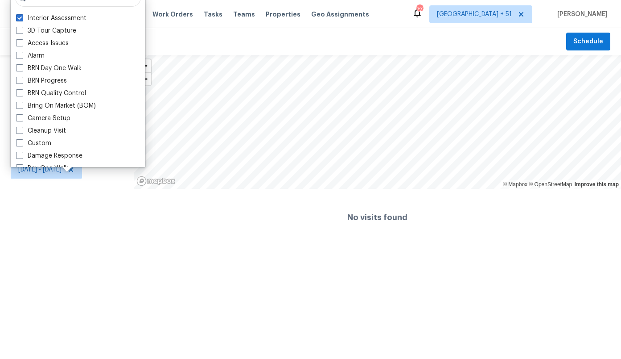
scroll to position [15, 0]
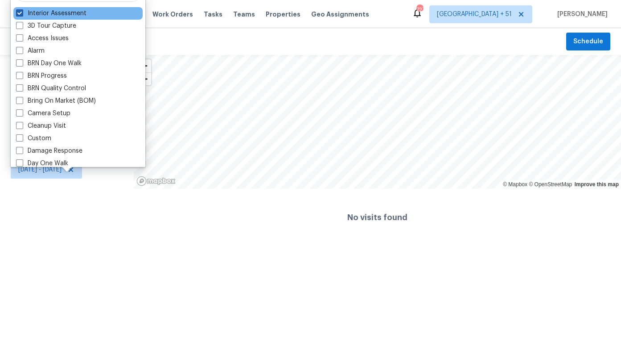
click at [51, 12] on label "Interior Assessment" at bounding box center [51, 13] width 70 height 9
click at [22, 12] on input "Interior Assessment" at bounding box center [19, 12] width 6 height 6
checkbox input "false"
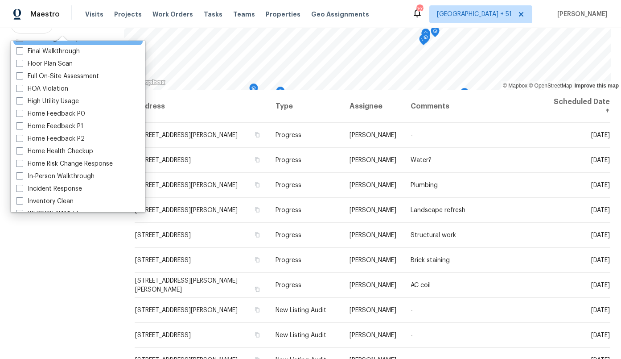
scroll to position [237, 0]
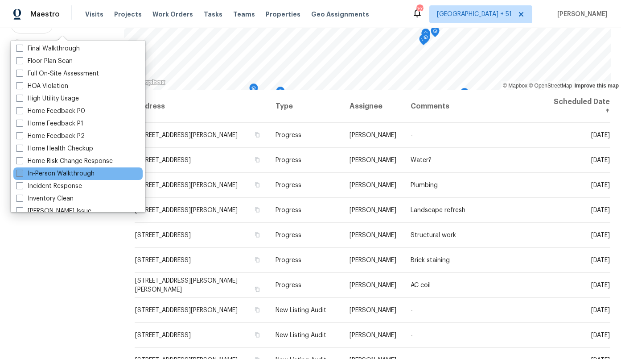
click at [70, 176] on label "In-Person Walkthrough" at bounding box center [55, 173] width 78 height 9
click at [22, 175] on input "In-Person Walkthrough" at bounding box center [19, 172] width 6 height 6
checkbox input "true"
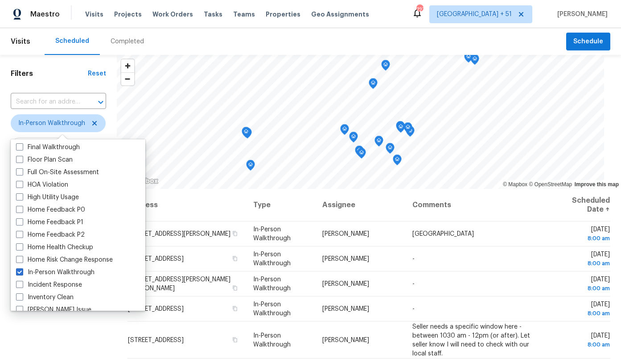
click at [117, 129] on div "Filters Reset ​ In-Person Walkthrough Assignee Thu, Oct 02 - Sun, Oct 05" at bounding box center [58, 265] width 117 height 421
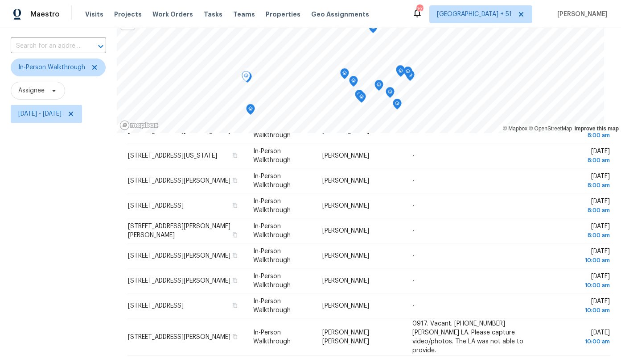
scroll to position [117, 0]
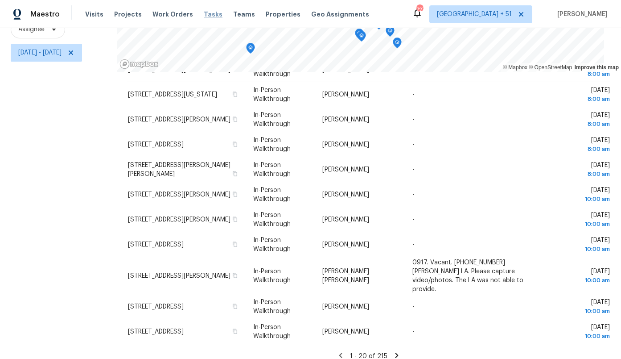
click at [204, 14] on span "Tasks" at bounding box center [213, 14] width 19 height 6
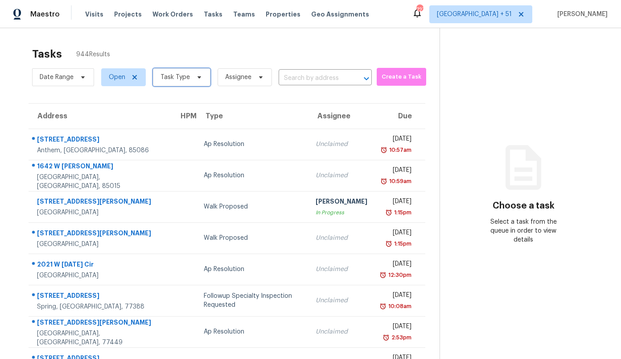
click at [169, 78] on span "Task Type" at bounding box center [175, 77] width 29 height 9
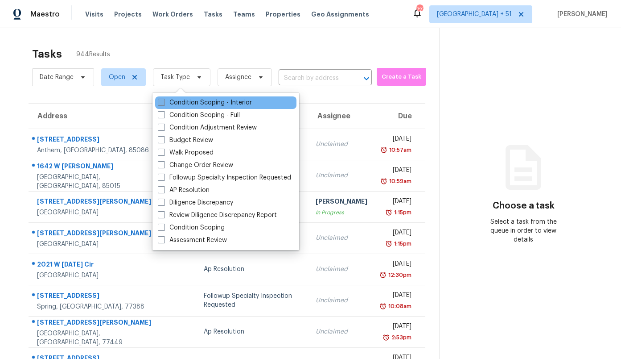
click at [186, 99] on label "Condition Scoping - Interior" at bounding box center [205, 102] width 94 height 9
click at [164, 99] on input "Condition Scoping - Interior" at bounding box center [161, 101] width 6 height 6
checkbox input "true"
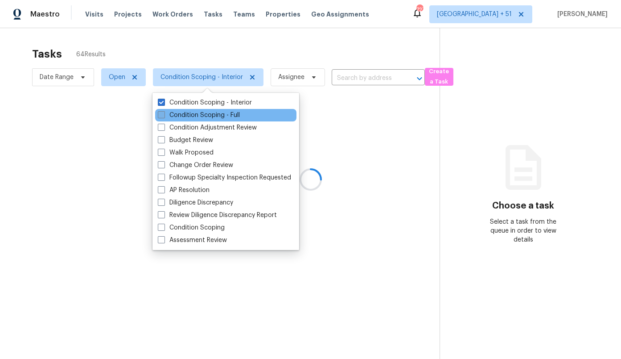
click at [186, 116] on label "Condition Scoping - Full" at bounding box center [199, 115] width 82 height 9
click at [164, 116] on input "Condition Scoping - Full" at bounding box center [161, 114] width 6 height 6
checkbox input "true"
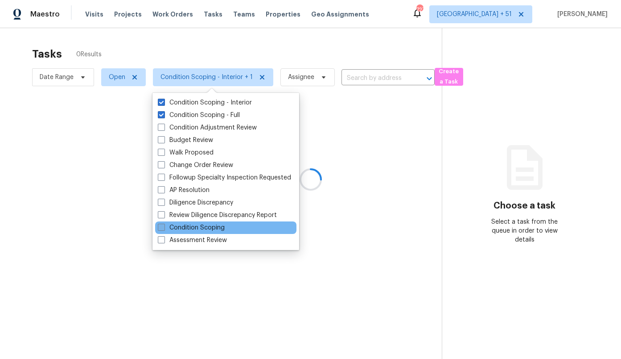
click at [186, 225] on label "Condition Scoping" at bounding box center [191, 227] width 67 height 9
click at [164, 225] on input "Condition Scoping" at bounding box center [161, 226] width 6 height 6
checkbox input "true"
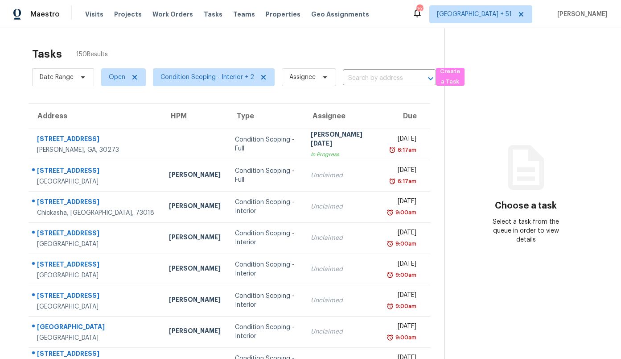
click at [220, 26] on div "Maestro Visits Projects Work Orders Tasks Teams Properties Geo Assignments 727 …" at bounding box center [310, 14] width 621 height 28
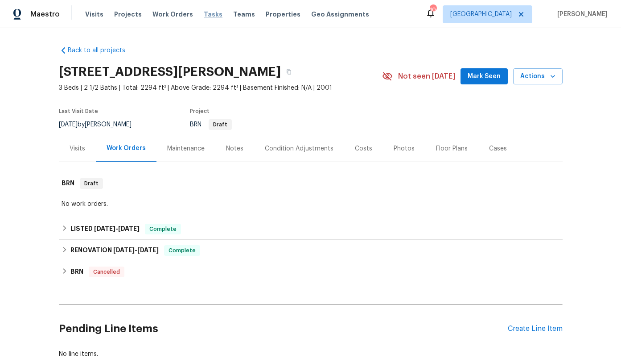
click at [204, 15] on span "Tasks" at bounding box center [213, 14] width 19 height 6
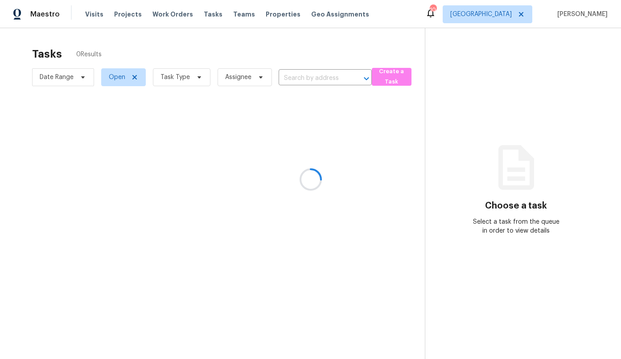
click at [91, 17] on div at bounding box center [310, 179] width 621 height 359
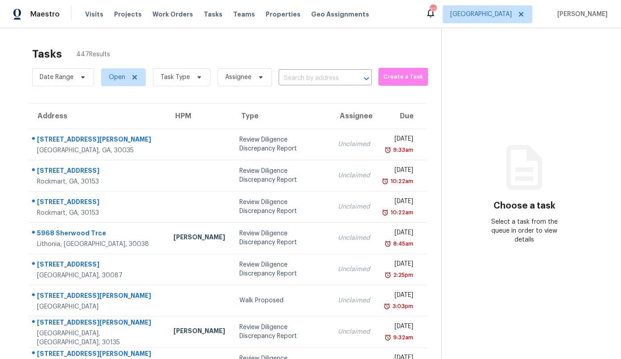
click at [91, 17] on span "Visits" at bounding box center [94, 14] width 18 height 9
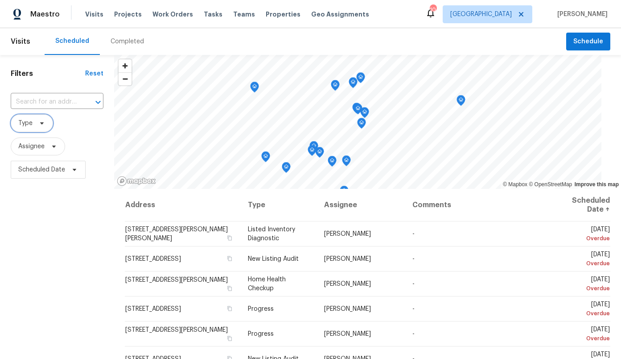
click at [31, 128] on span "Type" at bounding box center [32, 123] width 42 height 18
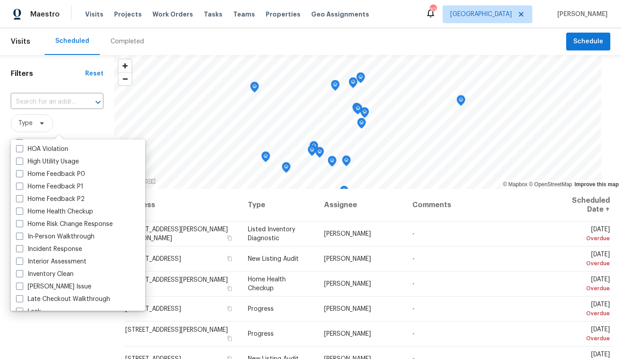
scroll to position [262, 0]
click at [68, 232] on label "In-Person Walkthrough" at bounding box center [55, 234] width 78 height 9
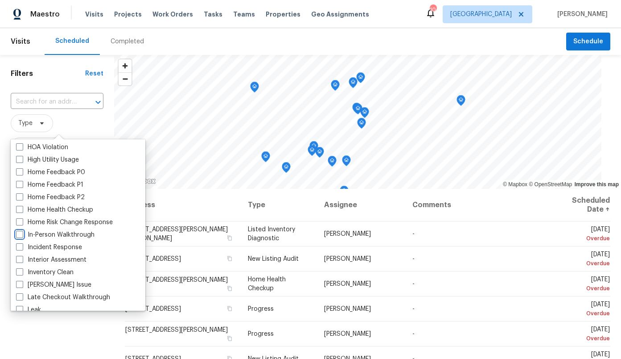
click at [22, 232] on input "In-Person Walkthrough" at bounding box center [19, 233] width 6 height 6
checkbox input "true"
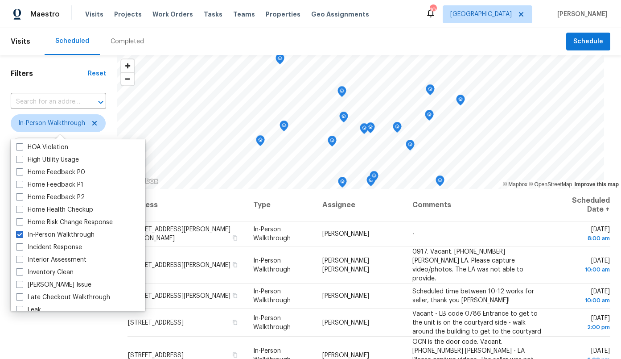
click at [110, 123] on div "Filters Reset ​ In-Person Walkthrough Assignee Scheduled Date" at bounding box center [58, 265] width 117 height 421
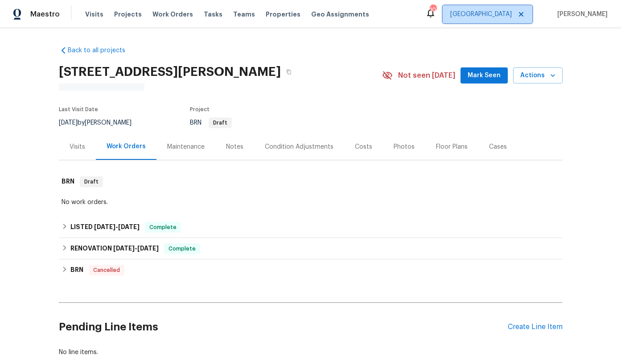
click at [512, 14] on span "[GEOGRAPHIC_DATA]" at bounding box center [481, 14] width 62 height 9
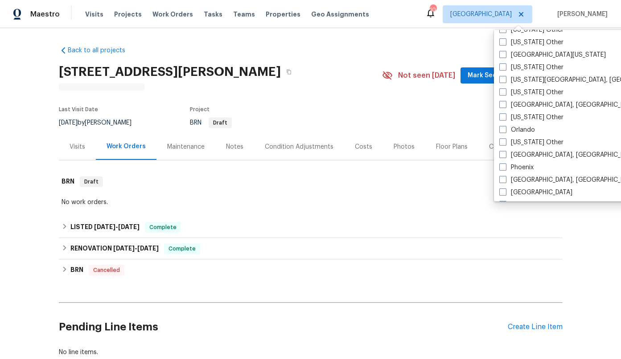
scroll to position [951, 0]
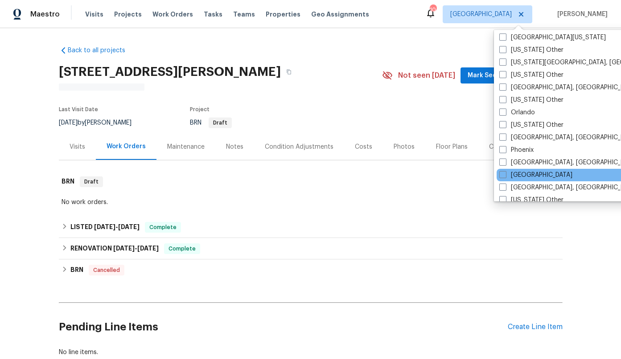
click at [536, 174] on div "[GEOGRAPHIC_DATA]" at bounding box center [587, 175] width 180 height 12
click at [524, 173] on label "[GEOGRAPHIC_DATA]" at bounding box center [535, 174] width 73 height 9
click at [505, 173] on input "[GEOGRAPHIC_DATA]" at bounding box center [502, 173] width 6 height 6
checkbox input "true"
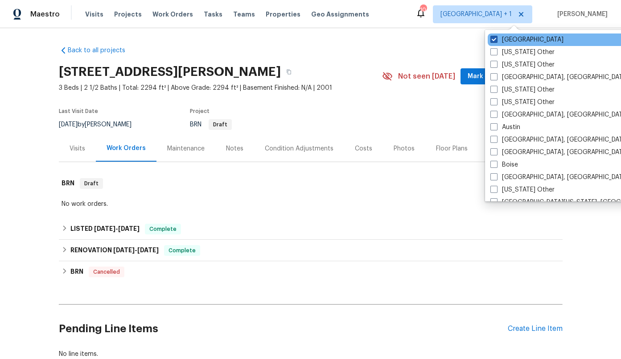
click at [497, 37] on span at bounding box center [494, 39] width 7 height 7
click at [496, 37] on input "[GEOGRAPHIC_DATA]" at bounding box center [494, 38] width 6 height 6
checkbox input "false"
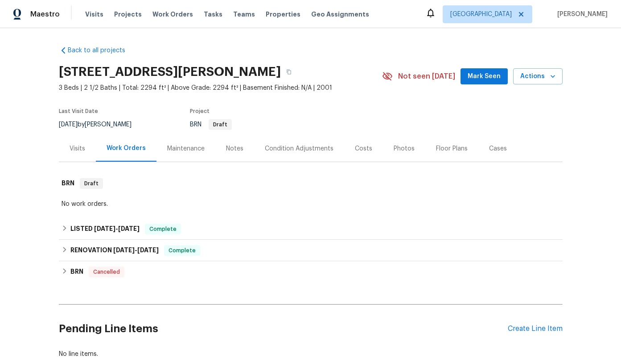
click at [371, 50] on div "Back to all projects 9585 Grande Dr, Winston, GA 30187 3 Beds | 2 1/2 Baths | T…" at bounding box center [311, 202] width 504 height 326
click at [206, 13] on span "Tasks" at bounding box center [213, 14] width 19 height 6
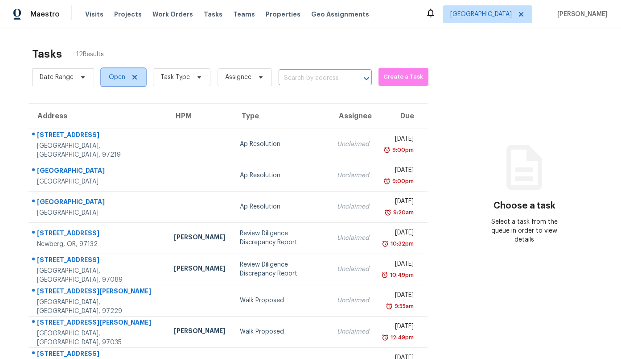
click at [111, 80] on span "Open" at bounding box center [117, 77] width 17 height 9
click at [117, 111] on label "Closed" at bounding box center [122, 115] width 32 height 9
click at [112, 111] on input "Closed" at bounding box center [109, 114] width 6 height 6
checkbox input "true"
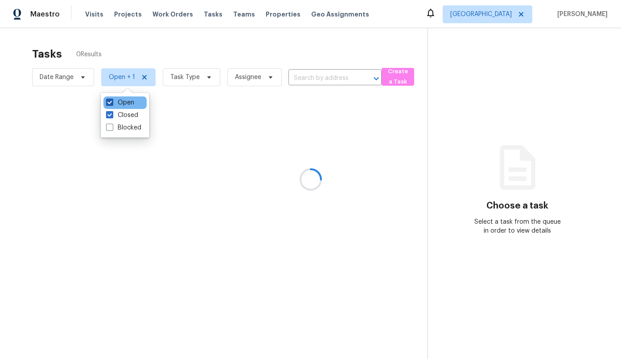
click at [117, 99] on label "Open" at bounding box center [120, 102] width 28 height 9
click at [112, 99] on input "Open" at bounding box center [109, 101] width 6 height 6
checkbox input "false"
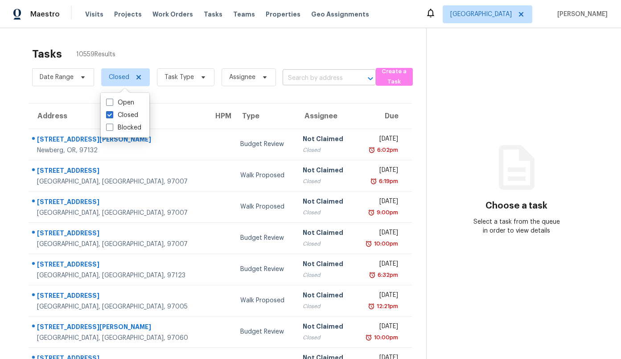
click at [318, 77] on input "text" at bounding box center [317, 78] width 68 height 14
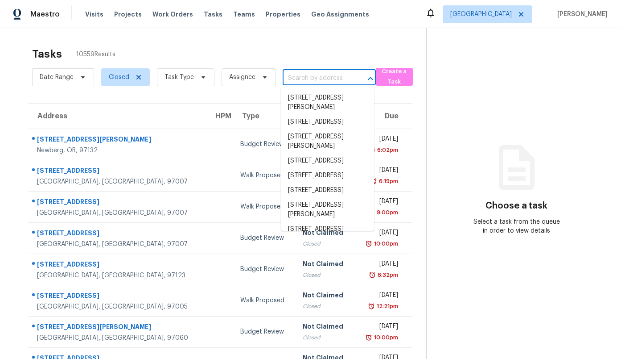
paste input "https://docs.google.com/forms/d/1srM3_y7culP0voOGxDQapEwNo7dgv6Z9h5aWBcZZQjg/ed…"
type input "https://docs.google.com/forms/d/1srM3_y7culP0voOGxDQapEwNo7dgv6Z9h5aWBcZZQjg/ed…"
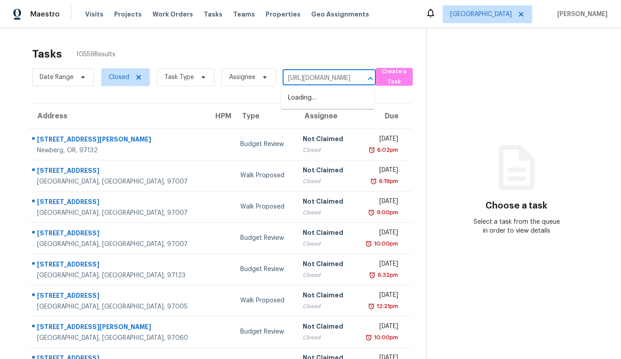
scroll to position [0, 214]
click at [318, 79] on input "https://docs.google.com/forms/d/1srM3_y7culP0voOGxDQapEwNo7dgv6Z9h5aWBcZZQjg/ed…" at bounding box center [317, 78] width 68 height 14
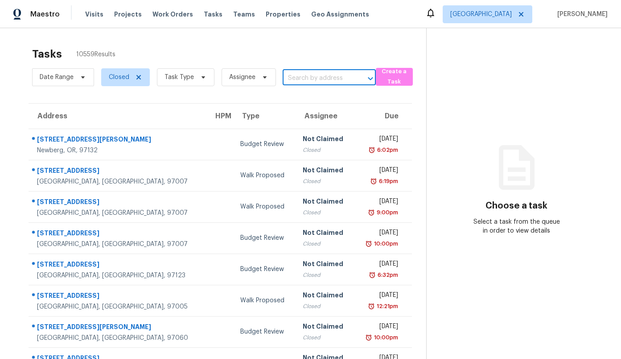
click at [323, 83] on input "text" at bounding box center [317, 78] width 68 height 14
click at [322, 81] on input "text" at bounding box center [317, 78] width 68 height 14
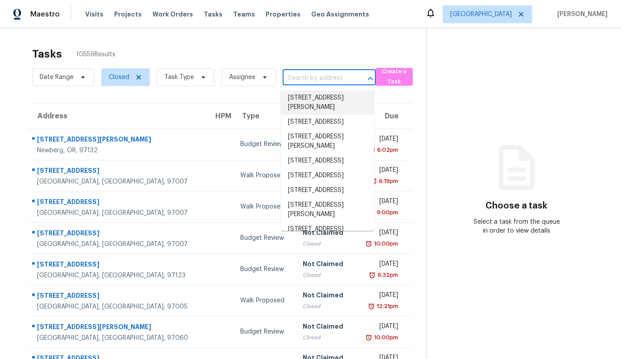
paste input "1615 SW Canby St, Portland, OR 97219"
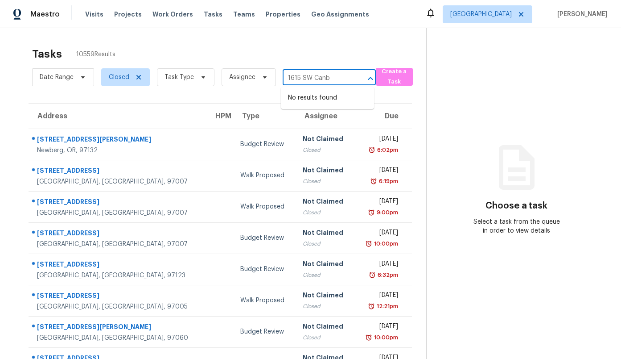
type input "1615 SW Canb"
click at [262, 53] on div "Tasks 10559 Results" at bounding box center [229, 53] width 394 height 23
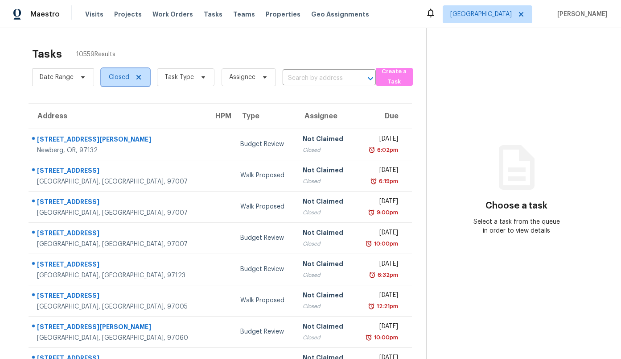
click at [121, 78] on span "Closed" at bounding box center [119, 77] width 21 height 9
click at [185, 78] on span "Task Type" at bounding box center [179, 77] width 29 height 9
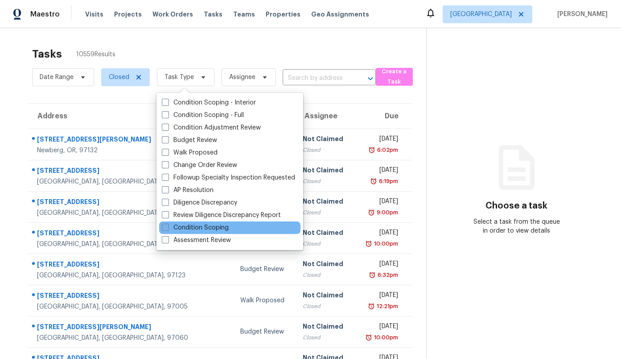
click at [205, 227] on label "Condition Scoping" at bounding box center [195, 227] width 67 height 9
click at [168, 227] on input "Condition Scoping" at bounding box center [165, 226] width 6 height 6
checkbox input "true"
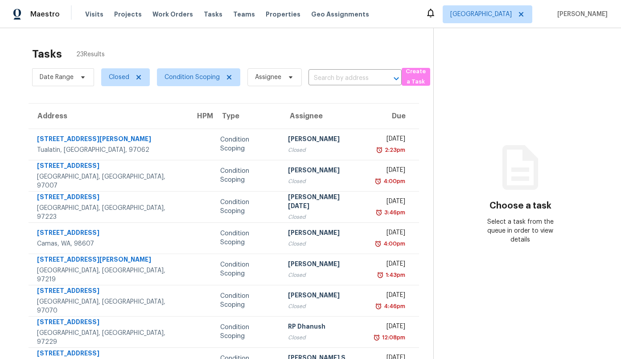
click at [204, 47] on div "Tasks 23 Results" at bounding box center [232, 53] width 401 height 23
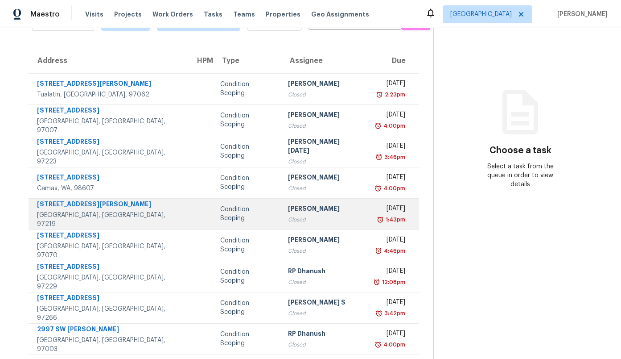
scroll to position [56, 0]
click at [220, 215] on div "Condition Scoping" at bounding box center [247, 213] width 54 height 18
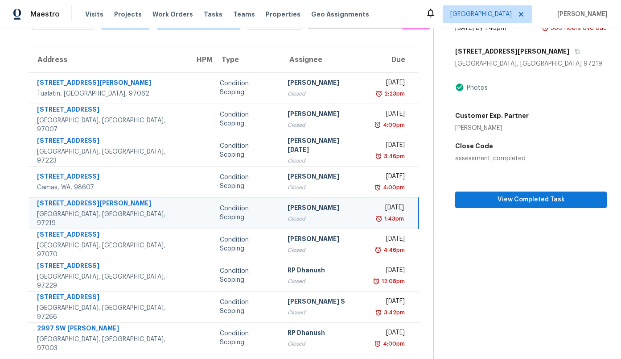
scroll to position [0, 0]
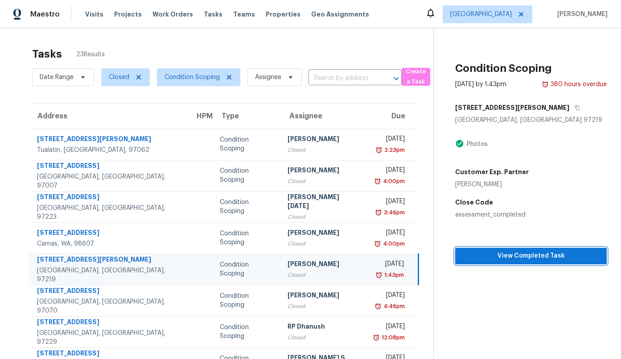
click at [556, 256] on span "View Completed Task" at bounding box center [530, 255] width 137 height 11
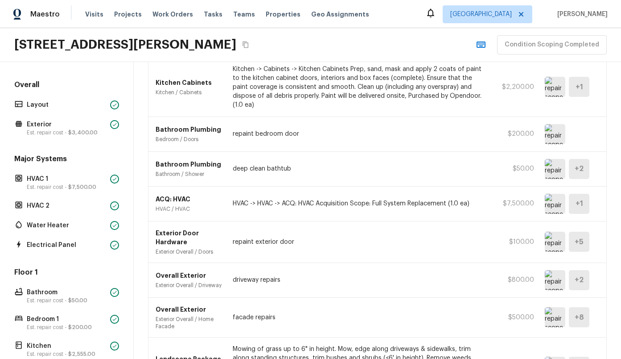
scroll to position [424, 0]
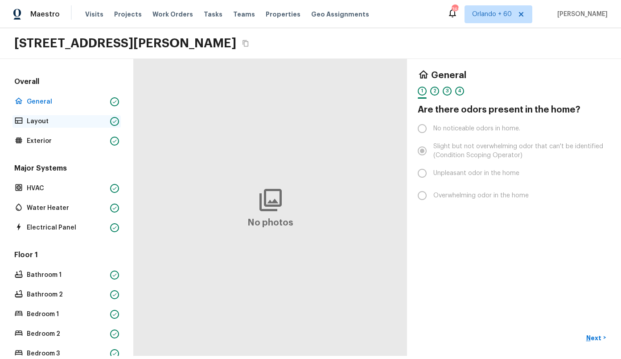
click at [54, 120] on p "Layout" at bounding box center [67, 121] width 80 height 9
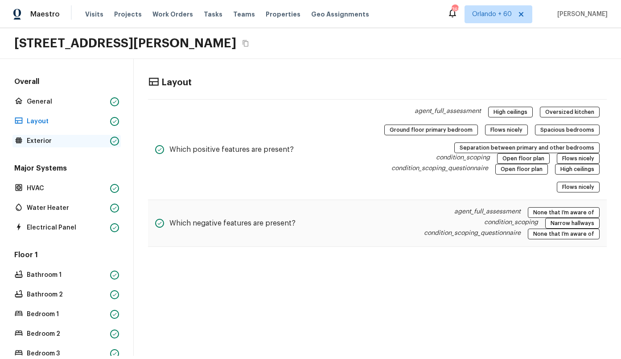
click at [55, 135] on div "Exterior" at bounding box center [66, 141] width 108 height 12
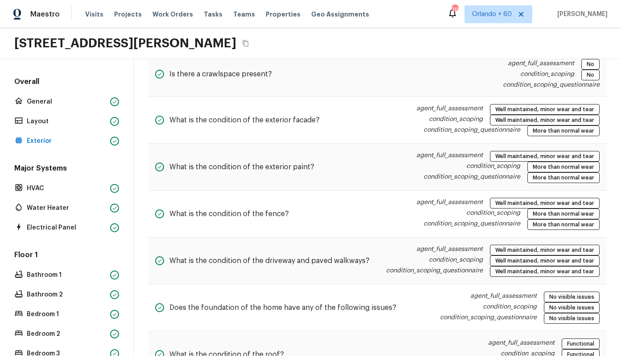
scroll to position [871, 0]
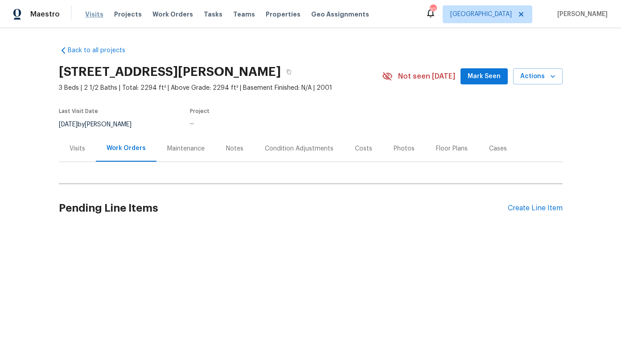
click at [92, 12] on span "Visits" at bounding box center [94, 14] width 18 height 9
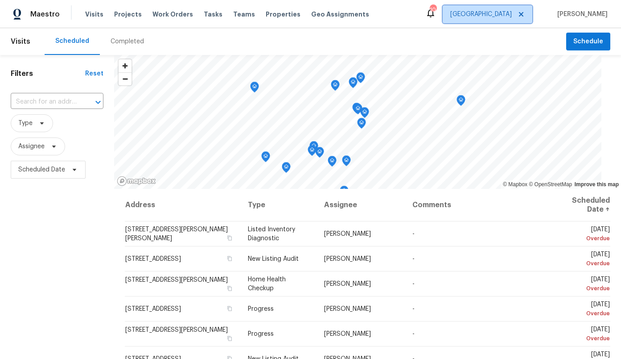
click at [508, 15] on span "[GEOGRAPHIC_DATA]" at bounding box center [481, 14] width 62 height 9
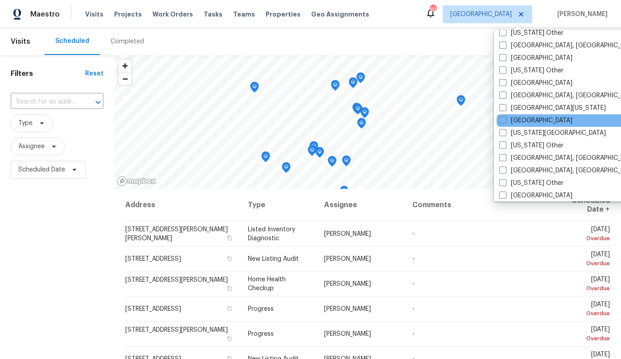
scroll to position [293, 0]
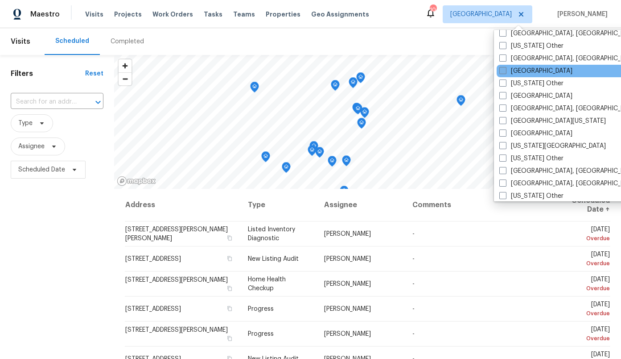
click at [520, 71] on label "[GEOGRAPHIC_DATA]" at bounding box center [535, 70] width 73 height 9
click at [505, 71] on input "[GEOGRAPHIC_DATA]" at bounding box center [502, 69] width 6 height 6
checkbox input "true"
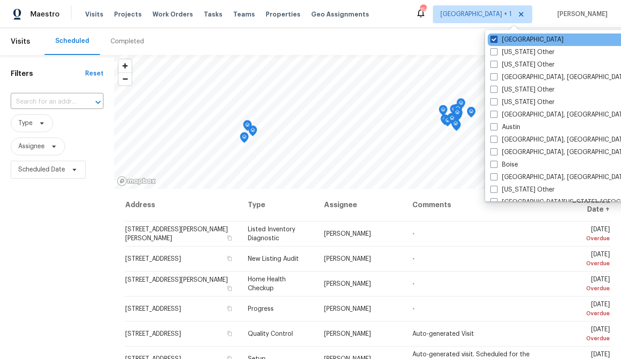
click at [508, 42] on label "Atlanta" at bounding box center [527, 39] width 73 height 9
click at [496, 41] on input "Atlanta" at bounding box center [494, 38] width 6 height 6
checkbox input "false"
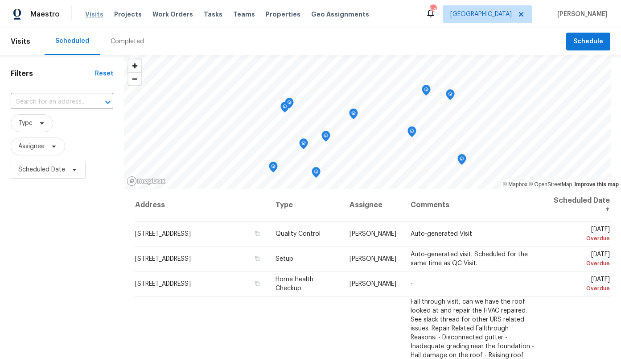
click at [96, 15] on span "Visits" at bounding box center [94, 14] width 18 height 9
click at [586, 35] on button "Schedule" at bounding box center [588, 42] width 44 height 18
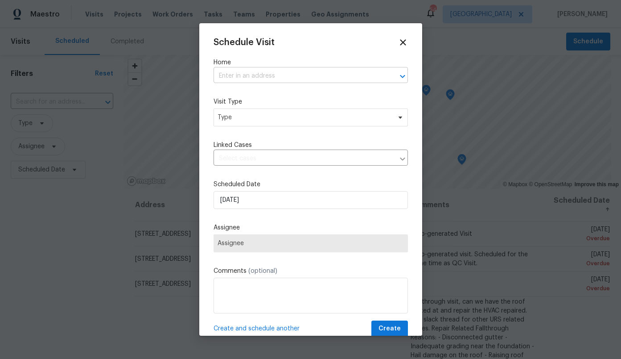
click at [317, 76] on input "text" at bounding box center [298, 76] width 169 height 14
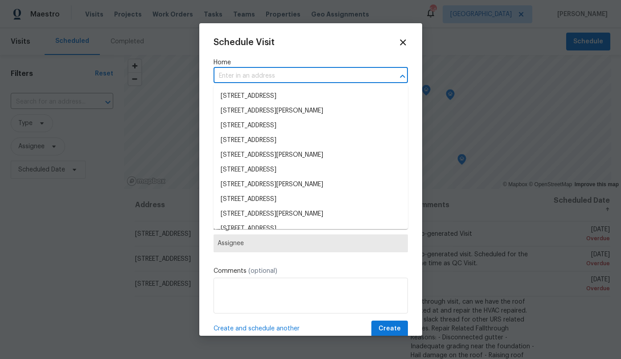
paste input "3304 Athens Dr, Corinth, TX 76210"
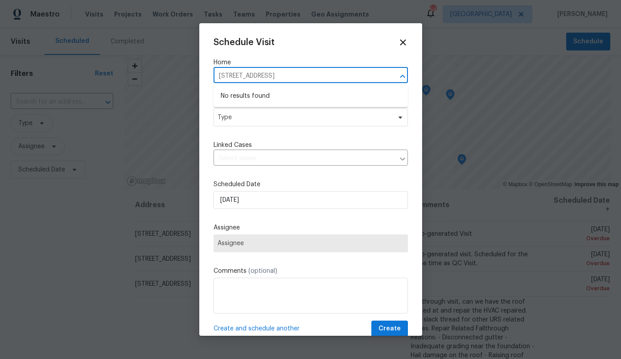
type input "3304 Athens Dr, Corinth, TX 76210"
click at [408, 37] on div "Schedule Visit Home ​ Visit Type Type Linked Cases ​ Scheduled Date 10/2/2025 A…" at bounding box center [310, 179] width 223 height 312
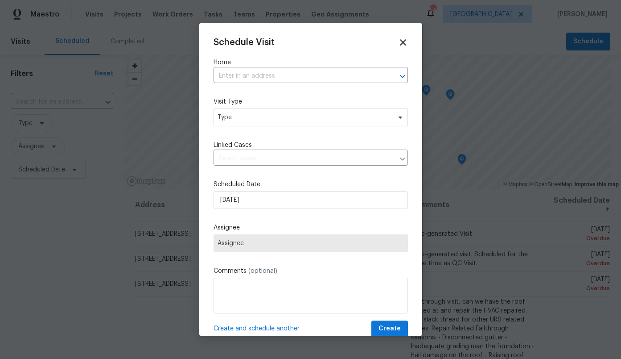
click at [402, 44] on icon at bounding box center [403, 42] width 6 height 6
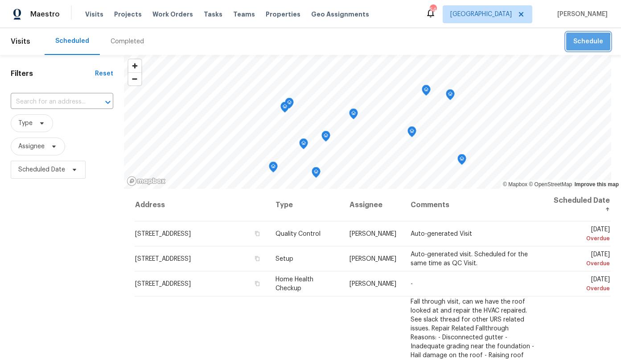
click at [589, 44] on span "Schedule" at bounding box center [589, 41] width 30 height 11
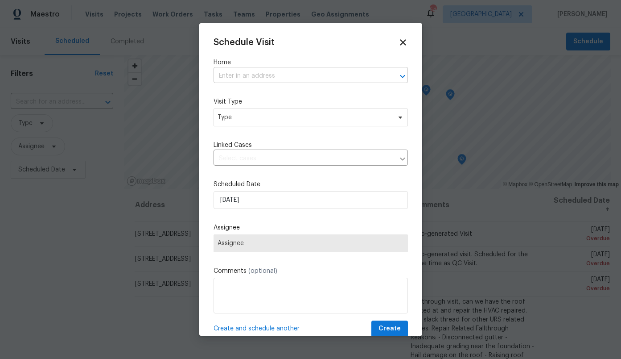
click at [268, 77] on input "text" at bounding box center [298, 76] width 169 height 14
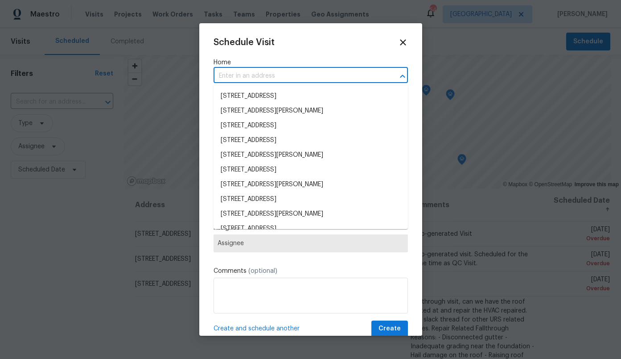
paste input "3304 Athens Dr, Corinth, TX 76210"
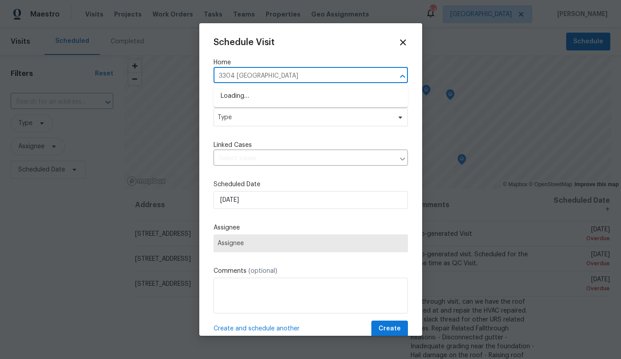
type input "3304 Athens"
click at [304, 96] on li "3304 Athens Dr, Corinth, TX 76210" at bounding box center [311, 96] width 194 height 15
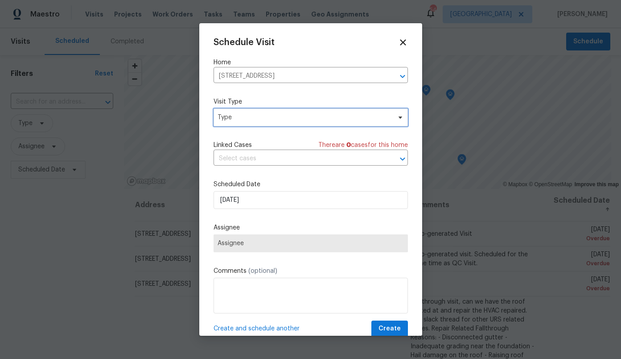
click at [271, 124] on span "Type" at bounding box center [311, 117] width 194 height 18
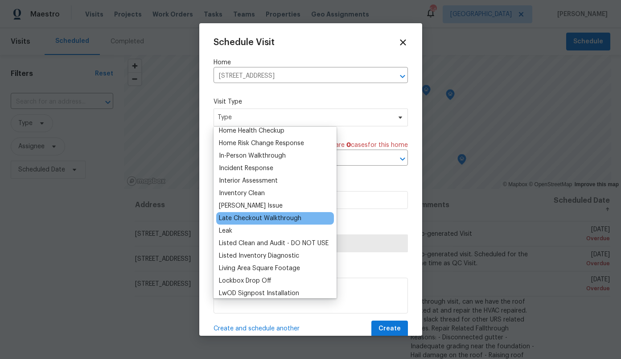
scroll to position [317, 0]
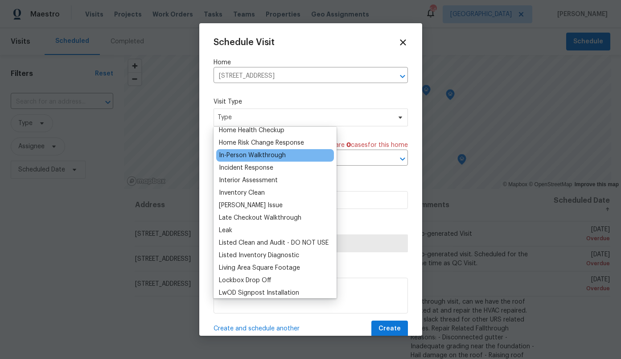
click at [272, 156] on div "In-Person Walkthrough" at bounding box center [252, 155] width 67 height 9
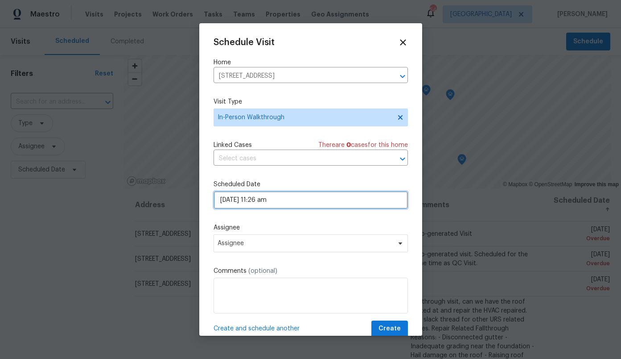
click at [282, 200] on input "10/02/2025 11:26 am" at bounding box center [311, 200] width 194 height 18
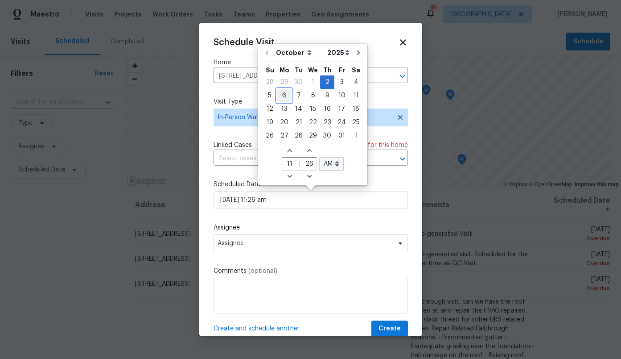
click at [283, 98] on div "6" at bounding box center [284, 95] width 15 height 12
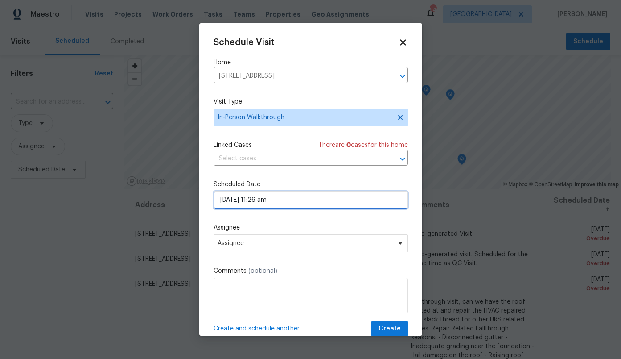
click at [268, 202] on input "10/06/2025 11:26 am" at bounding box center [311, 200] width 194 height 18
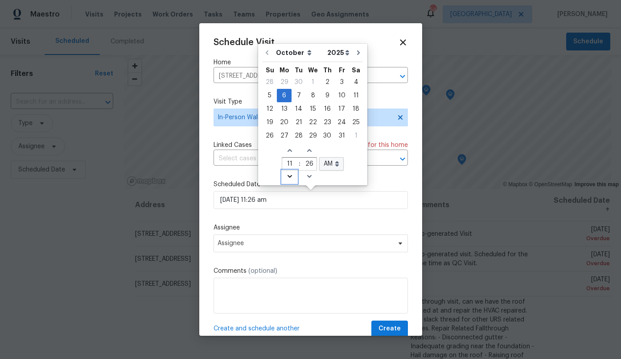
click at [289, 178] on icon "Decrease hours (12hr clock)" at bounding box center [289, 176] width 7 height 7
type input "10/06/2025 10:26 am"
type input "10"
click at [287, 149] on icon "Increase hours (12hr clock)" at bounding box center [289, 150] width 4 height 3
type input "10/06/2025 11:26 am"
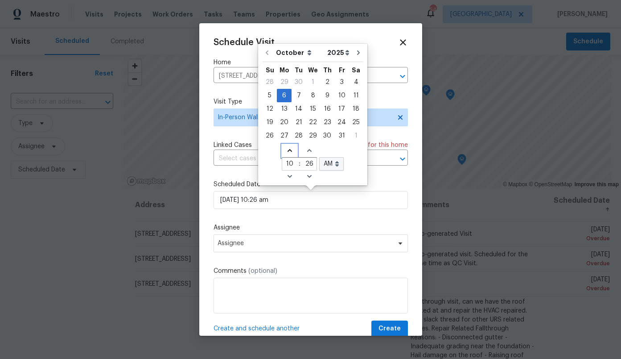
type input "11"
click at [287, 149] on icon "Increase hours (12hr clock)" at bounding box center [289, 150] width 4 height 3
type input "10/06/2025 12:26 am"
type input "12"
click at [332, 166] on select "AM PM" at bounding box center [331, 163] width 25 height 13
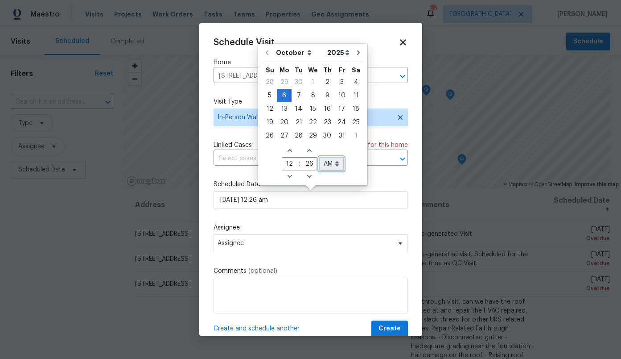
select select "pm"
click at [319, 157] on select "AM PM" at bounding box center [331, 163] width 25 height 13
type input "10/06/2025 12:26 pm"
select select "pm"
click at [307, 151] on icon "Increase minutes" at bounding box center [309, 150] width 7 height 7
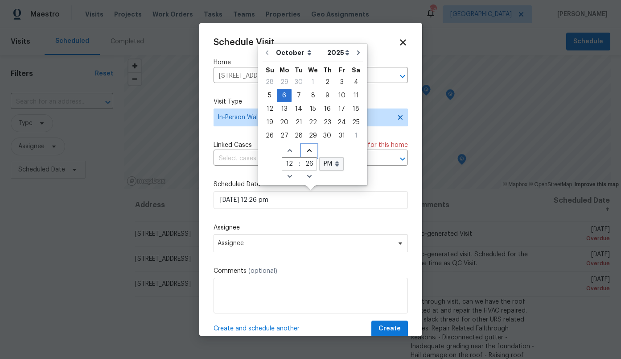
type input "10/06/2025 12:27 pm"
type input "27"
click at [307, 151] on icon "Increase minutes" at bounding box center [309, 150] width 7 height 7
type input "10/06/2025 12:28 pm"
type input "28"
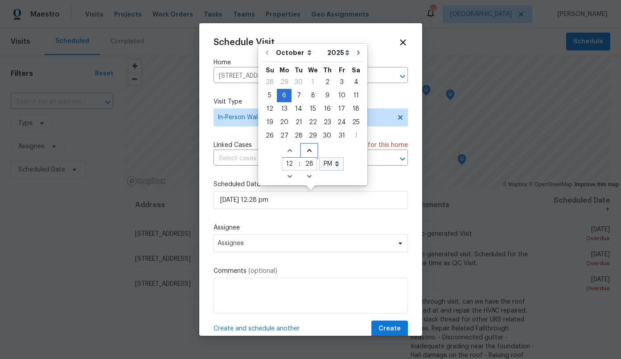
click at [307, 151] on icon "Increase minutes" at bounding box center [309, 150] width 7 height 7
type input "10/06/2025 12:29 pm"
type input "29"
click at [307, 176] on icon "Decrease minutes" at bounding box center [309, 176] width 7 height 7
type input "10/06/2025 12:28 pm"
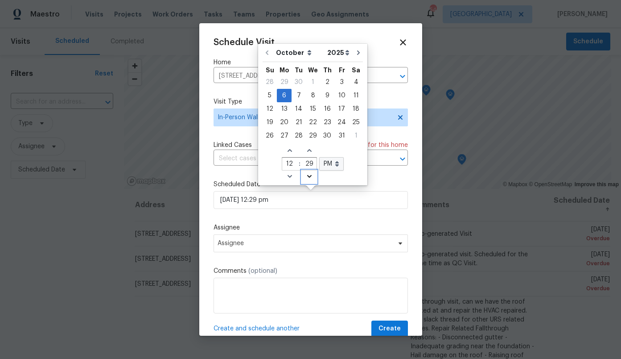
type input "28"
click at [307, 154] on span "Increase minutes" at bounding box center [309, 150] width 15 height 12
type input "10/06/2025 12:29 pm"
type input "29"
click at [307, 154] on span "Increase minutes" at bounding box center [309, 150] width 15 height 12
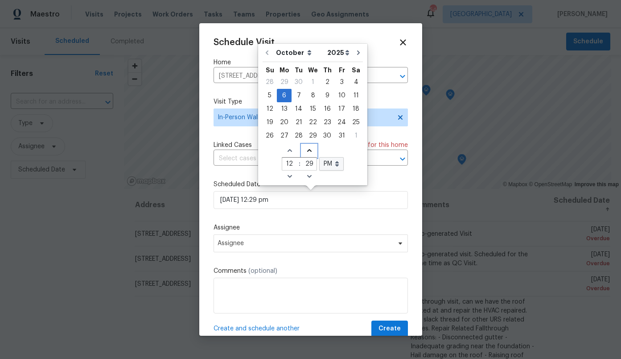
type input "10/06/2025 12:30 pm"
type input "30"
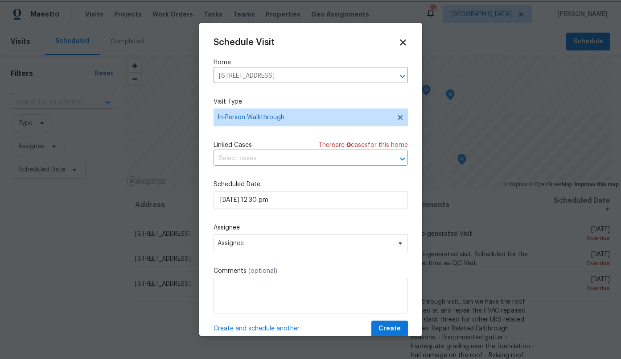
click at [375, 179] on div "Schedule Visit Home 3304 Athens Dr, Corinth, TX 76210 ​ Visit Type In-Person Wa…" at bounding box center [311, 186] width 194 height 299
click at [319, 243] on span "Assignee" at bounding box center [305, 242] width 175 height 7
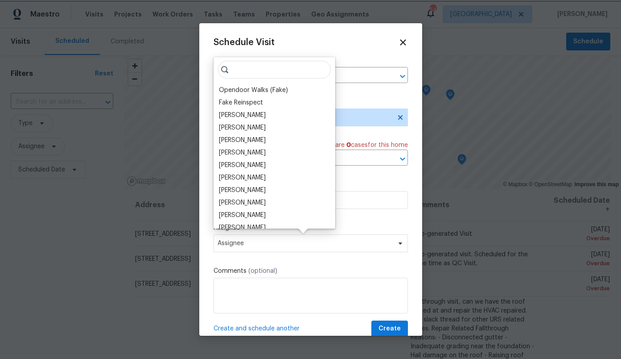
click at [326, 49] on div "Schedule Visit Home 3304 Athens Dr, Corinth, TX 76210 ​ Visit Type In-Person Wa…" at bounding box center [311, 186] width 194 height 299
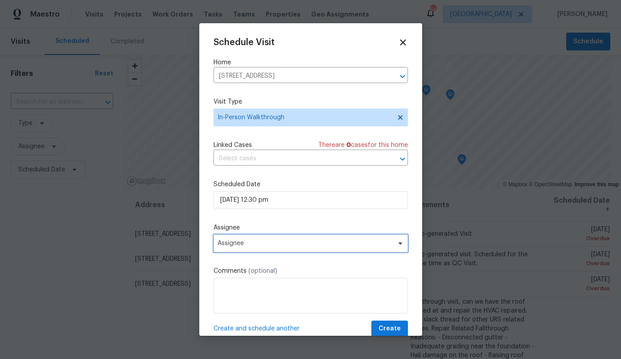
click at [288, 243] on span "Assignee" at bounding box center [305, 242] width 175 height 7
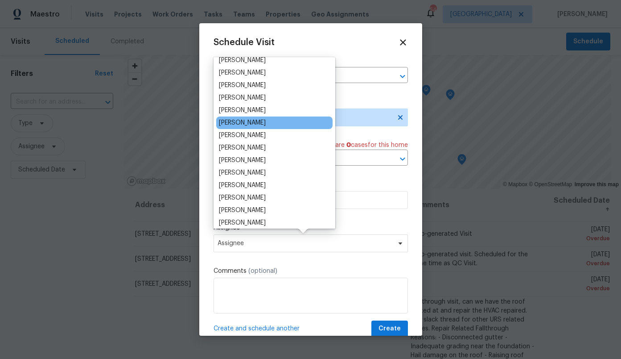
scroll to position [68, 0]
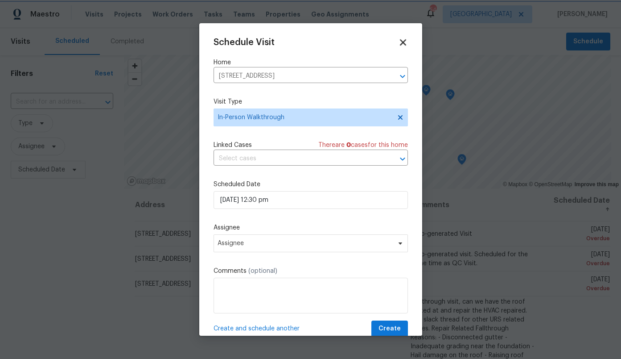
click at [400, 39] on icon at bounding box center [403, 42] width 10 height 10
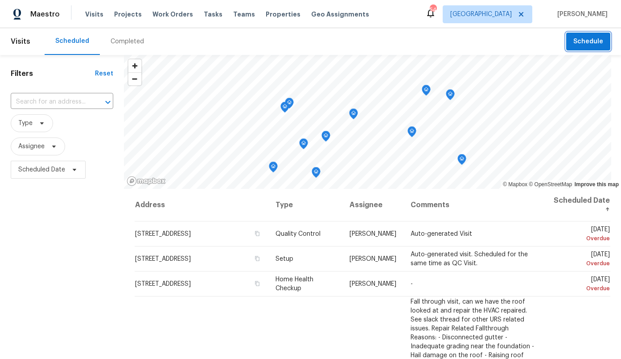
click at [350, 115] on icon "Map marker" at bounding box center [354, 114] width 8 height 10
click at [351, 112] on icon "Map marker" at bounding box center [353, 112] width 4 height 2
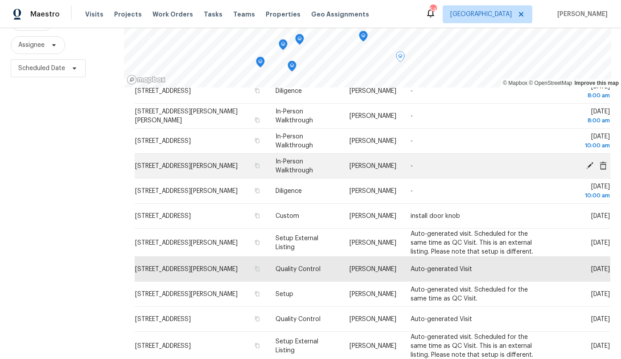
scroll to position [117, 0]
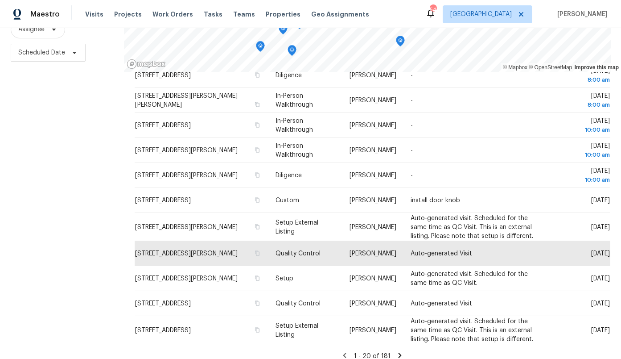
click at [389, 15] on div "Maestro Visits Projects Work Orders Tasks Teams Properties Geo Assignments 54 D…" at bounding box center [310, 14] width 621 height 28
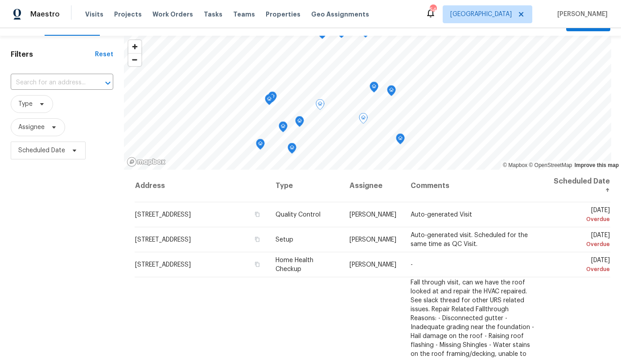
scroll to position [0, 0]
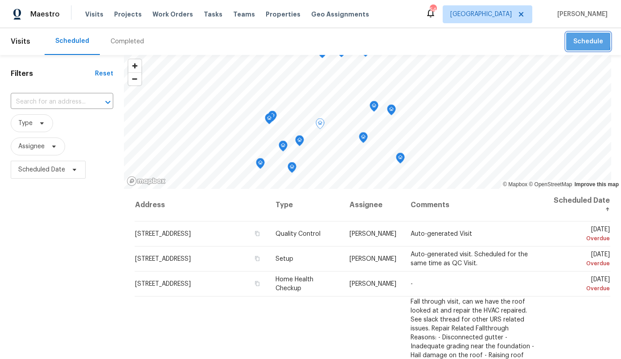
click at [577, 40] on span "Schedule" at bounding box center [589, 41] width 30 height 11
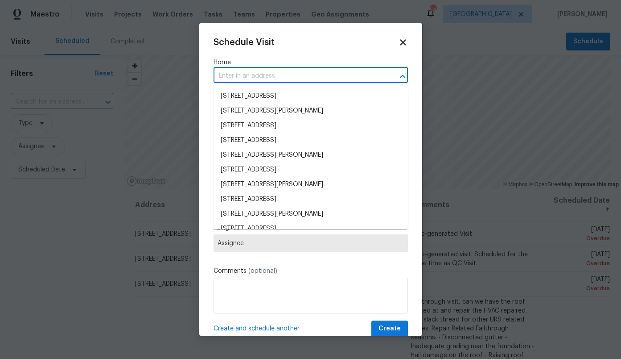
click at [240, 72] on input "text" at bounding box center [298, 76] width 169 height 14
paste input "3304 Athens Dr, Corinth, TX 76210"
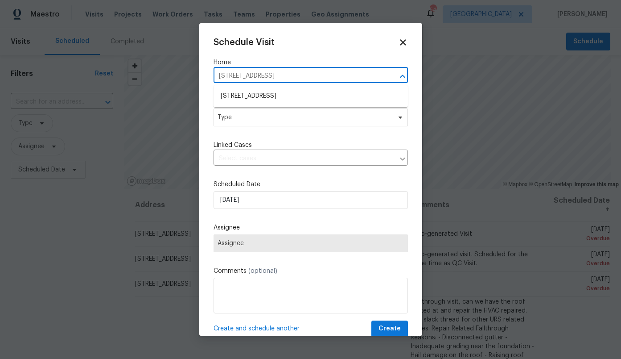
type input "3304 Athens D"
click at [276, 95] on li "3304 Athens Dr, Corinth, TX 76210" at bounding box center [311, 96] width 194 height 15
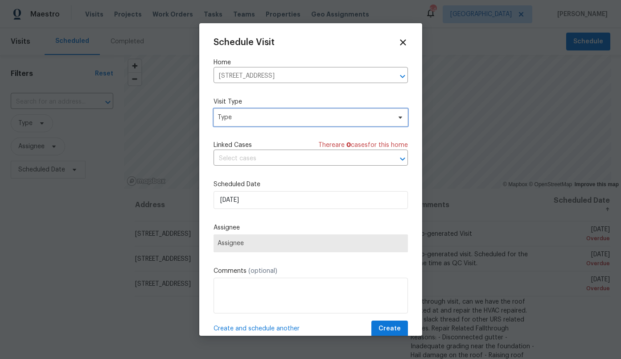
click at [258, 121] on span "Type" at bounding box center [304, 117] width 173 height 9
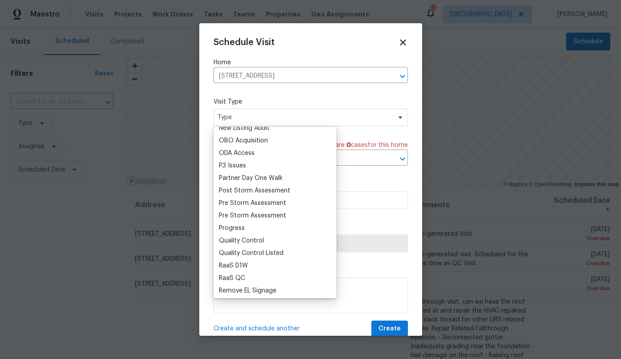
scroll to position [509, 0]
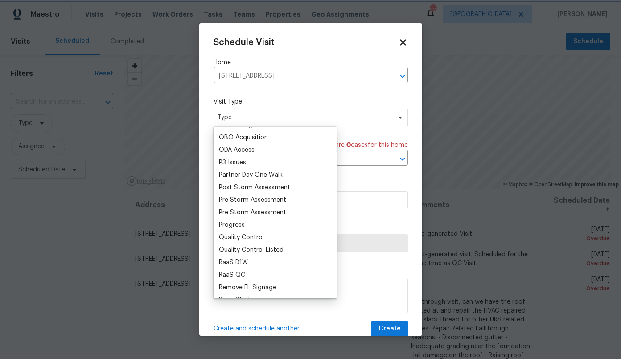
click at [327, 103] on label "Visit Type" at bounding box center [311, 101] width 194 height 9
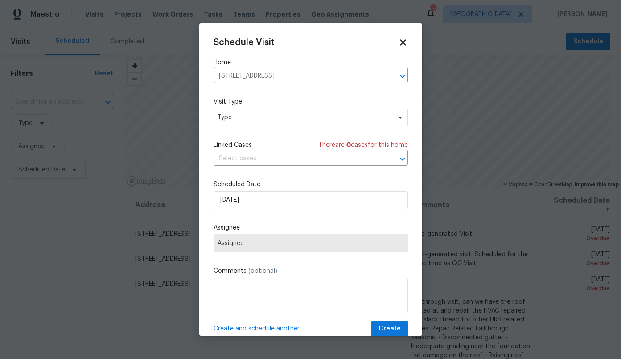
click at [392, 43] on div "Schedule Visit" at bounding box center [311, 42] width 194 height 10
click at [401, 43] on icon at bounding box center [403, 42] width 6 height 6
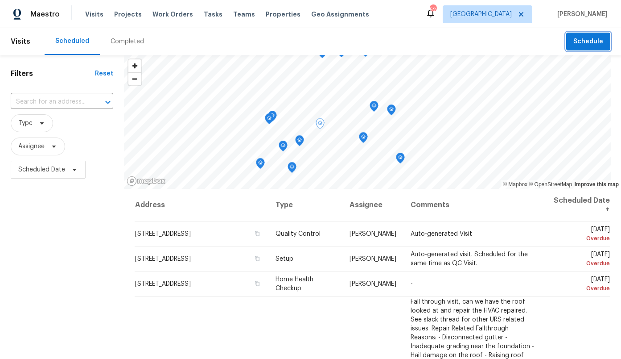
click at [316, 126] on icon "Map marker" at bounding box center [320, 124] width 8 height 10
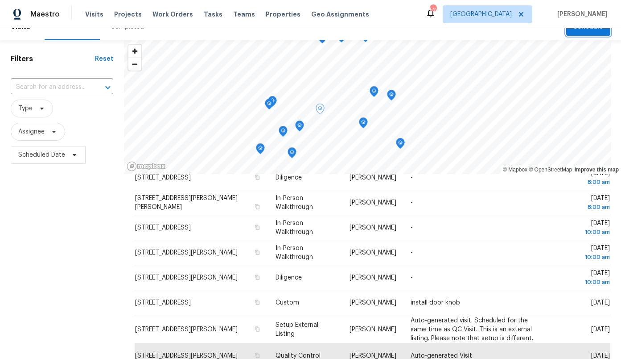
scroll to position [0, 0]
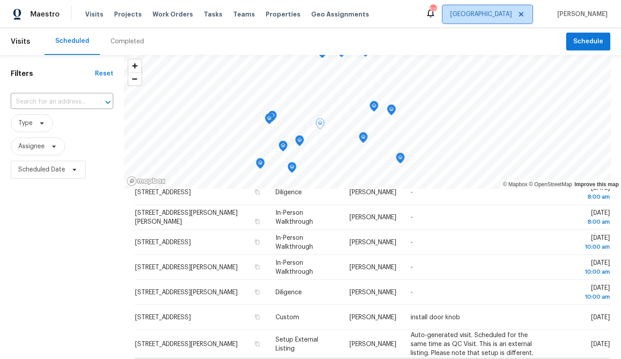
click at [512, 11] on span "Dallas" at bounding box center [481, 14] width 62 height 9
click at [395, 41] on div "Scheduled Completed" at bounding box center [306, 41] width 522 height 27
click at [599, 41] on span "Schedule" at bounding box center [589, 41] width 30 height 11
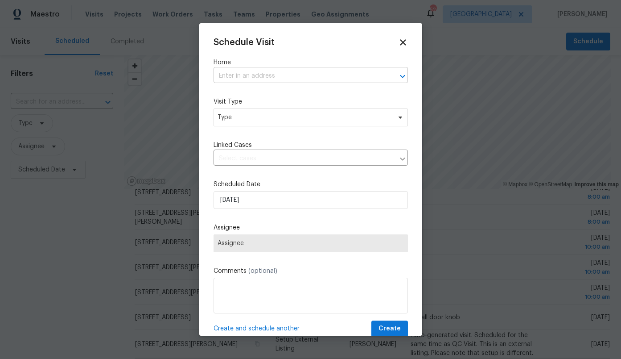
click at [268, 72] on input "text" at bounding box center [298, 76] width 169 height 14
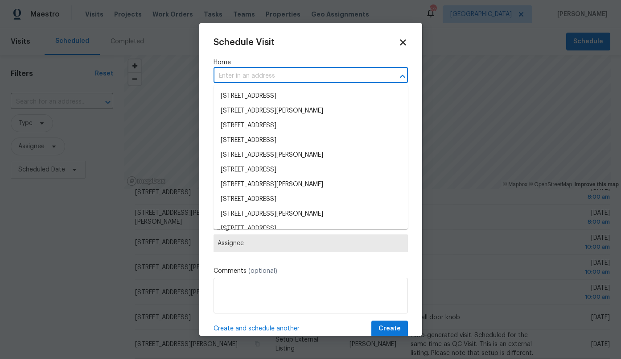
paste input "3304 Athens Dr, Corinth, TX 76210"
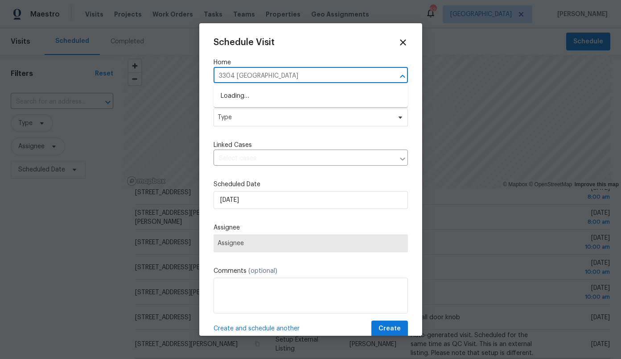
type input "3304 Athens"
click at [264, 98] on li "3304 Athens Dr, Corinth, TX 76210" at bounding box center [311, 96] width 194 height 15
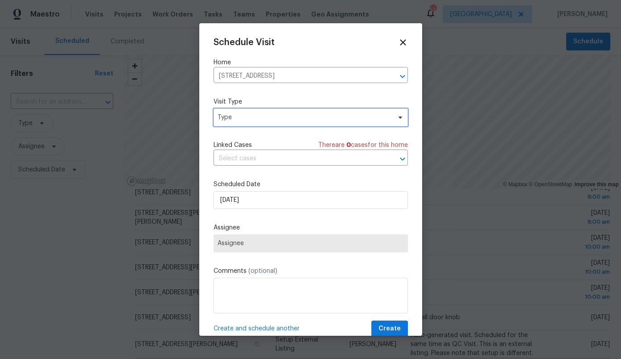
click at [256, 120] on span "Type" at bounding box center [304, 117] width 173 height 9
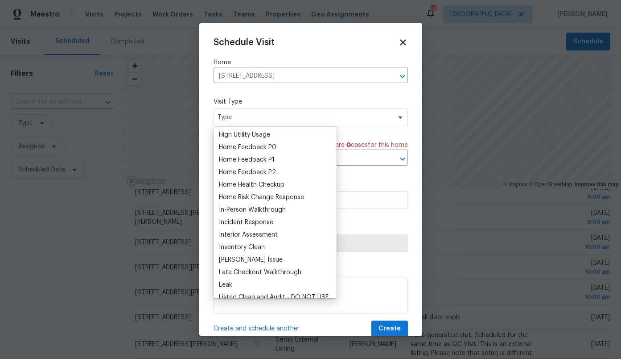
scroll to position [281, 0]
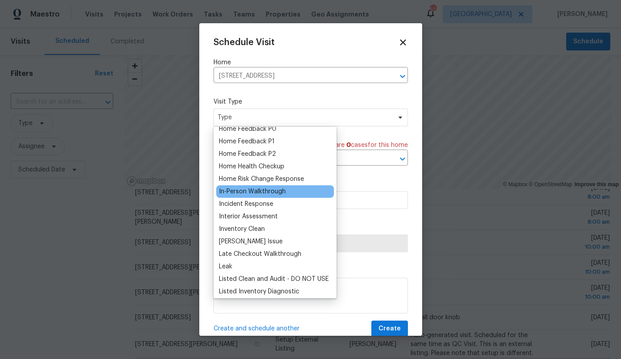
click at [251, 191] on div "In-Person Walkthrough" at bounding box center [252, 191] width 67 height 9
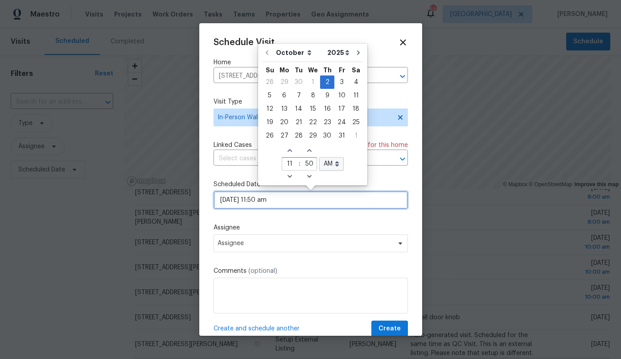
click at [266, 204] on input "10/02/2025 11:50 am" at bounding box center [311, 200] width 194 height 18
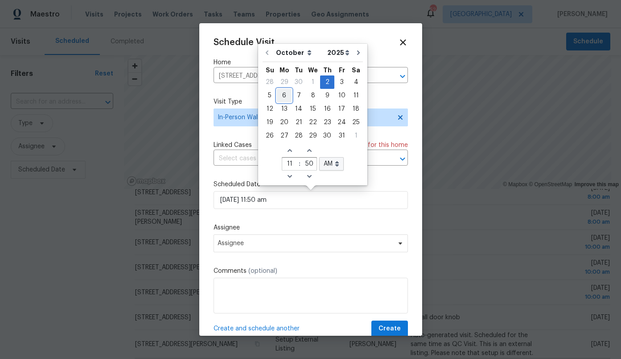
click at [285, 91] on div "6" at bounding box center [284, 95] width 15 height 12
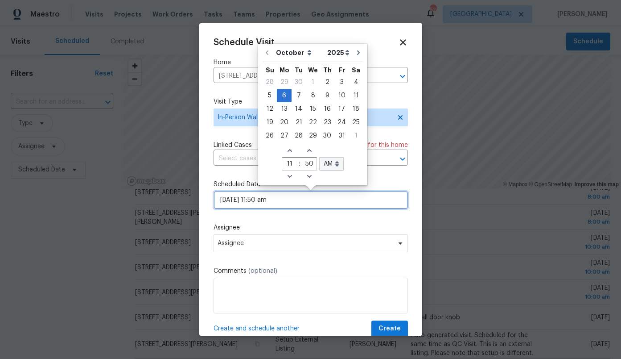
click at [275, 202] on input "10/06/2025 11:50 am" at bounding box center [311, 200] width 194 height 18
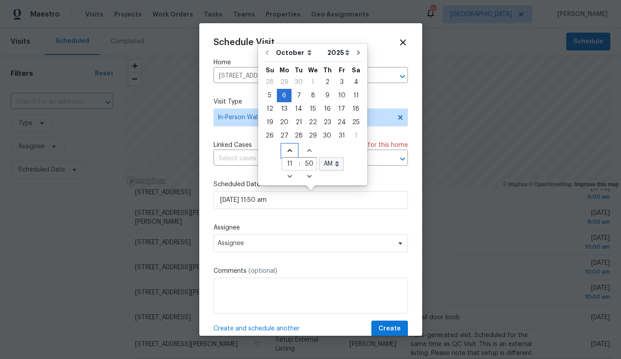
click at [288, 154] on span "Increase hours (12hr clock)" at bounding box center [289, 150] width 15 height 12
type input "10/06/2025 12:50 am"
type input "12"
click at [332, 163] on select "AM PM" at bounding box center [331, 163] width 25 height 13
select select "pm"
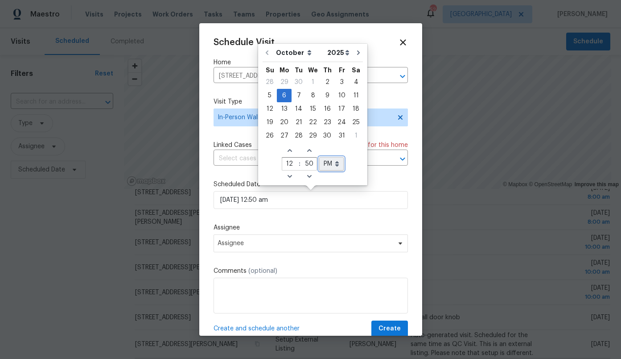
click at [319, 157] on select "AM PM" at bounding box center [331, 163] width 25 height 13
type input "10/06/2025 12:50 pm"
select select "pm"
click at [306, 160] on input "50" at bounding box center [309, 164] width 15 height 12
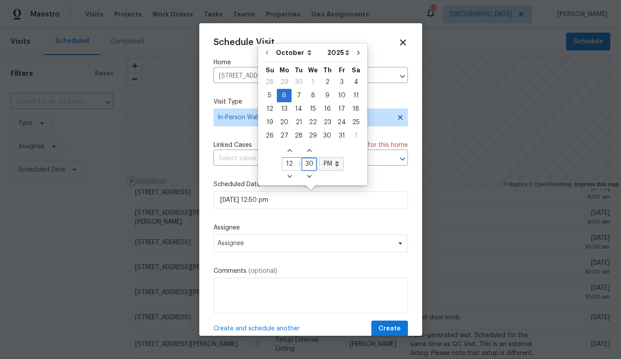
type input "30"
type input "10/06/2025 12:30 pm"
type input "30"
click at [313, 219] on div "Schedule Visit Home 3304 Athens Dr, Corinth, TX 76210 ​ Visit Type In-Person Wa…" at bounding box center [311, 186] width 194 height 299
click at [273, 244] on span "Assignee" at bounding box center [305, 242] width 175 height 7
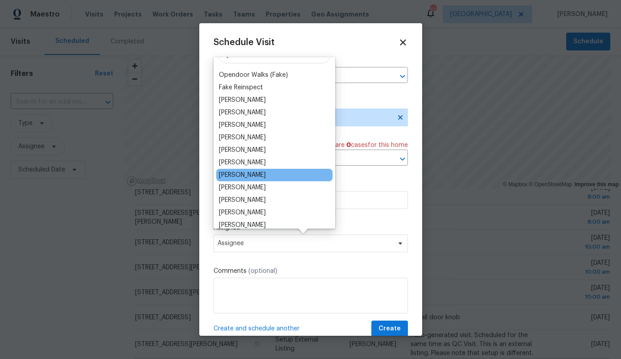
scroll to position [24, 0]
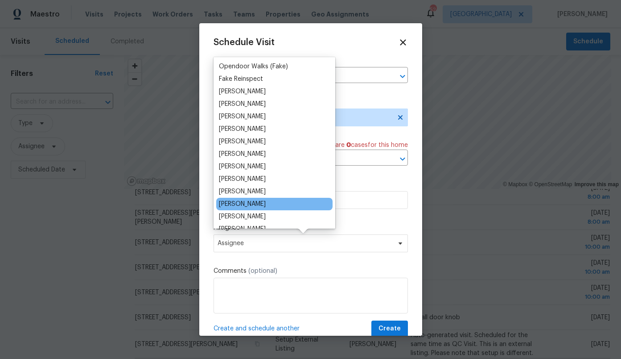
type input "n"
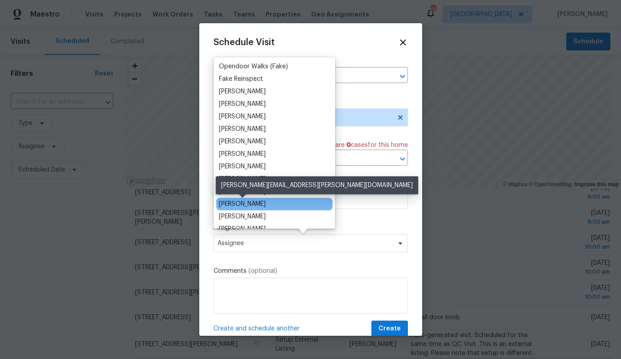
click at [250, 202] on div "Andrew Kempka" at bounding box center [242, 203] width 47 height 9
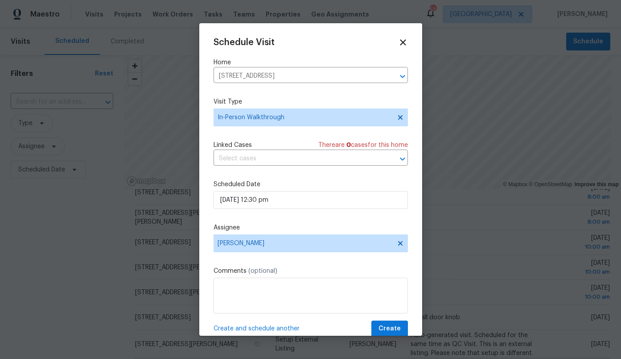
click at [276, 257] on div "Schedule Visit Home 3304 Athens Dr, Corinth, TX 76210 ​ Visit Type In-Person Wa…" at bounding box center [311, 186] width 194 height 299
click at [392, 327] on span "Create" at bounding box center [390, 328] width 22 height 11
